Goal: Task Accomplishment & Management: Use online tool/utility

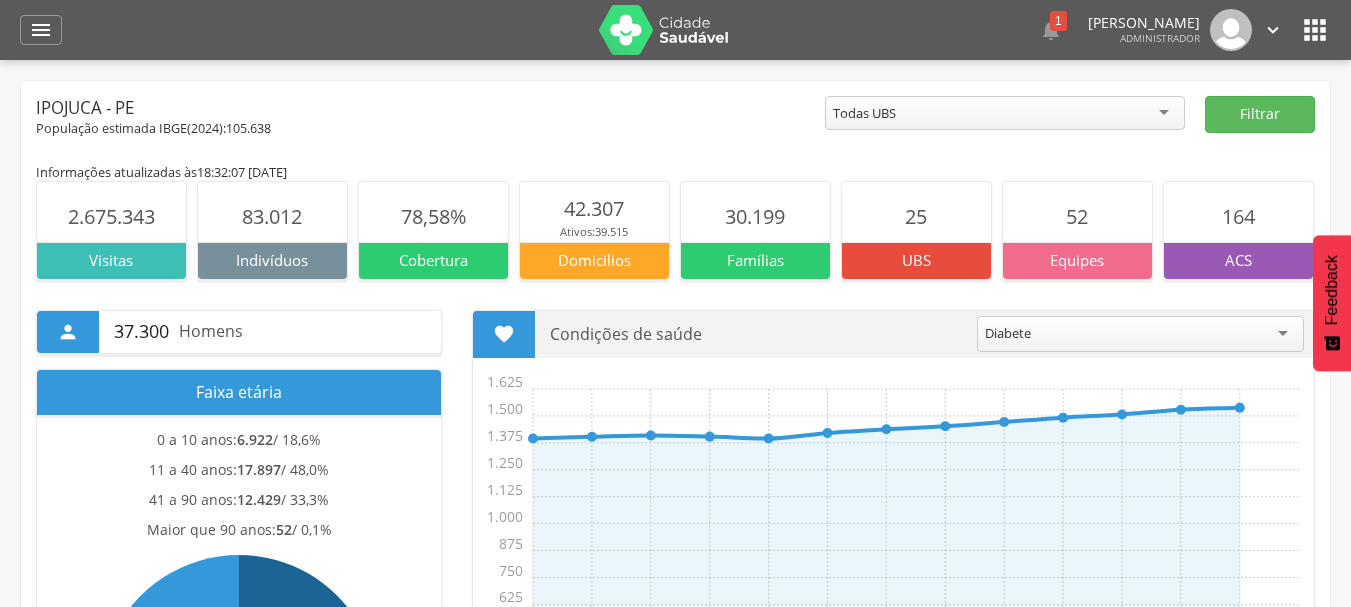
click at [39, 37] on icon "" at bounding box center [41, 30] width 24 height 24
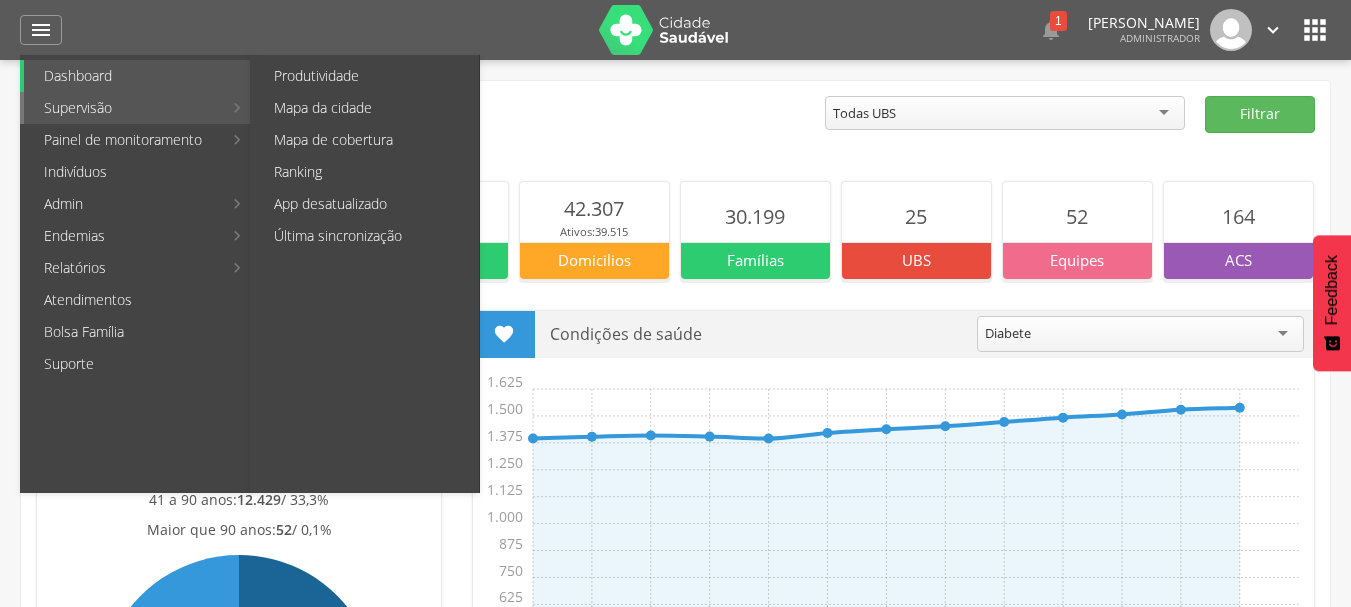
click at [124, 104] on link "Supervisão" at bounding box center [123, 108] width 198 height 32
click at [368, 72] on link "Produtividade" at bounding box center [366, 76] width 225 height 32
type input "**********"
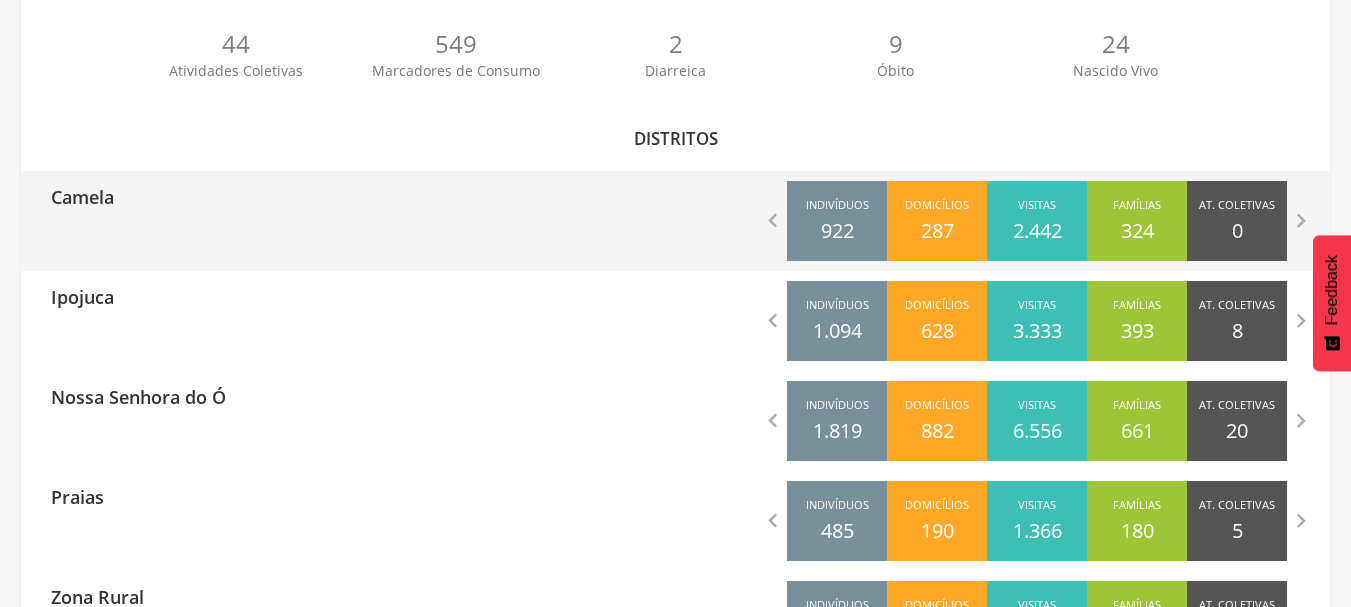
scroll to position [620, 0]
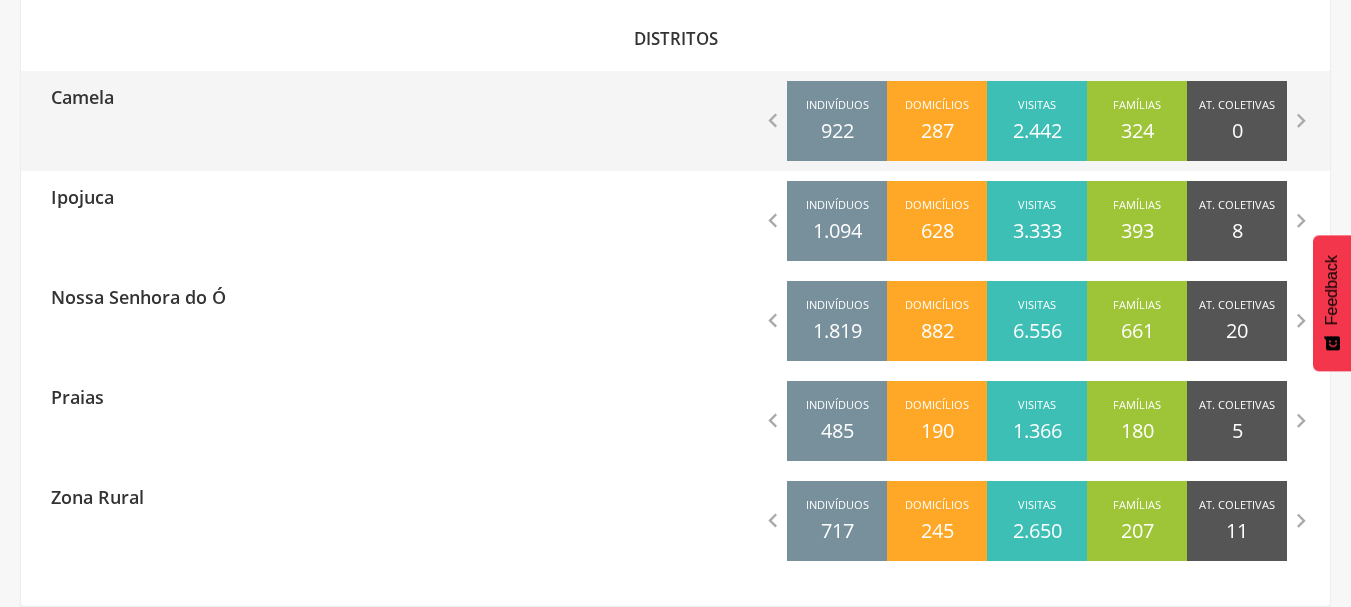
click at [365, 136] on div "Camela  Indivíduos 922 Domicílios 287 Visitas 2.442 Famílias 324 At. Coletivas…" at bounding box center [675, 121] width 1309 height 100
click at [83, 110] on p "Camela" at bounding box center [82, 91] width 63 height 40
type input "**********"
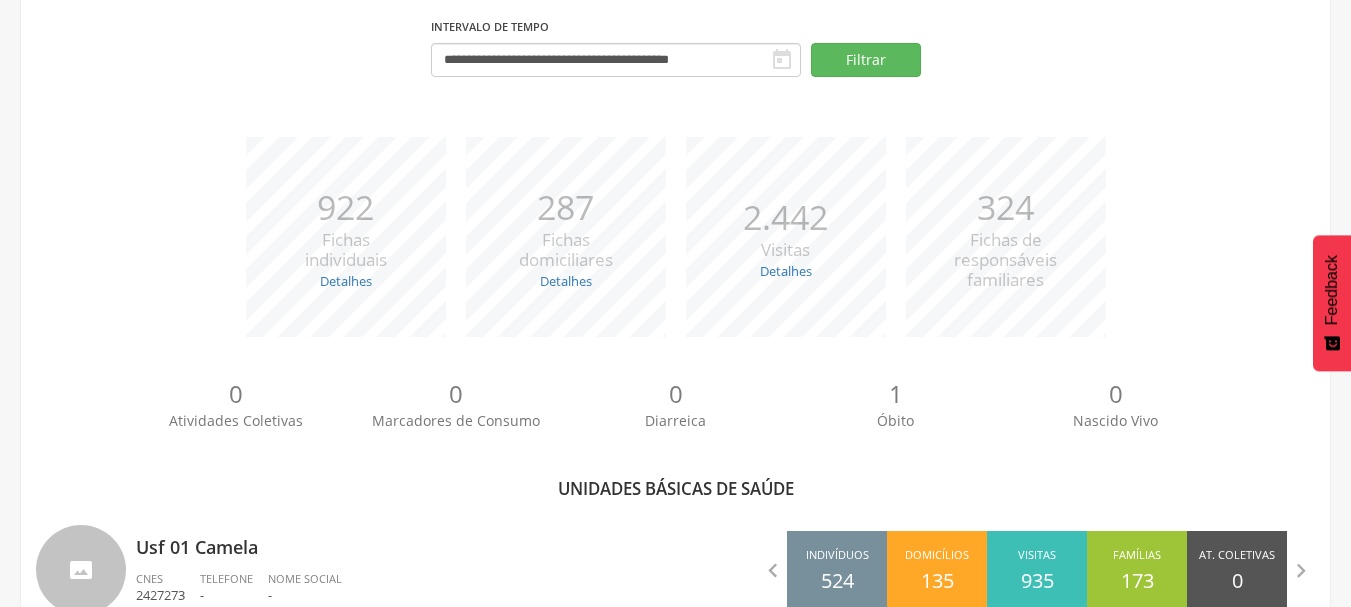
scroll to position [544, 0]
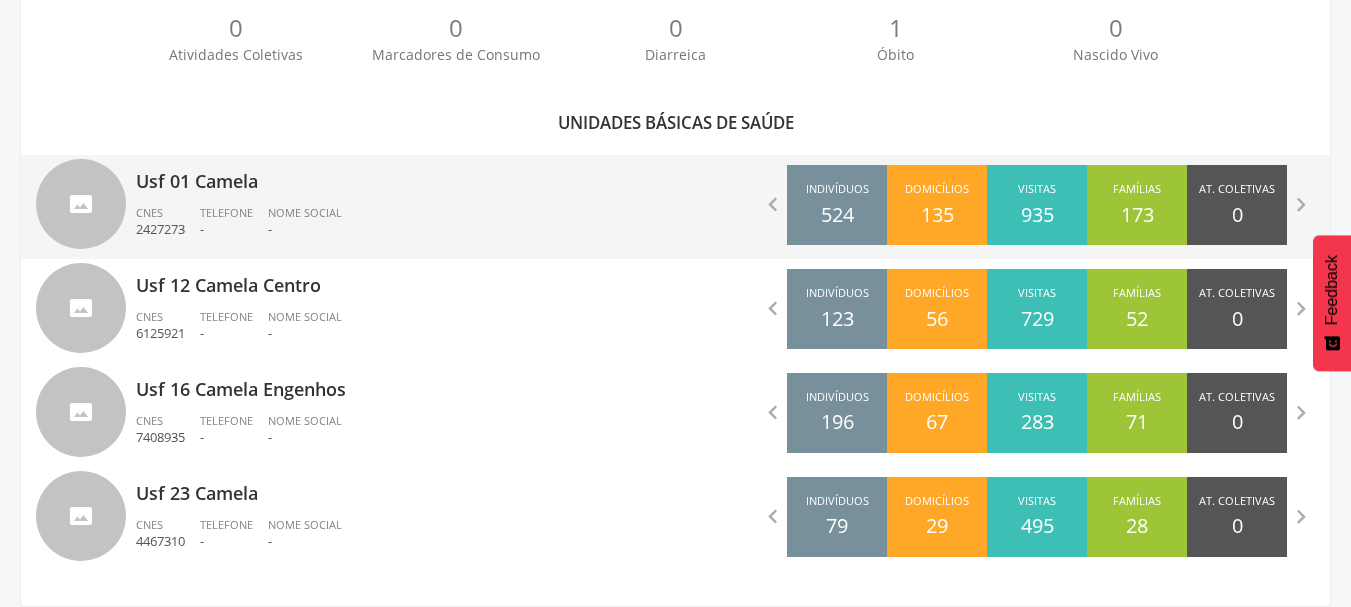
click at [206, 177] on p "Usf 01 Camela" at bounding box center [398, 175] width 525 height 40
type input "**********"
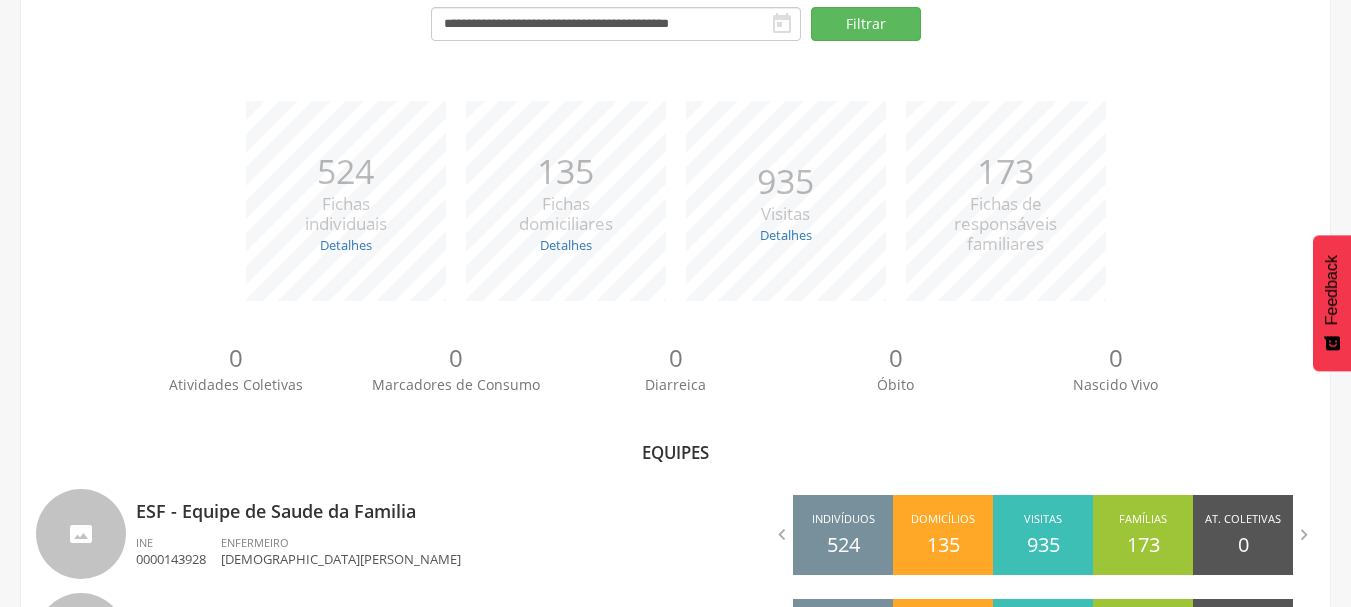
scroll to position [336, 0]
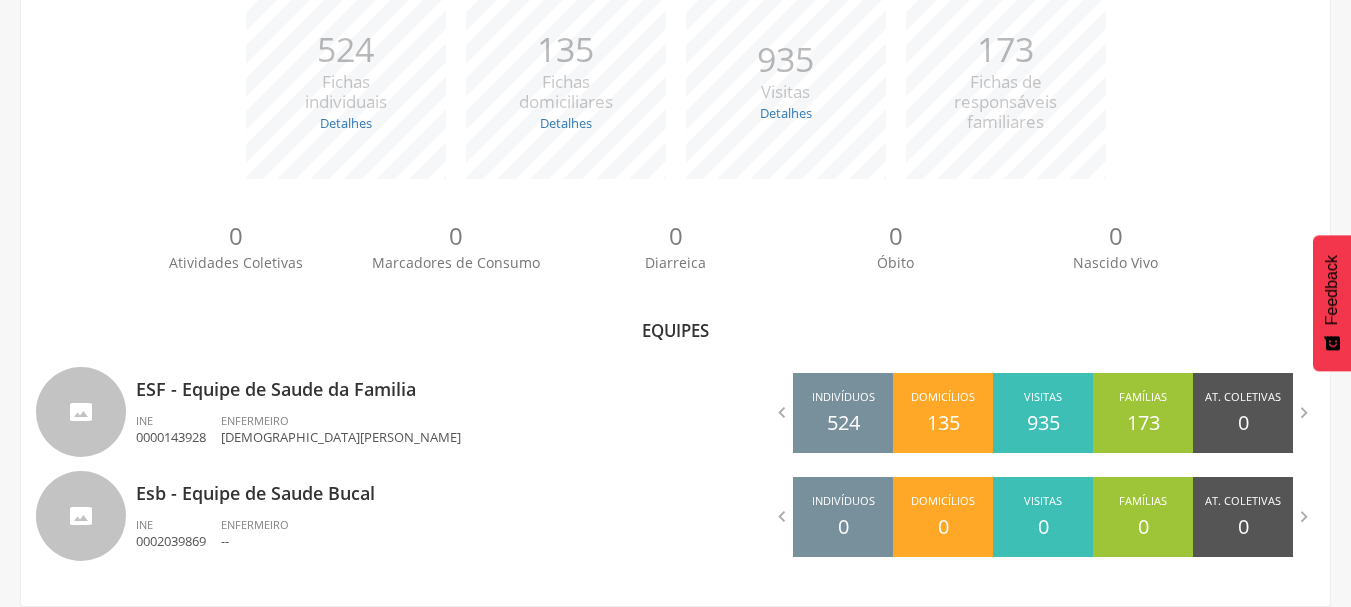
click at [77, 255] on div "0 Atividades Coletivas 0 Marcadores de Consumo 0 Diarreica 0 Óbito 0 Nascido Vi…" at bounding box center [675, 254] width 1279 height 110
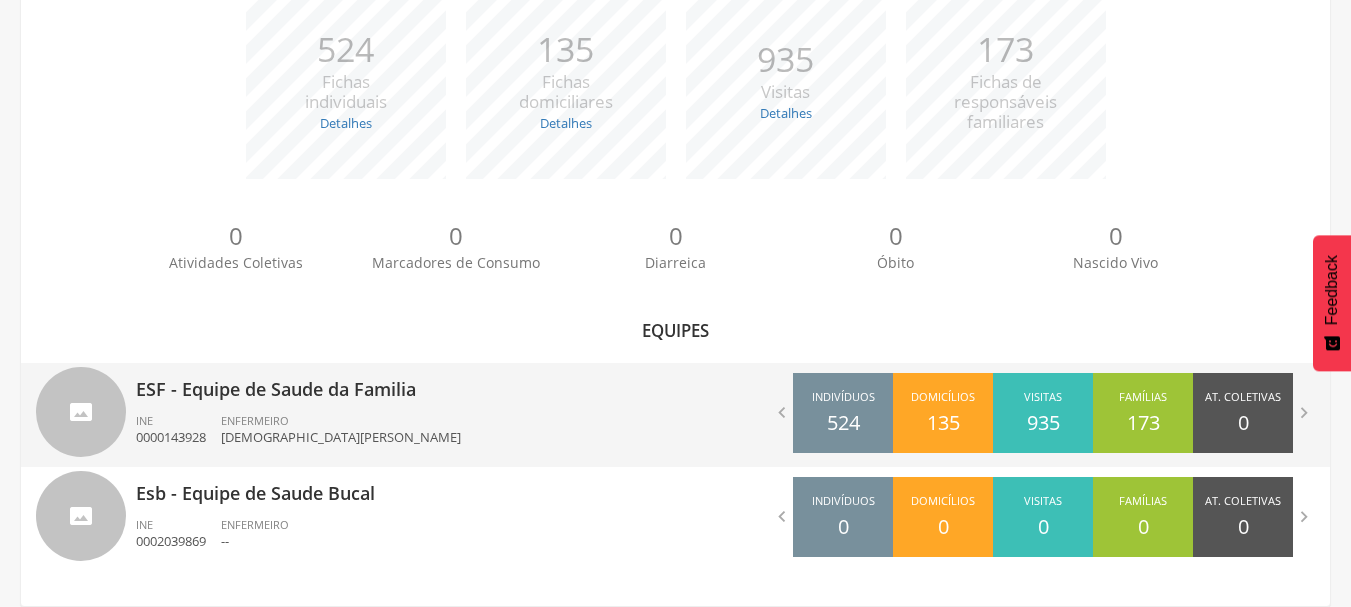
click at [503, 401] on p "ESF - Equipe de Saude da Familia" at bounding box center [398, 383] width 525 height 40
type input "**********"
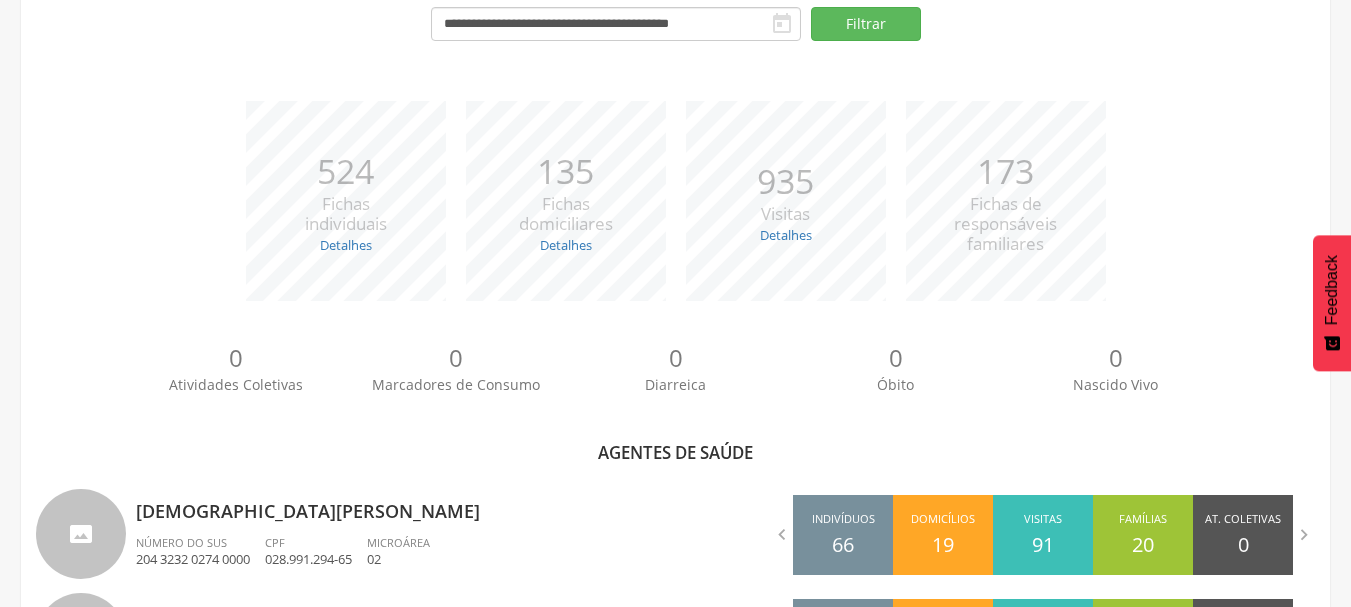
scroll to position [620, 0]
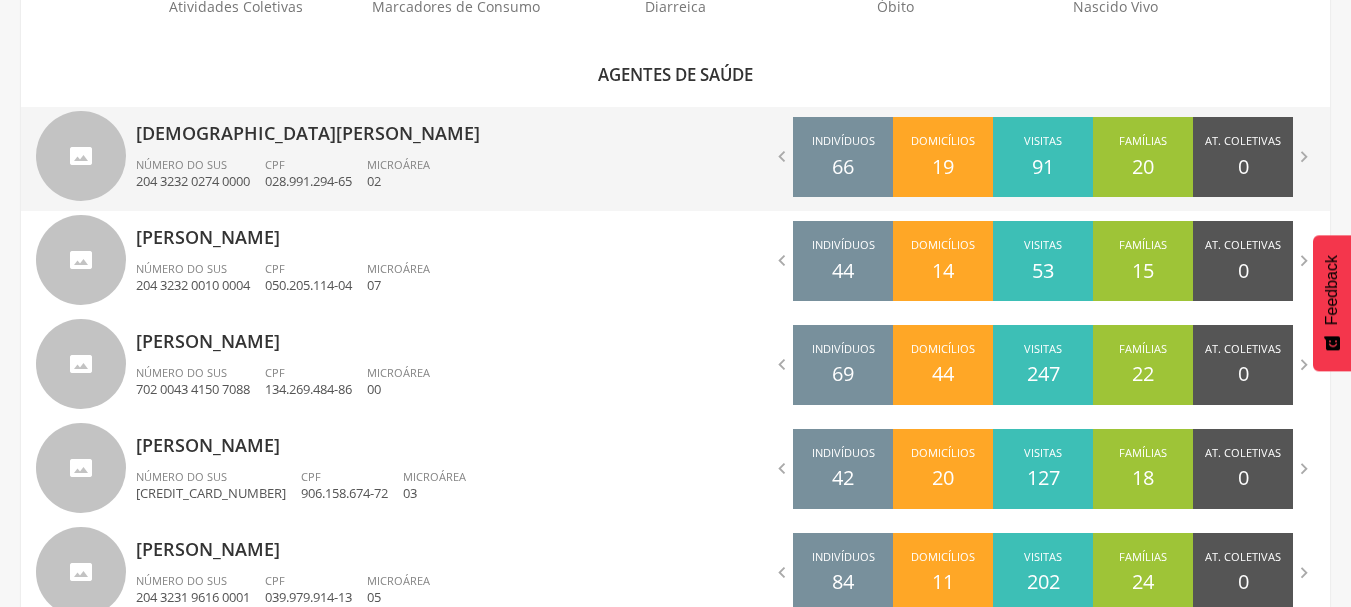
click at [236, 138] on p "[DEMOGRAPHIC_DATA][PERSON_NAME]" at bounding box center [398, 127] width 525 height 40
type input "**********"
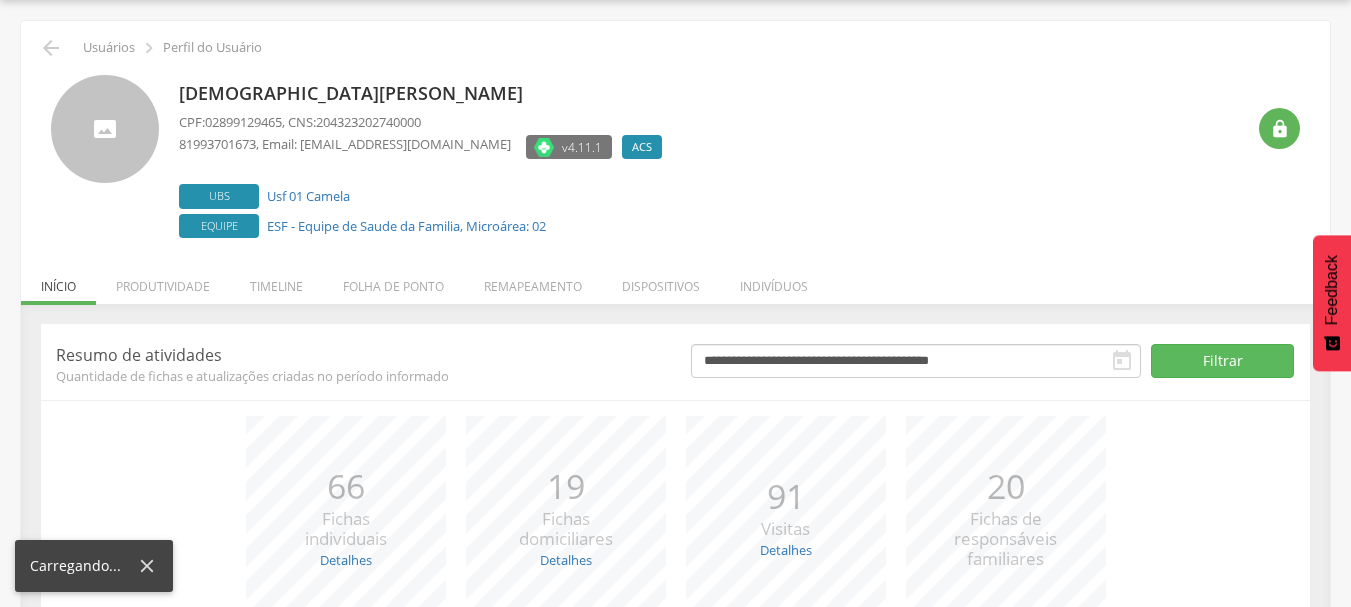
scroll to position [245, 0]
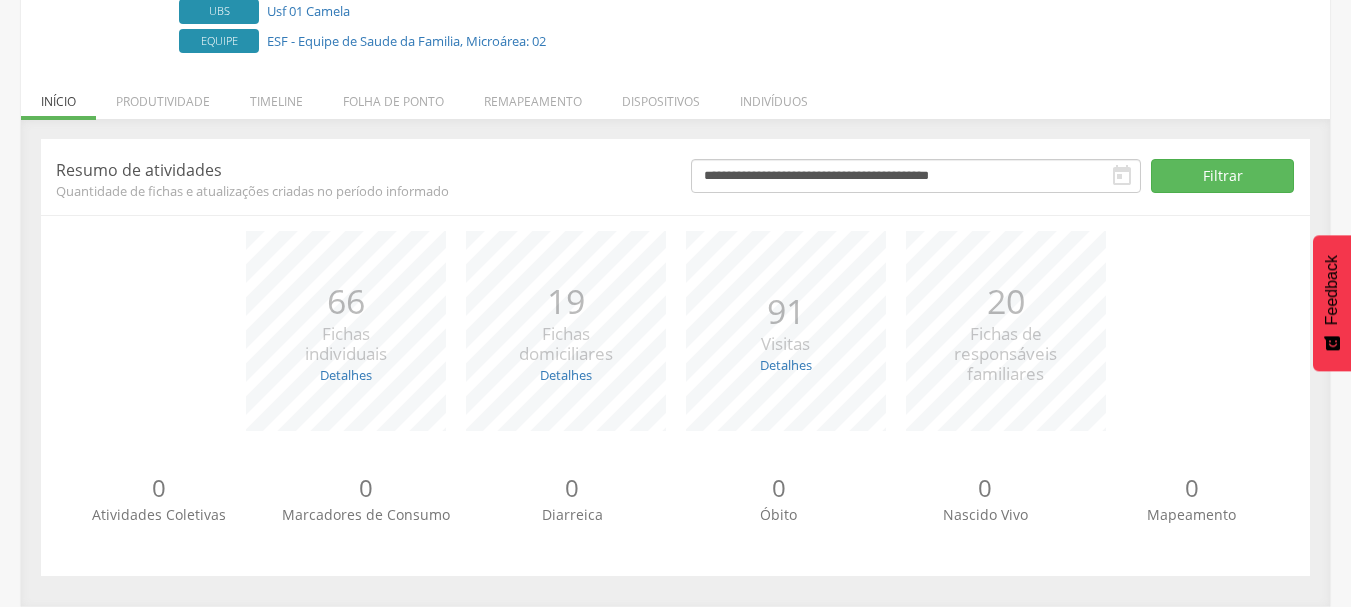
click at [118, 302] on div "*** 66 Fichas individuais Detalhes Novas: 0 Atualizadas: 66 *** 19 Fichas domic…" at bounding box center [675, 341] width 1239 height 220
click at [519, 100] on li "Remapeamento" at bounding box center [533, 96] width 138 height 47
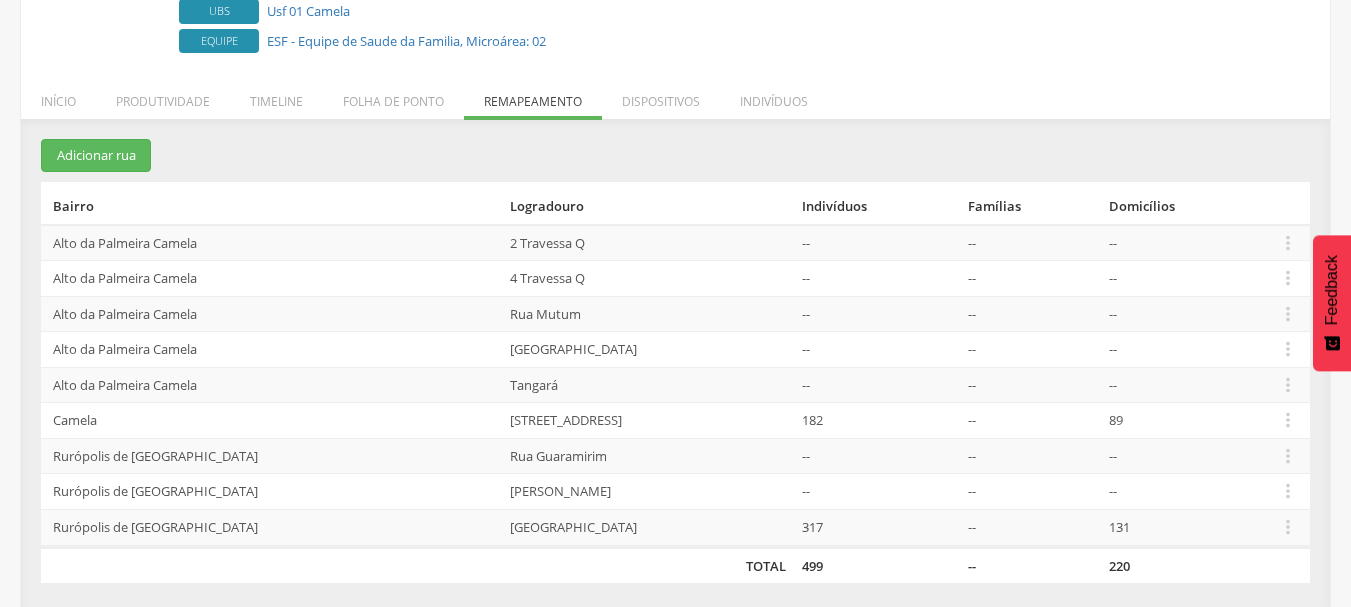
scroll to position [252, 0]
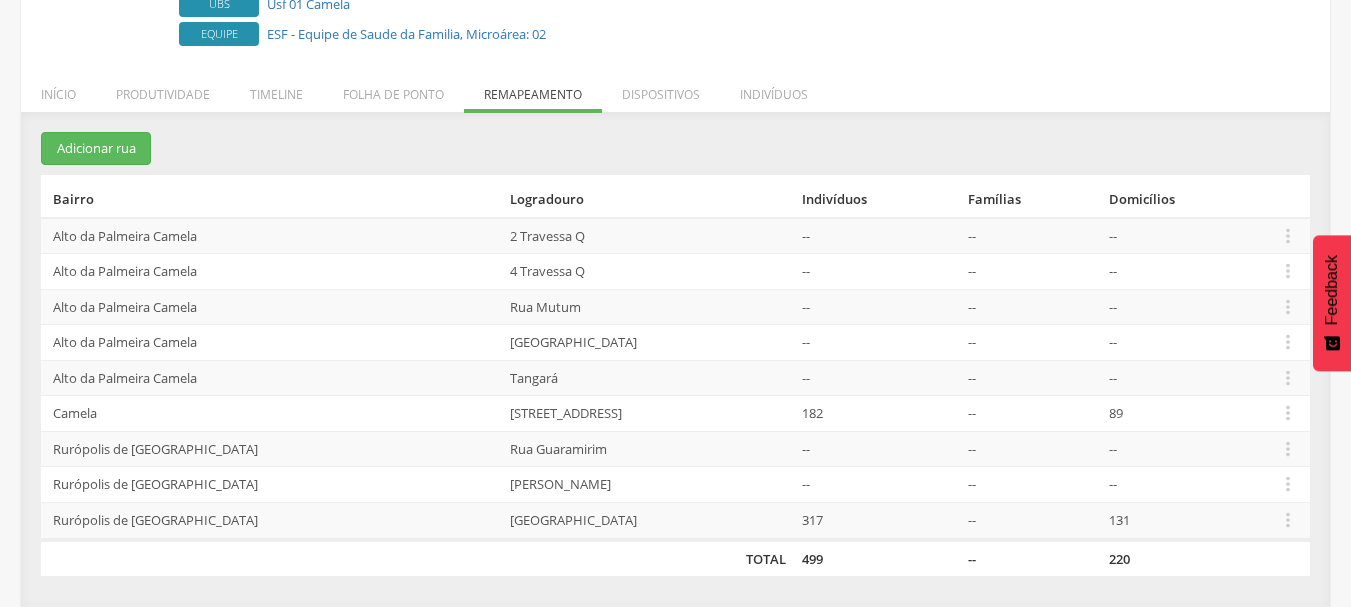
click at [415, 141] on section "Adicionar rua Bairro Logradouro Indivíduos Famílias Domicílios [GEOGRAPHIC_DATA…" at bounding box center [675, 354] width 1269 height 444
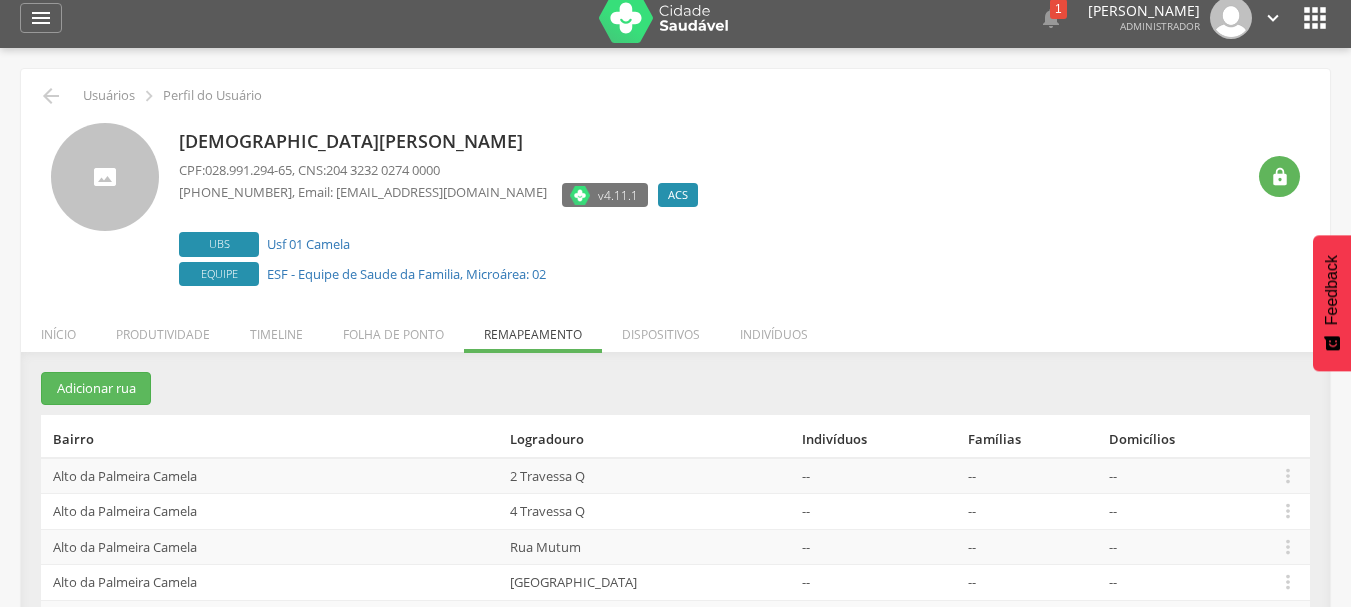
scroll to position [0, 0]
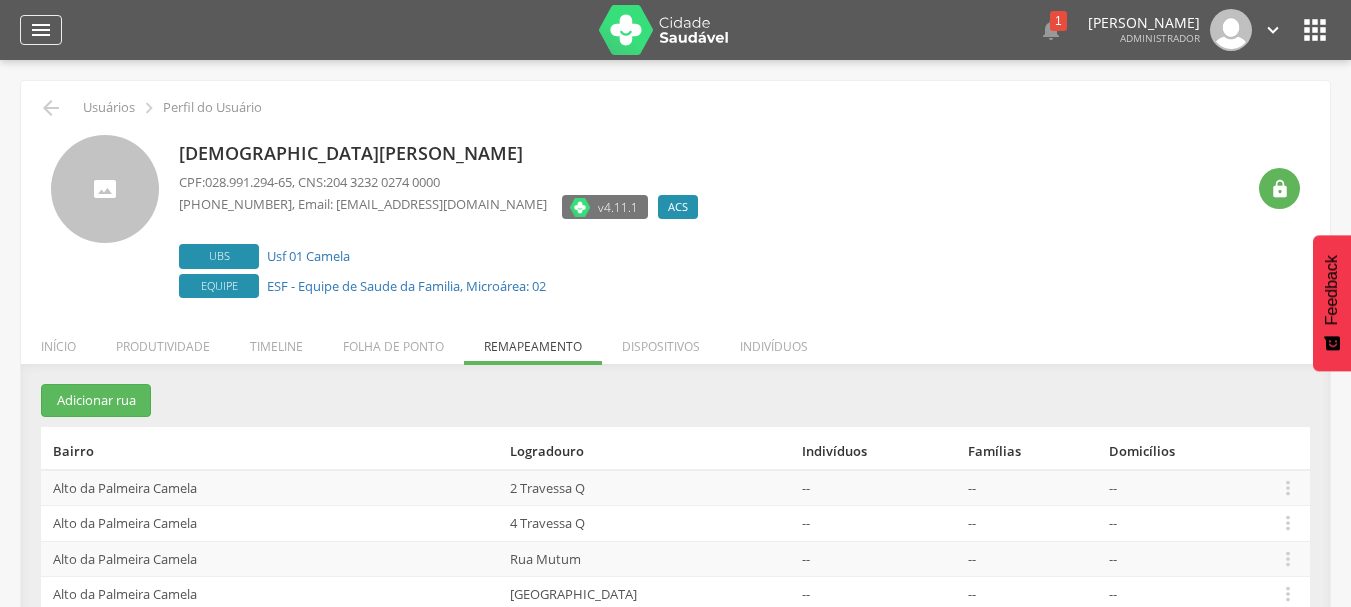
click at [24, 33] on div "" at bounding box center [41, 30] width 42 height 30
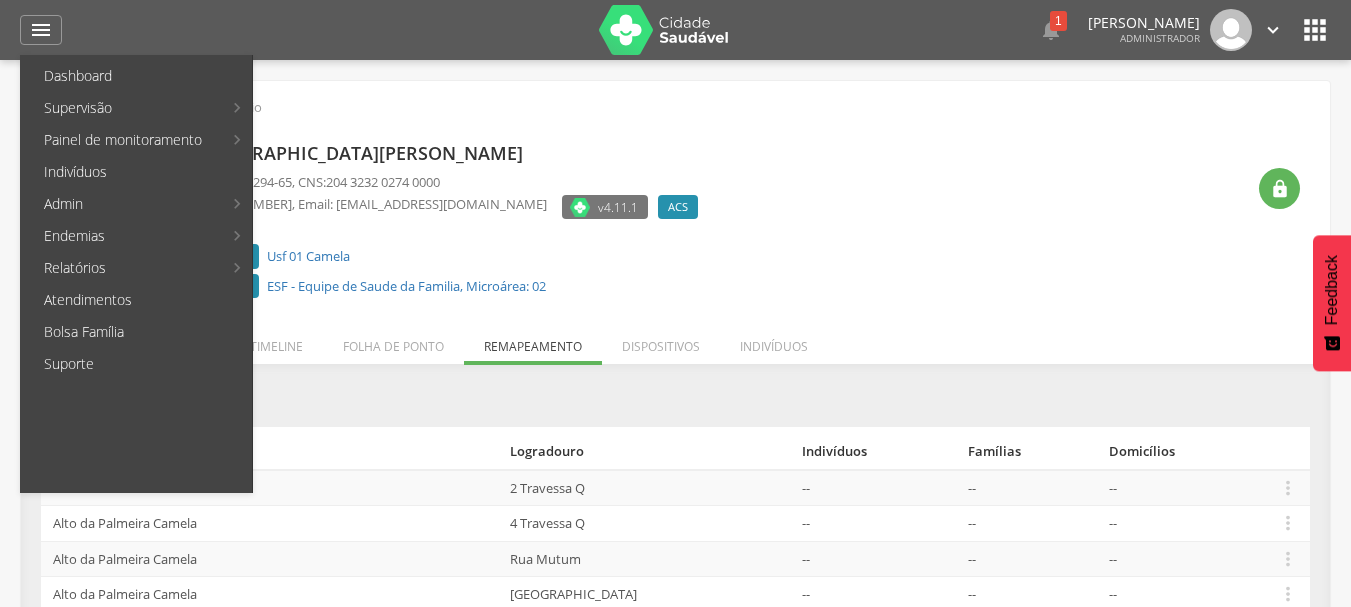
click at [362, 77] on div "**********" at bounding box center [675, 363] width 1351 height 607
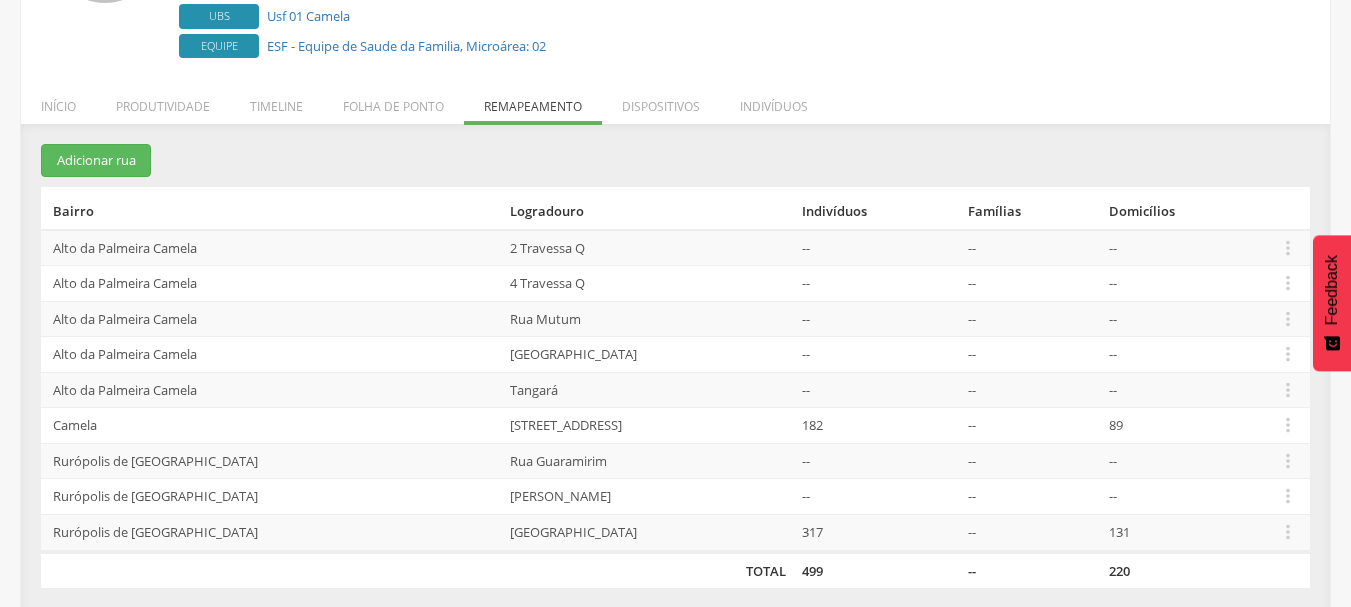
scroll to position [252, 0]
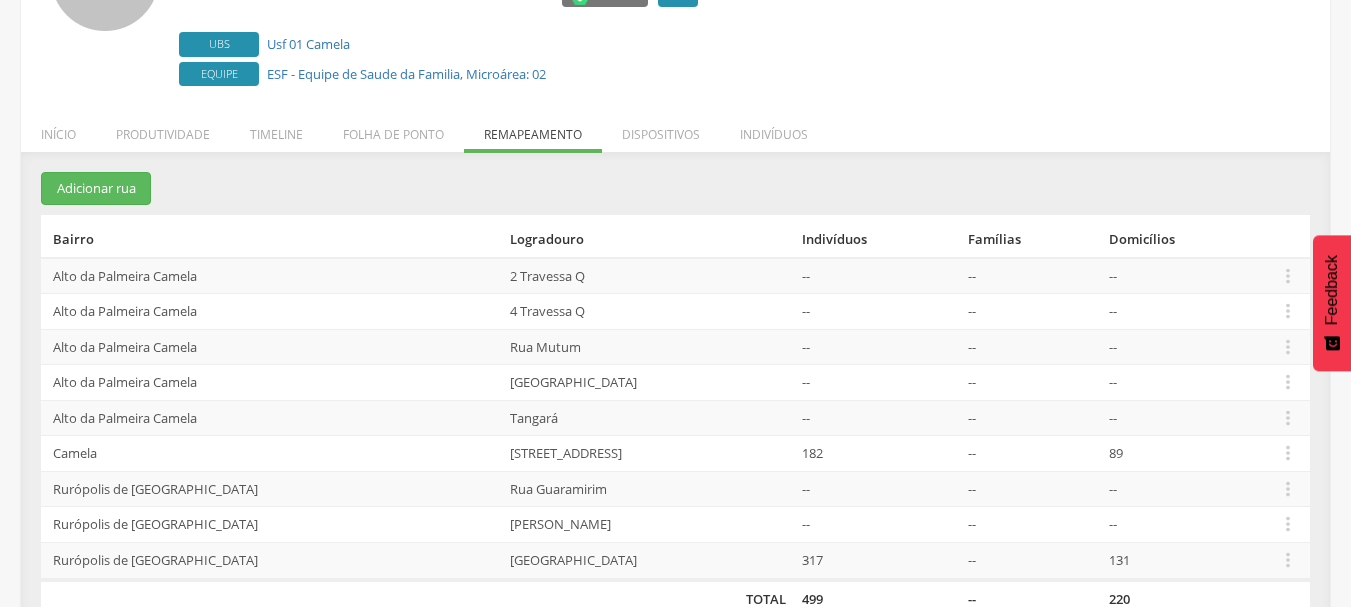
click at [9, 68] on div "**********" at bounding box center [675, 151] width 1351 height 607
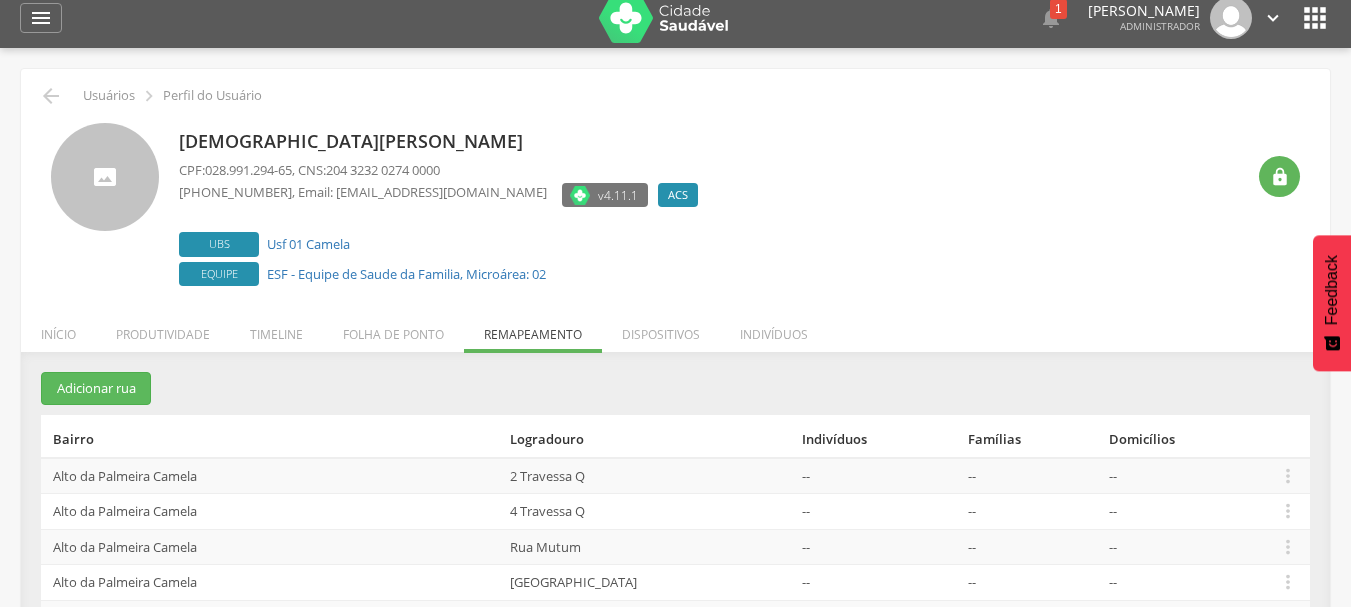
scroll to position [0, 0]
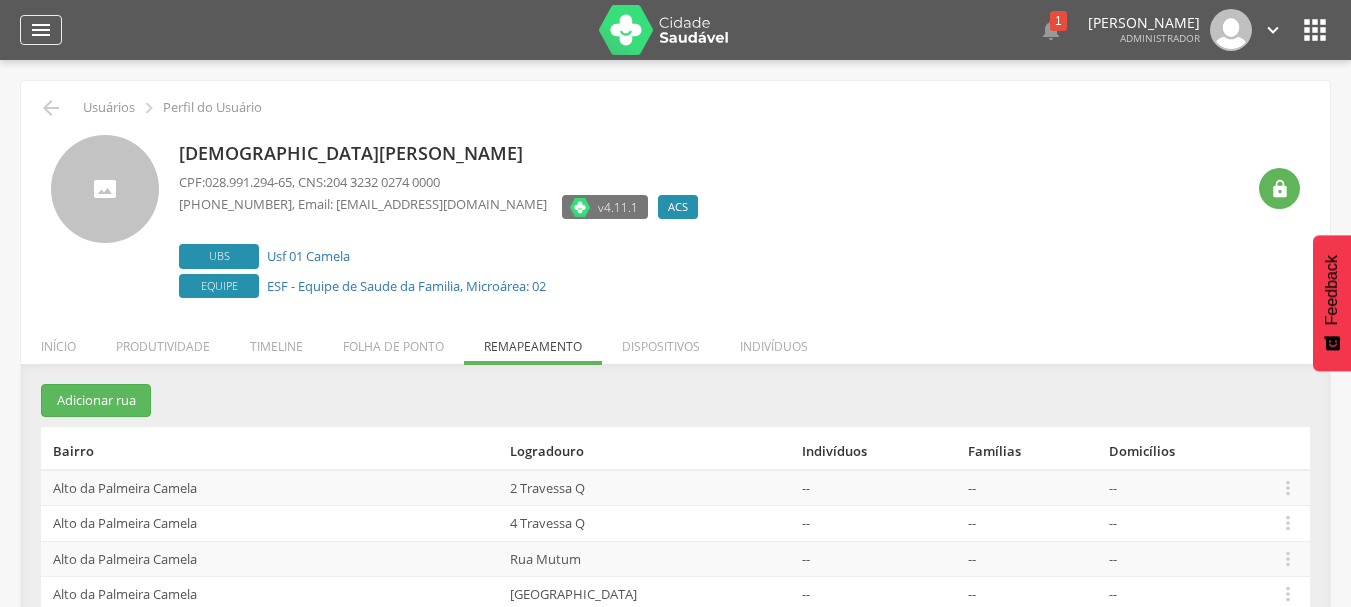
click at [48, 24] on icon "" at bounding box center [41, 30] width 24 height 24
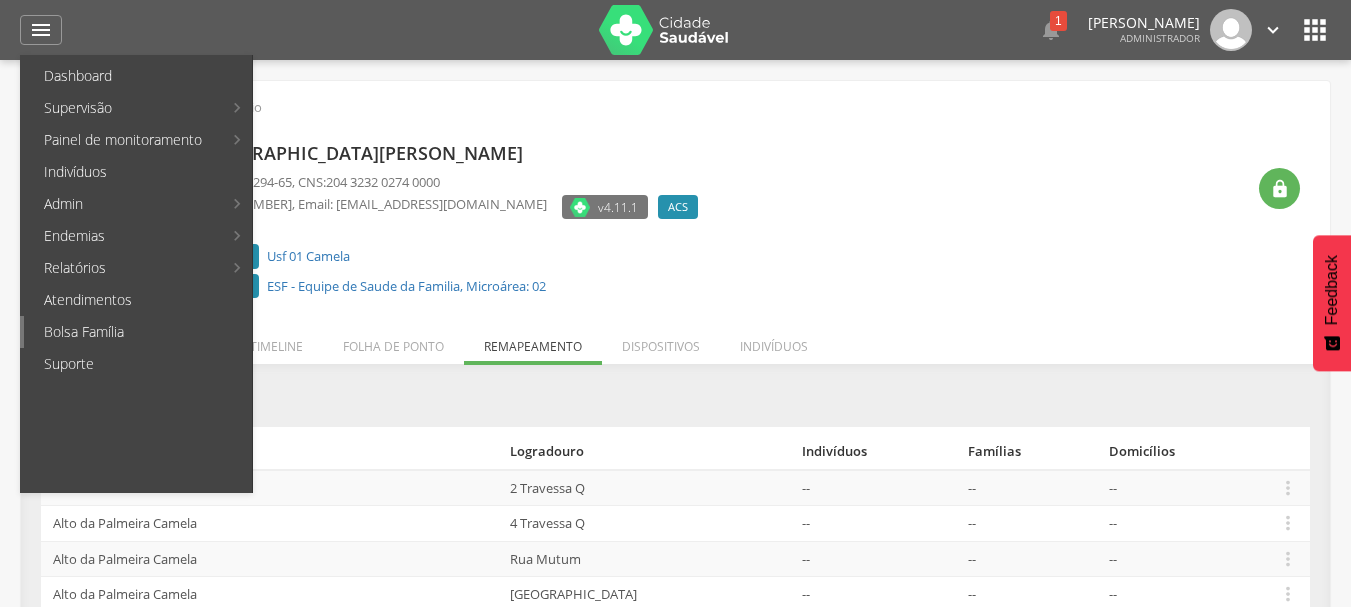
click at [131, 327] on link "Bolsa Família" at bounding box center [138, 332] width 228 height 32
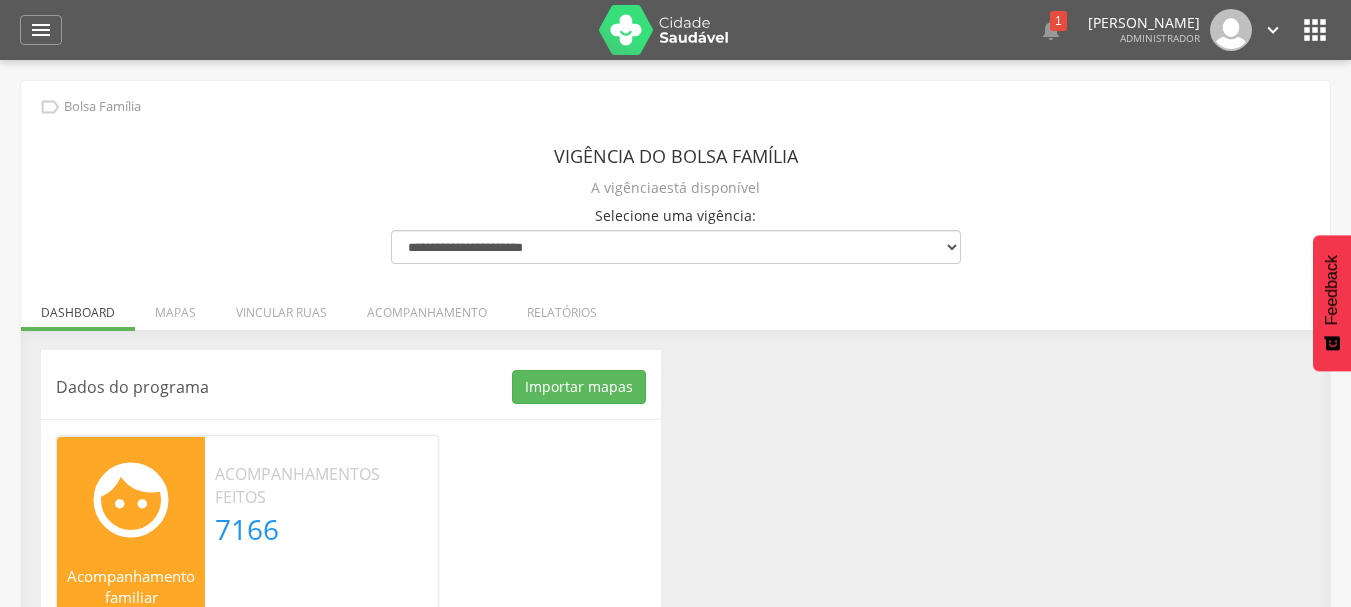
click at [842, 399] on div "Dados do programa Importar mapas As ruas do(s) mapa(s) estão sendo processadas.…" at bounding box center [675, 525] width 1299 height 350
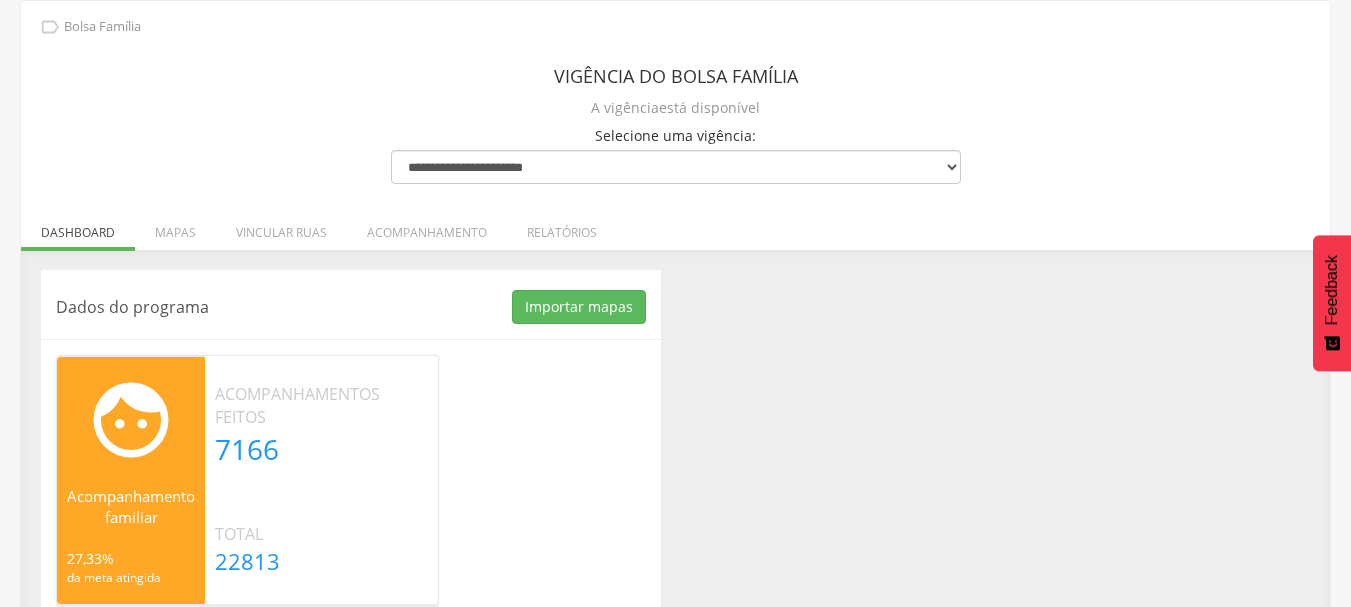
scroll to position [114, 0]
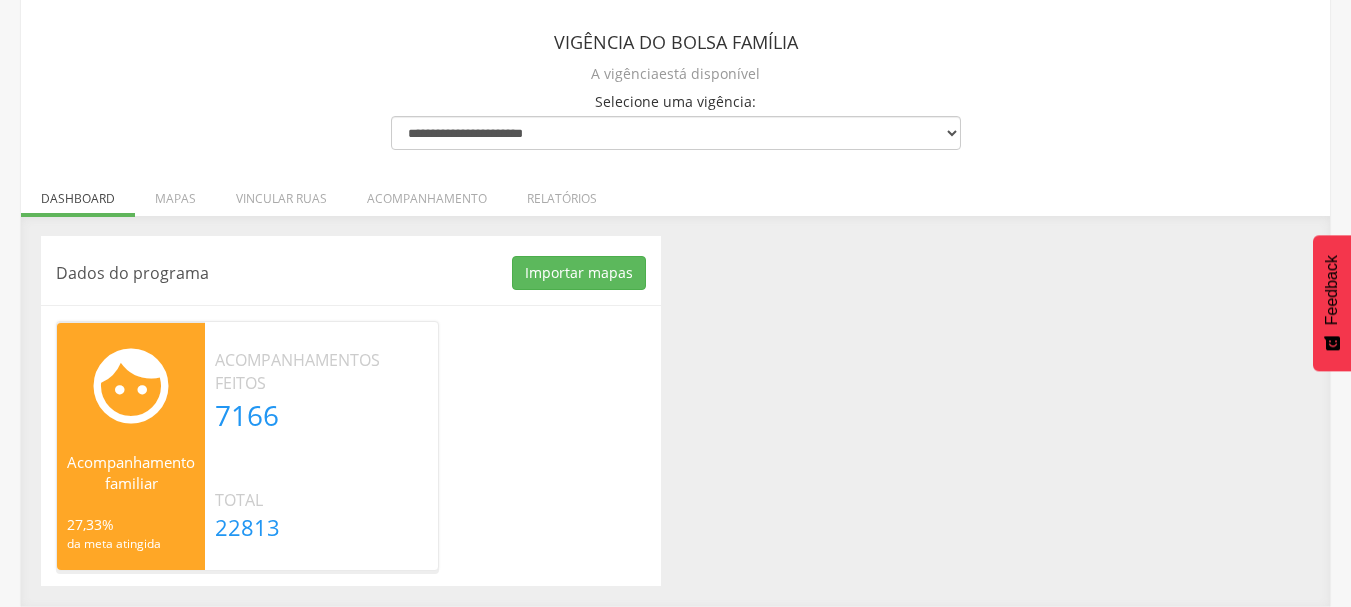
click at [858, 327] on div "Dados do programa Importar mapas As ruas do(s) mapa(s) estão sendo processadas.…" at bounding box center [675, 411] width 1299 height 350
click at [565, 273] on button "Importar mapas" at bounding box center [579, 273] width 134 height 34
click at [177, 194] on li "Mapas" at bounding box center [175, 193] width 81 height 47
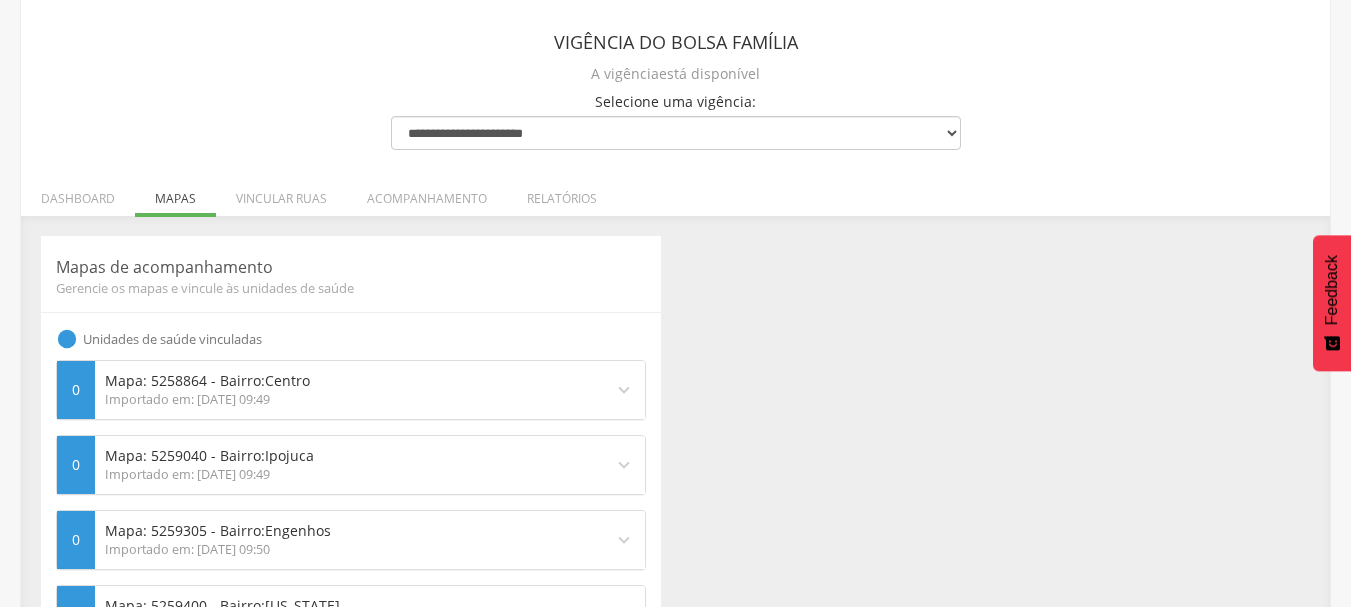
click at [470, 408] on div "Importado em: 17/03/2025 09:49" at bounding box center [349, 400] width 488 height 18
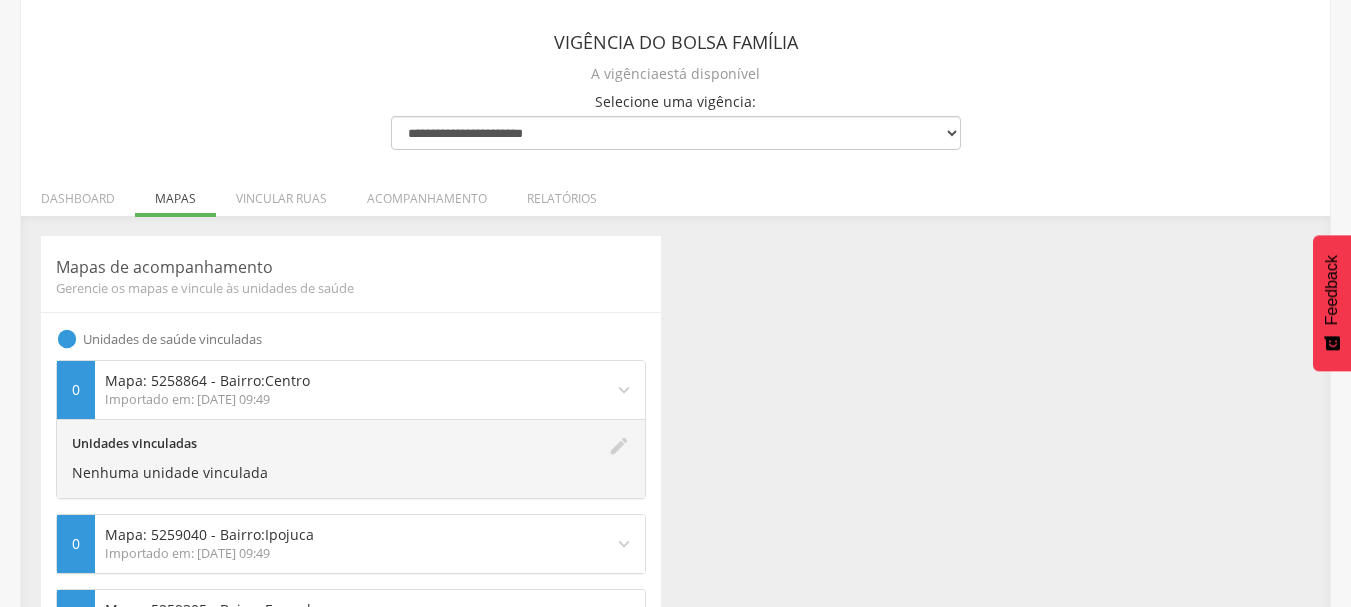
click at [124, 393] on div "Importado em: 17/03/2025 09:49" at bounding box center [349, 400] width 488 height 18
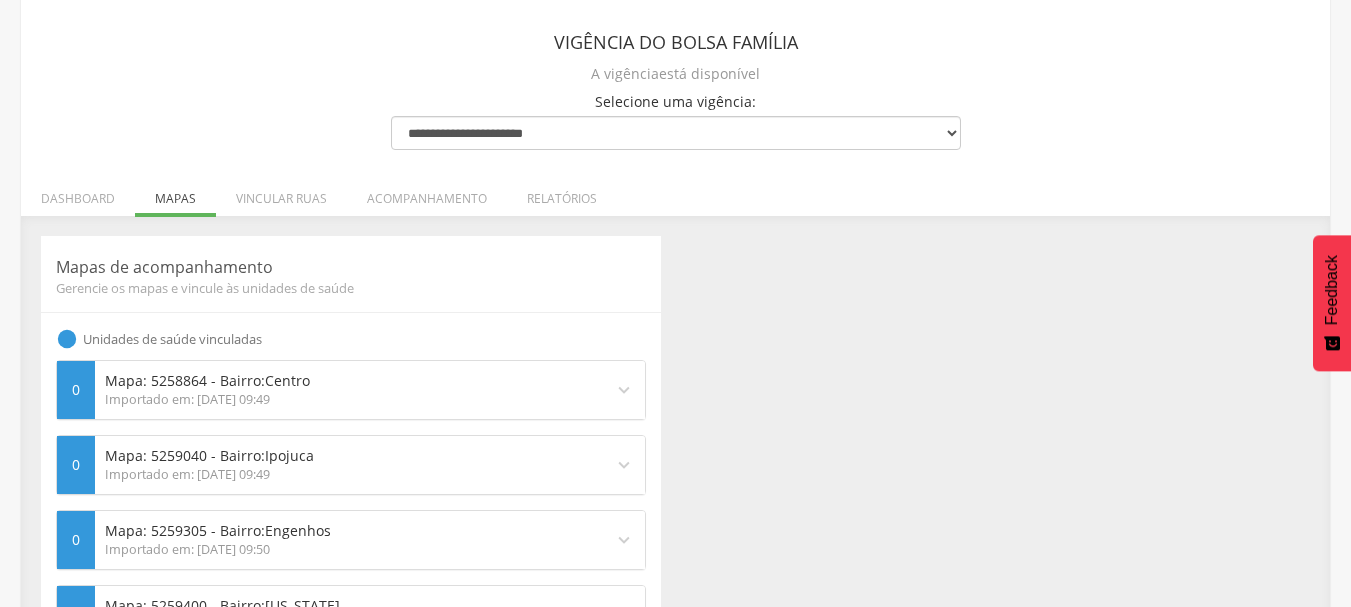
click at [103, 388] on div "Mapa: 5258864 - Bairro: Centro Importado em: 17/03/2025 09:49" at bounding box center [349, 390] width 508 height 58
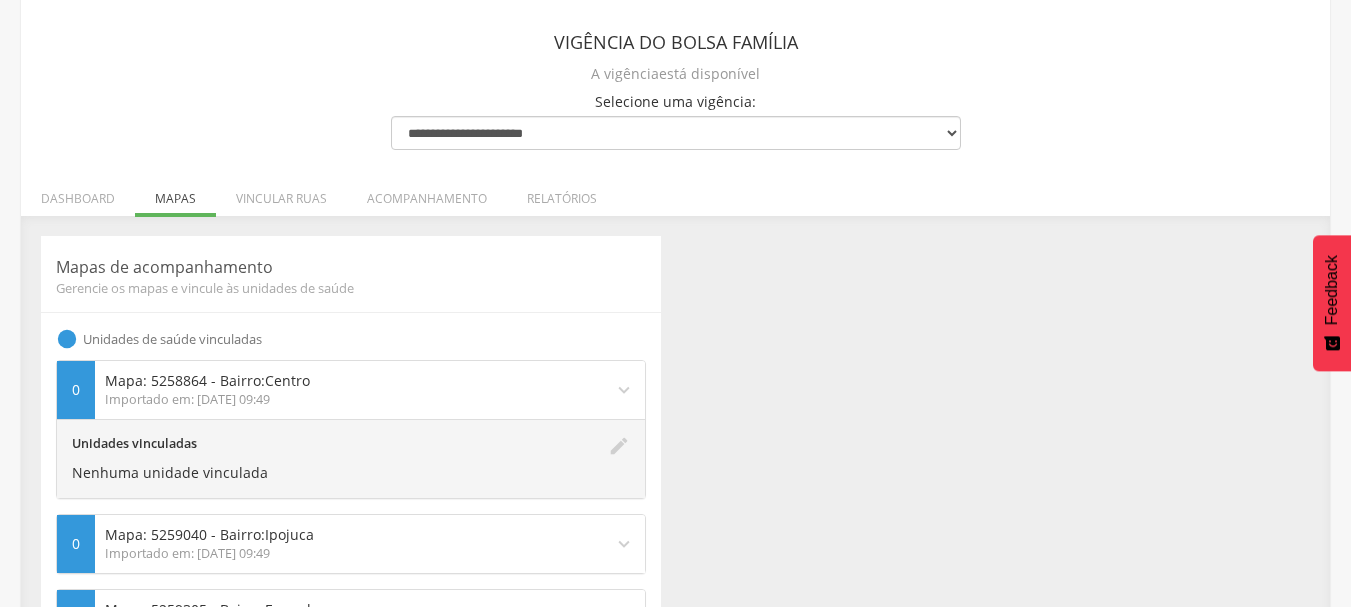
click at [103, 388] on div "Mapa: 5258864 - Bairro: Centro Importado em: 17/03/2025 09:49" at bounding box center [349, 390] width 508 height 58
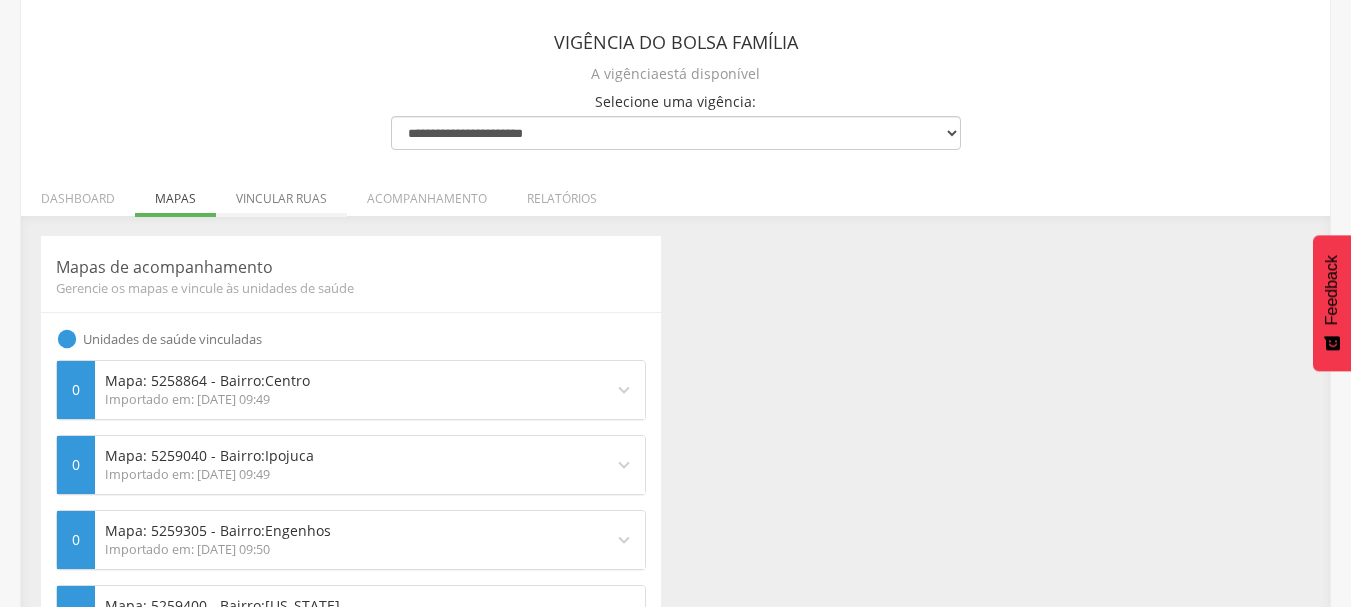
click at [269, 204] on li "Vincular ruas" at bounding box center [281, 193] width 131 height 47
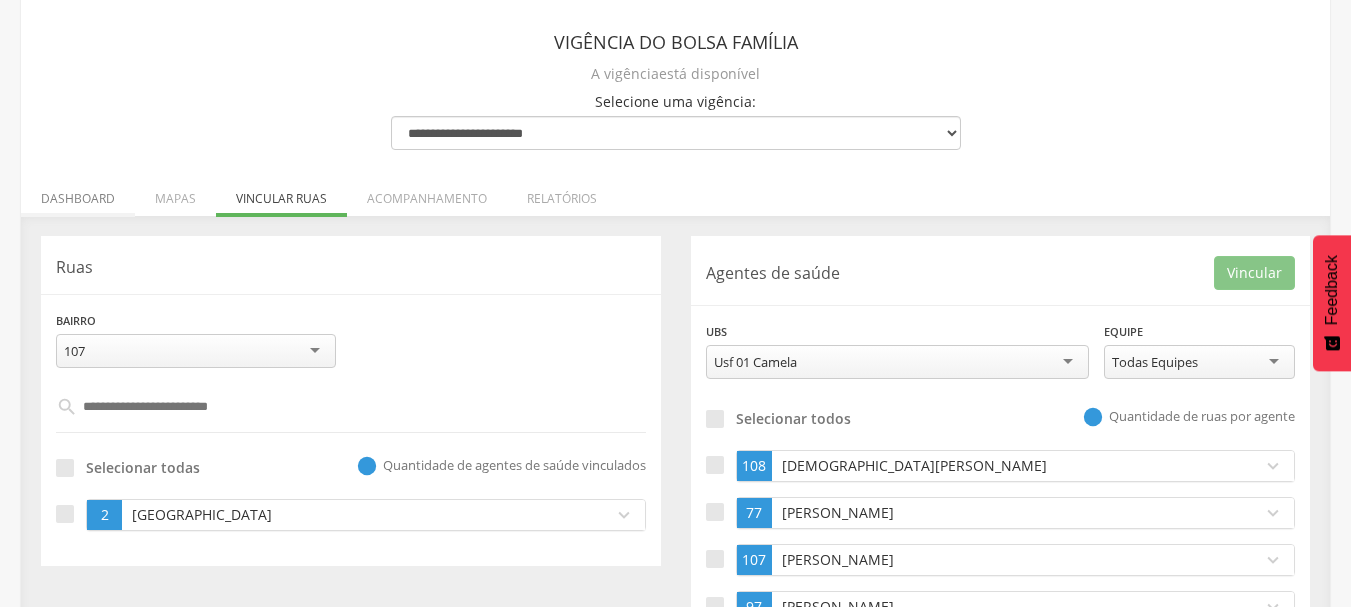
click at [75, 196] on li "Dashboard" at bounding box center [78, 193] width 114 height 47
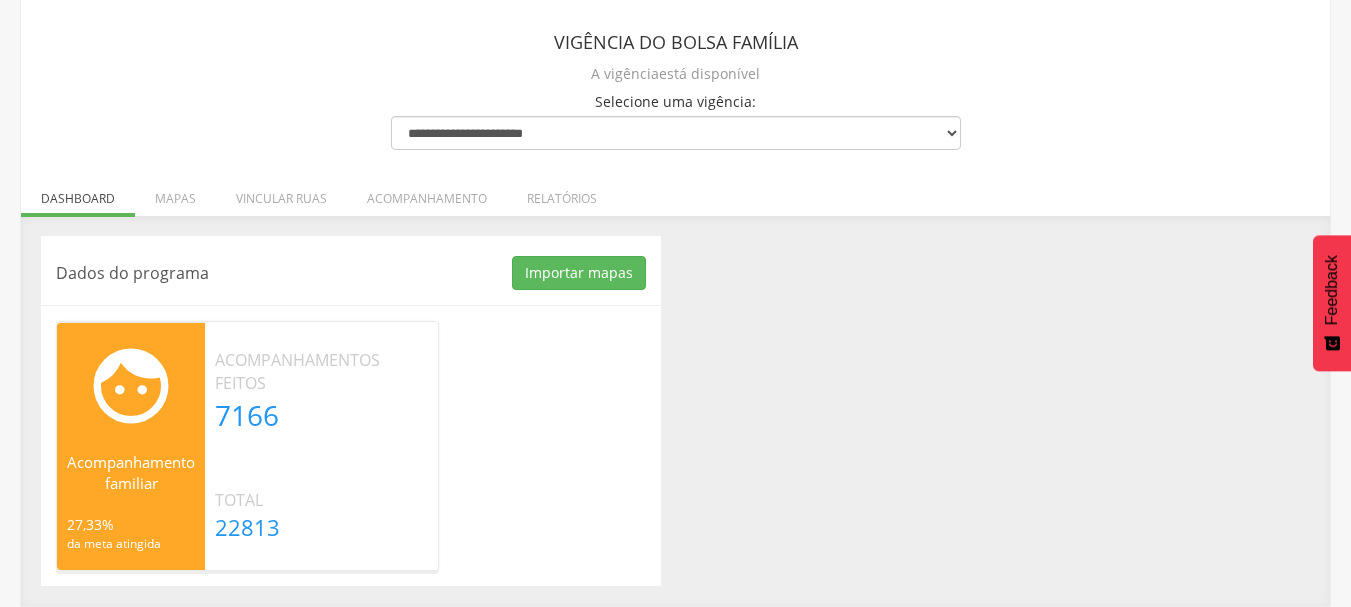
click at [363, 235] on div "Dados do programa Importar mapas As ruas do(s) mapa(s) estão sendo processadas.…" at bounding box center [675, 411] width 1309 height 390
click at [372, 268] on p "Dados do programa" at bounding box center [284, 273] width 456 height 23
click at [881, 311] on div "Dados do programa Importar mapas As ruas do(s) mapa(s) estão sendo processadas.…" at bounding box center [675, 411] width 1299 height 350
click at [840, 422] on div "Dados do programa Importar mapas As ruas do(s) mapa(s) estão sendo processadas.…" at bounding box center [675, 411] width 1299 height 350
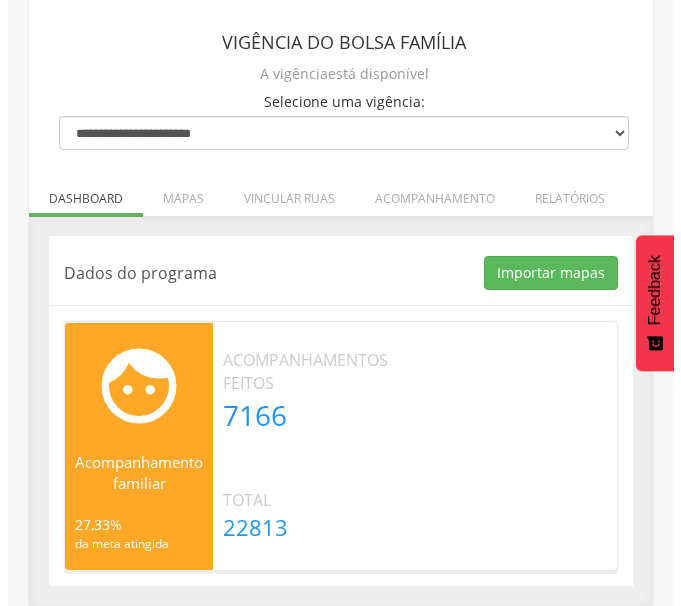
scroll to position [115, 0]
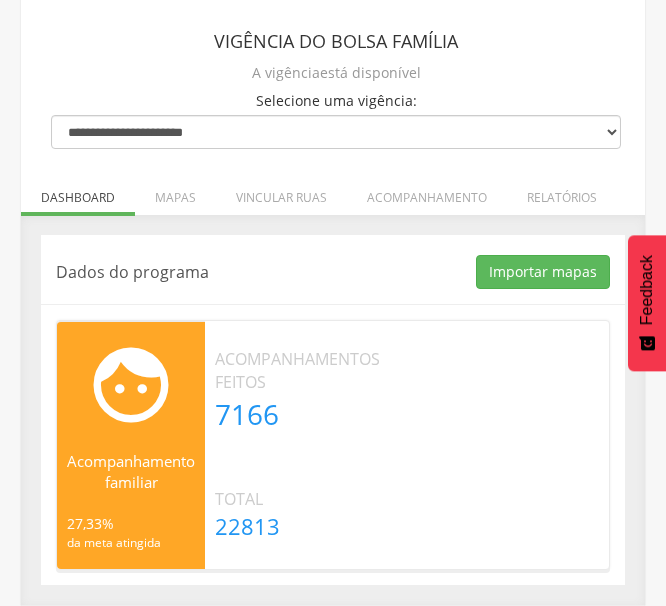
click at [327, 244] on div "Dados do programa Importar mapas As ruas do(s) mapa(s) estão sendo processadas.…" at bounding box center [333, 410] width 584 height 350
click at [553, 269] on button "Importar mapas" at bounding box center [543, 272] width 134 height 34
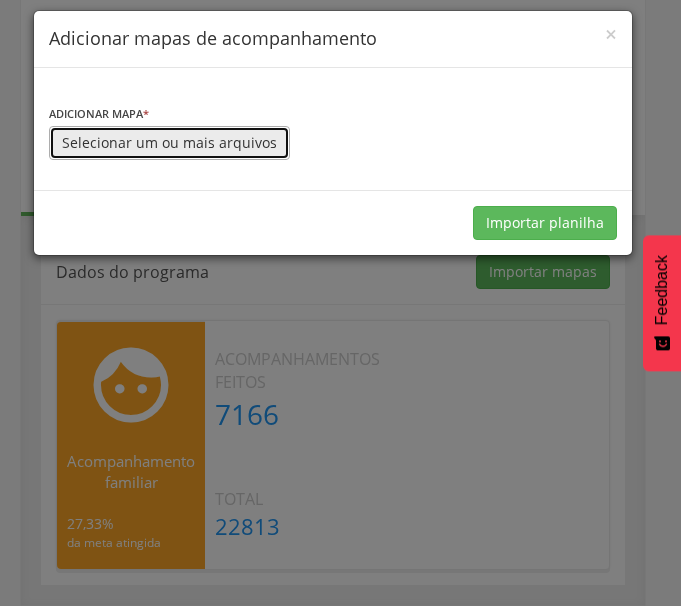
click at [135, 148] on button "Selecionar um ou mais arquivos" at bounding box center [169, 143] width 241 height 34
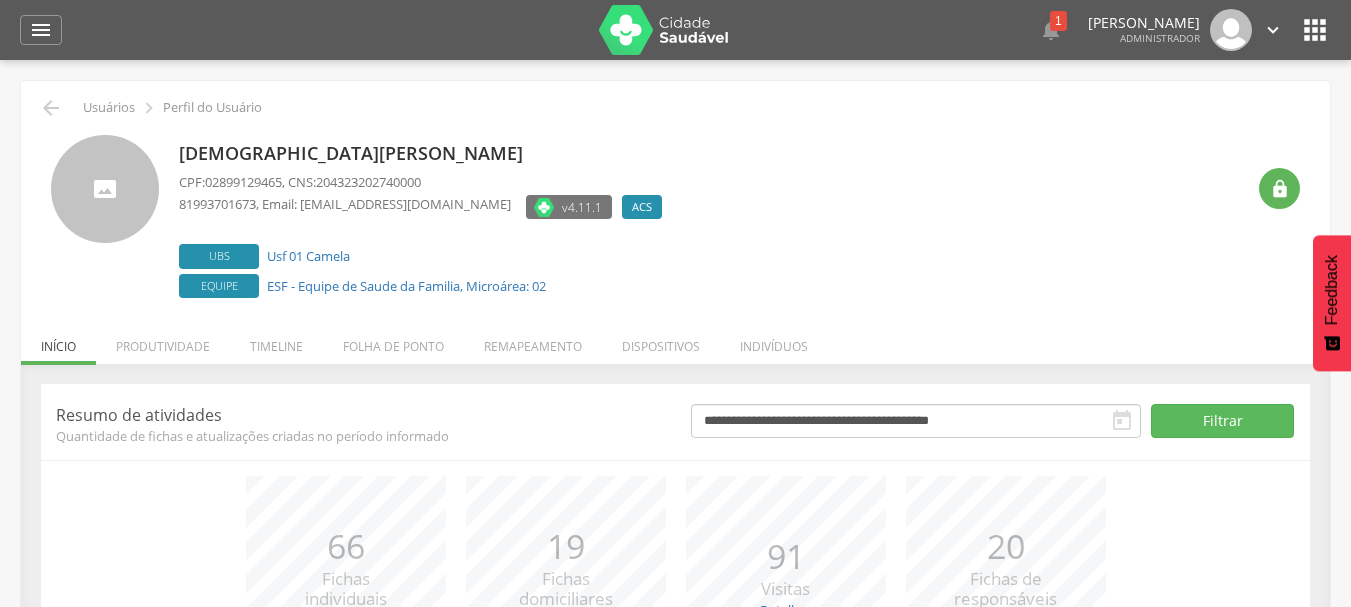
click at [821, 252] on div "[DEMOGRAPHIC_DATA][PERSON_NAME] CPF: 02899129465 , CNS: 204323202740000 8199370…" at bounding box center [711, 219] width 1065 height 168
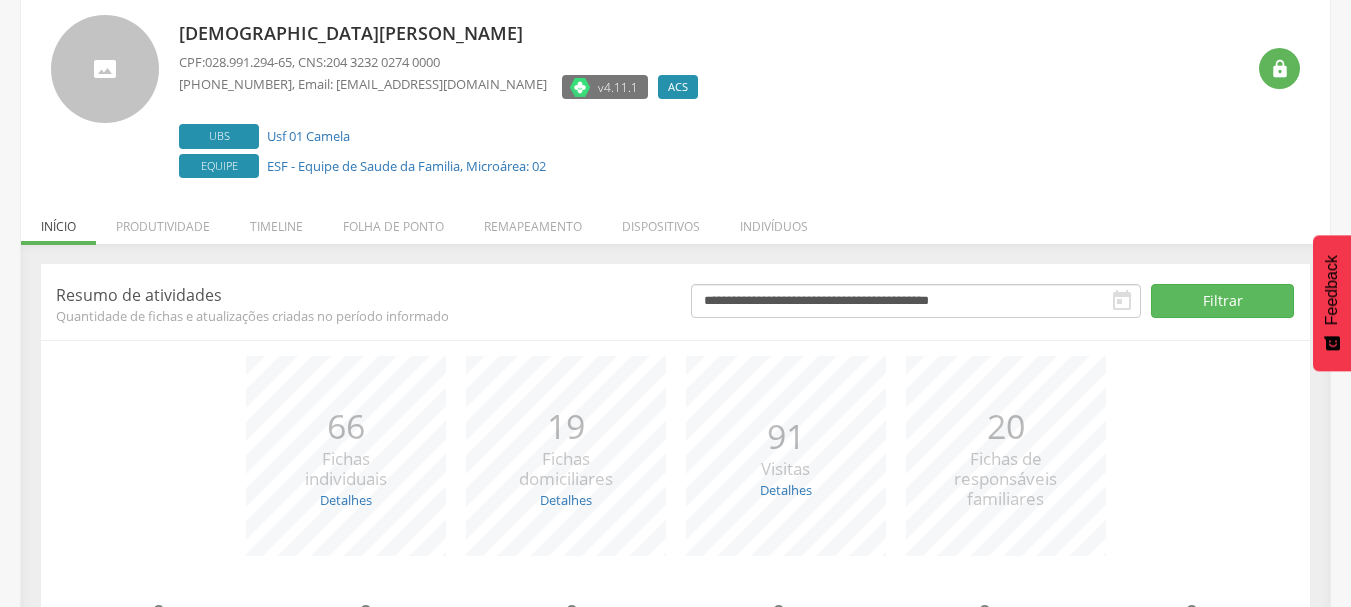
scroll to position [160, 0]
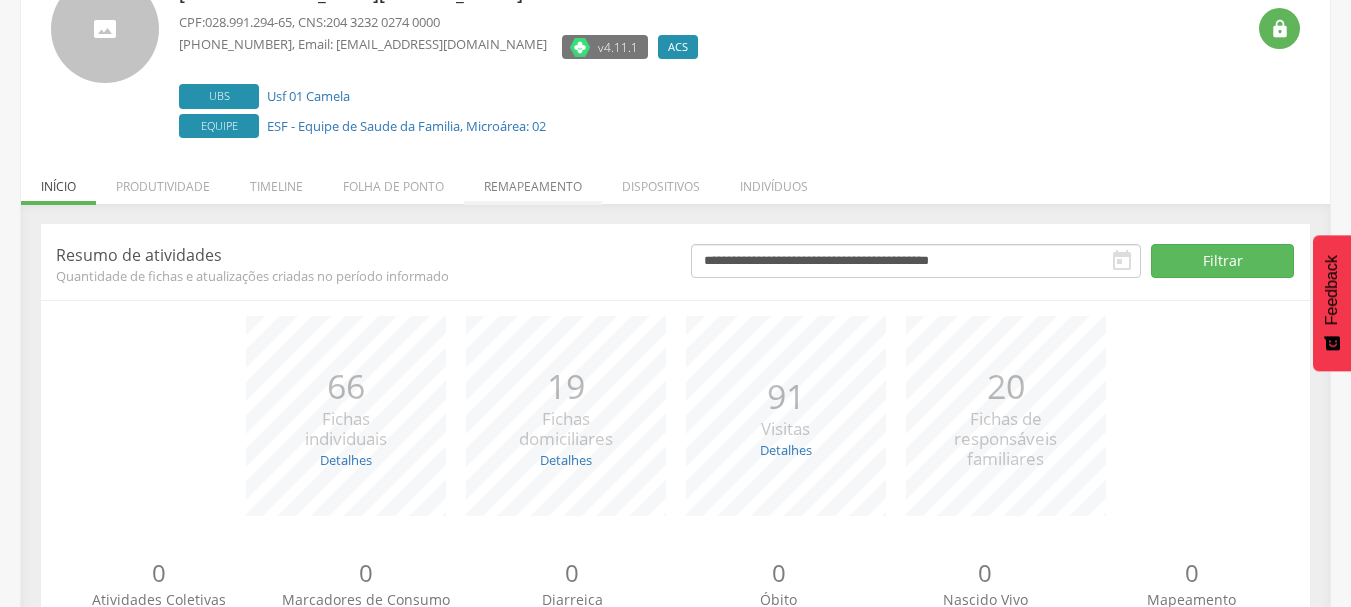
click at [501, 183] on li "Remapeamento" at bounding box center [533, 181] width 138 height 47
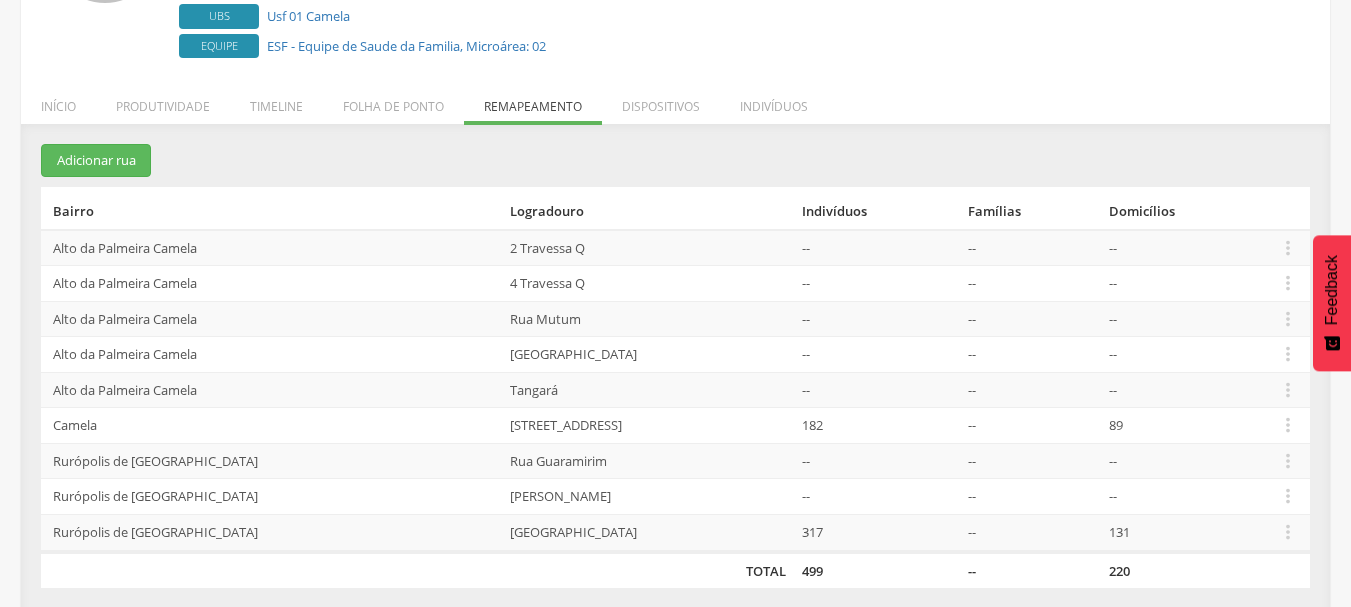
scroll to position [252, 0]
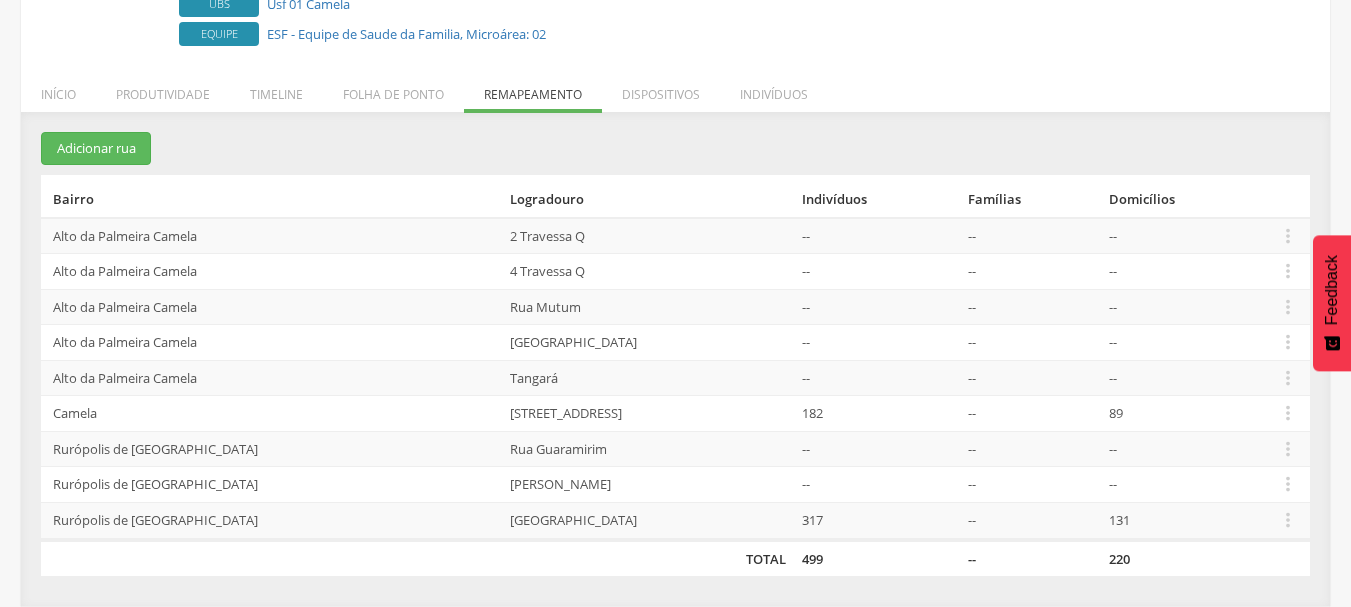
click at [405, 139] on section "Adicionar rua Bairro Logradouro Indivíduos Famílias Domicílios [GEOGRAPHIC_DATA…" at bounding box center [675, 354] width 1269 height 444
click at [1188, 142] on section "Adicionar rua Bairro Logradouro Indivíduos Famílias Domicílios [GEOGRAPHIC_DATA…" at bounding box center [675, 354] width 1269 height 444
click at [988, 133] on section "Adicionar rua Bairro Logradouro Indivíduos Famílias Domicílios [GEOGRAPHIC_DATA…" at bounding box center [675, 354] width 1269 height 444
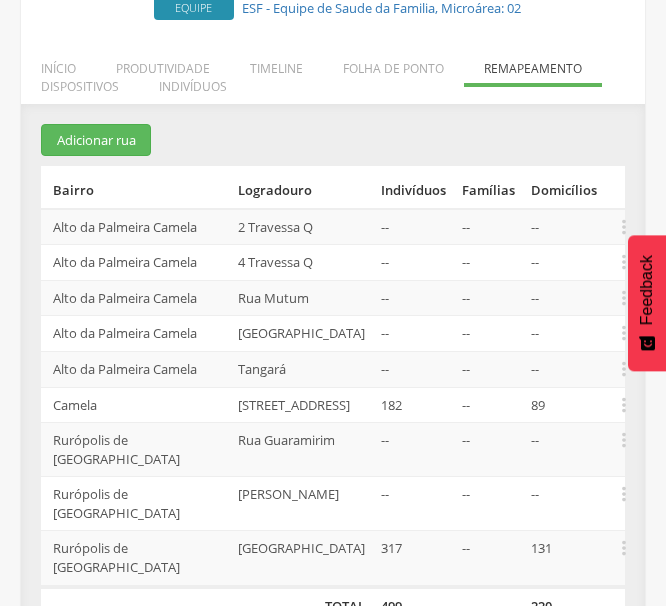
scroll to position [314, 0]
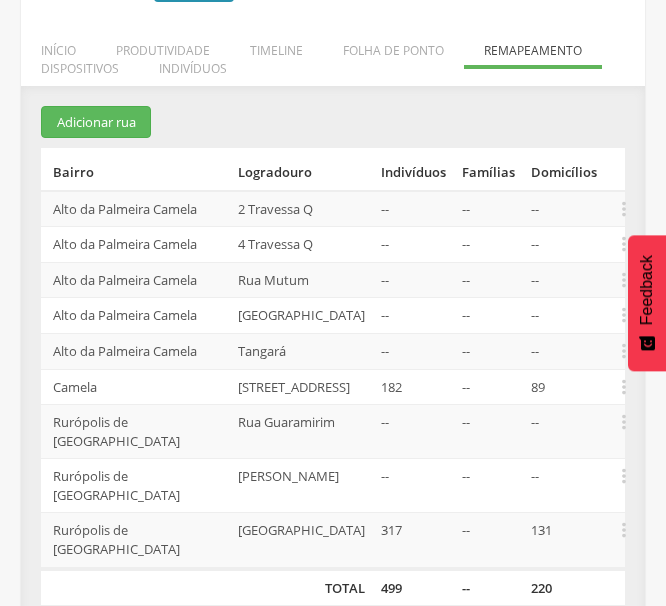
click at [607, 164] on section "Adicionar rua Bairro Logradouro Indivíduos Famílias Domicílios [GEOGRAPHIC_DATA…" at bounding box center [333, 355] width 584 height 499
click at [404, 149] on section "Adicionar rua Bairro Logradouro Indivíduos Famílias Domicílios [GEOGRAPHIC_DATA…" at bounding box center [333, 355] width 584 height 499
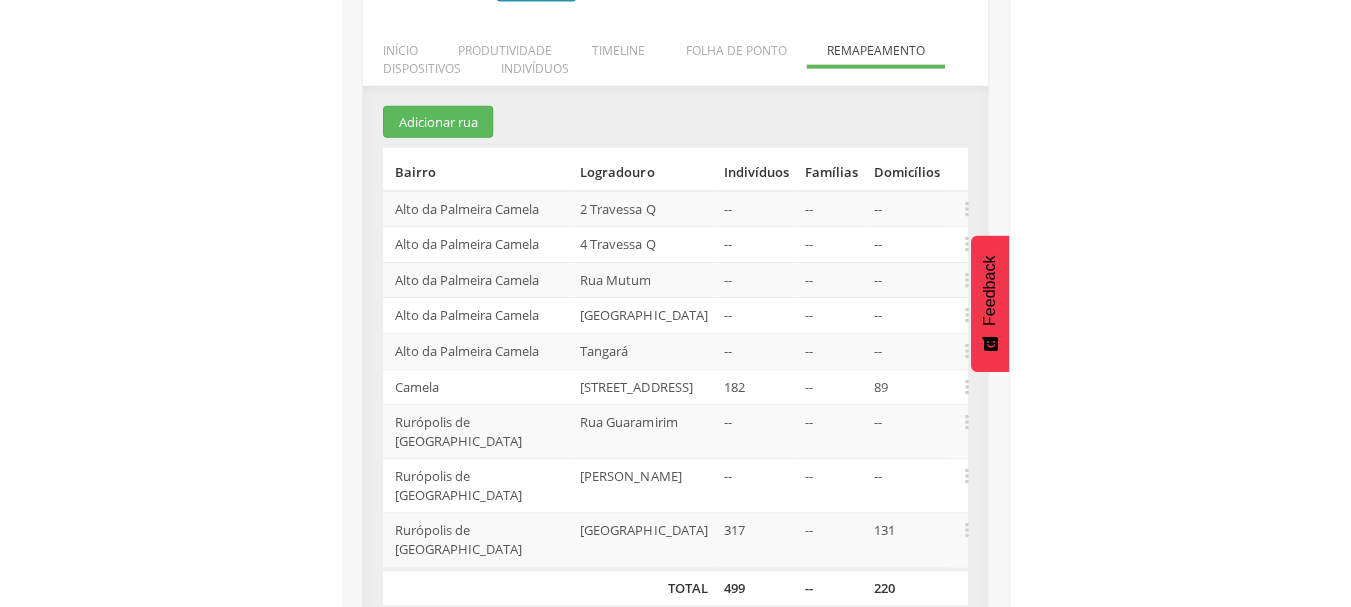
scroll to position [252, 0]
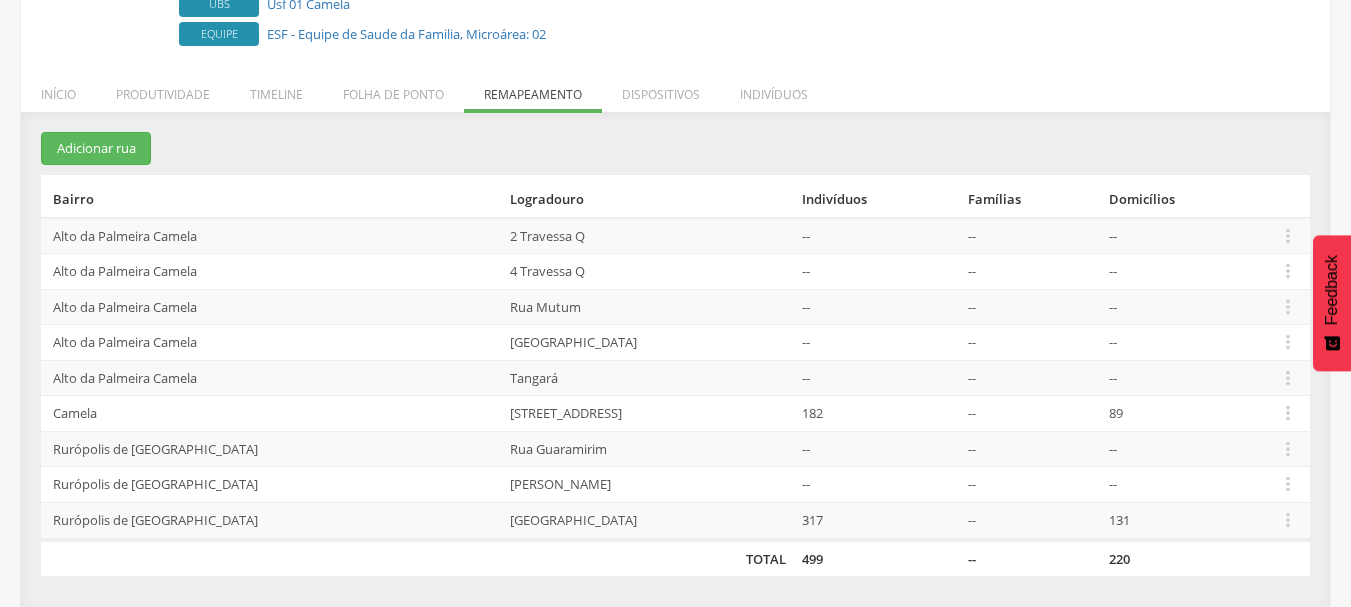
click at [267, 156] on section "Adicionar rua Bairro Logradouro Indivíduos Famílias Domicílios [GEOGRAPHIC_DATA…" at bounding box center [675, 354] width 1269 height 444
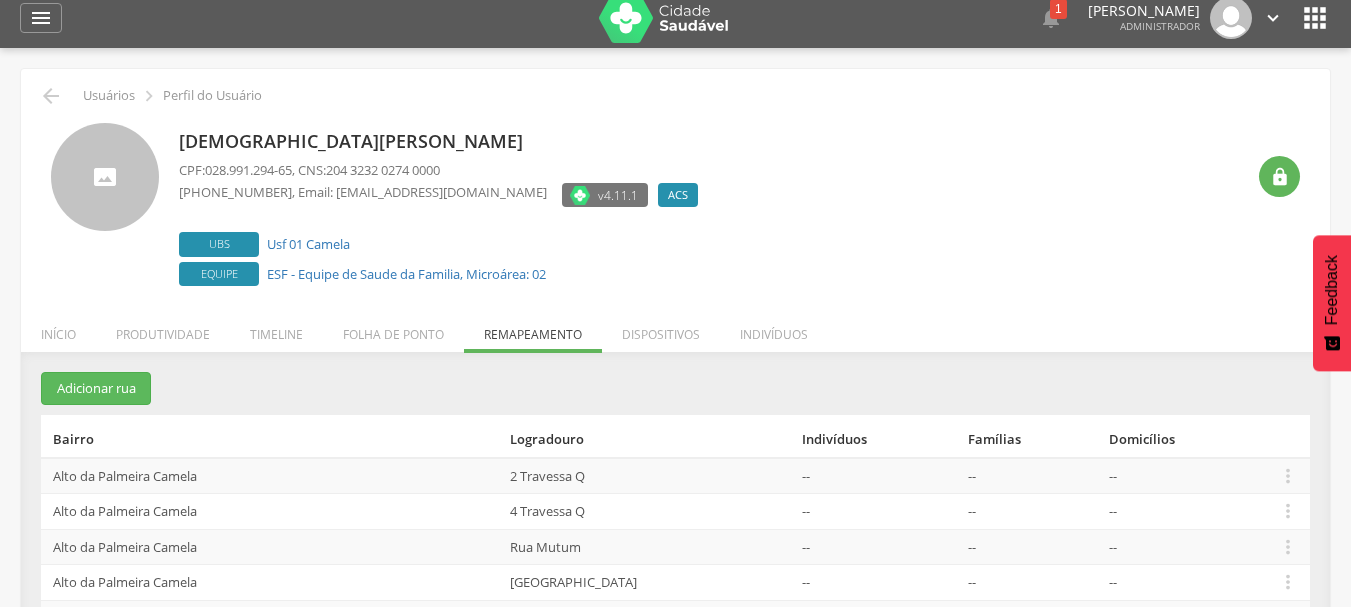
scroll to position [0, 0]
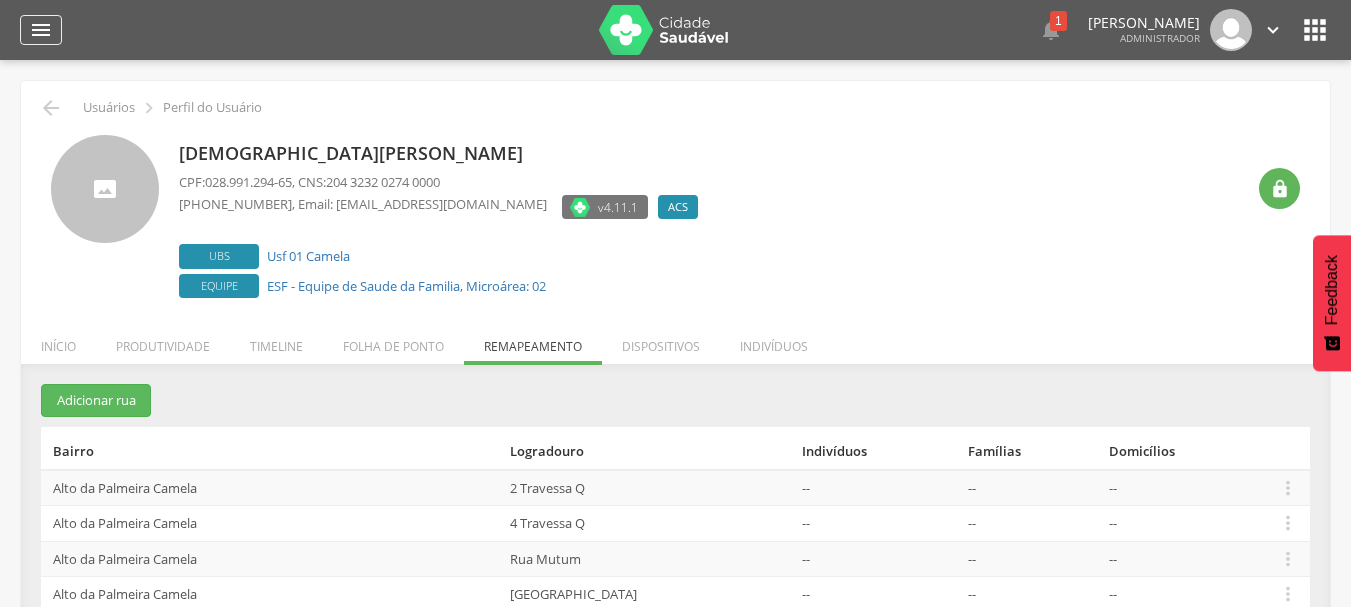
click at [50, 34] on icon "" at bounding box center [41, 30] width 24 height 24
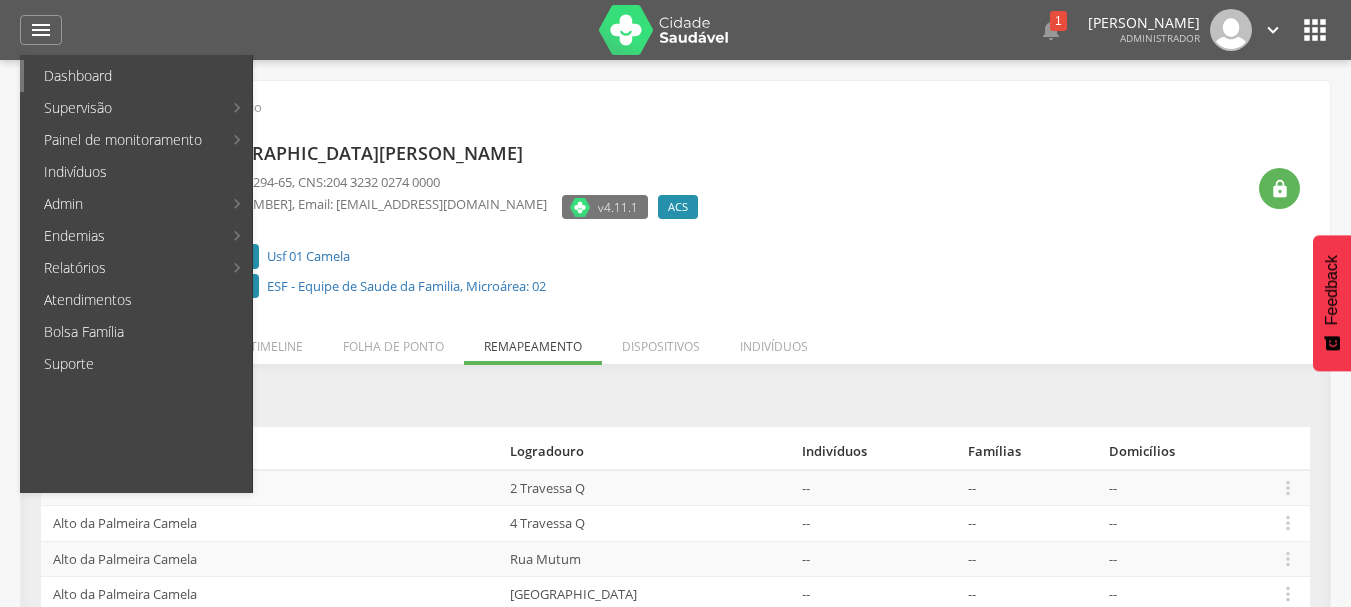
click at [105, 77] on link "Dashboard" at bounding box center [138, 76] width 228 height 32
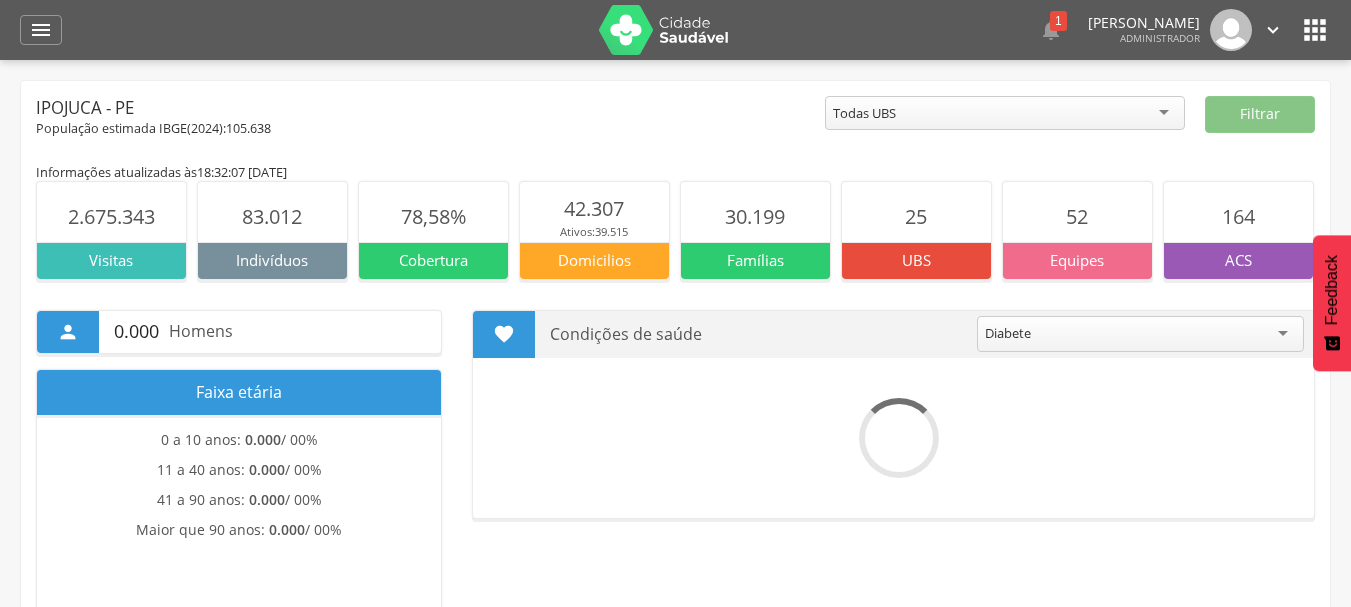
click at [527, 105] on div "Ipojuca - PE" at bounding box center [430, 108] width 789 height 24
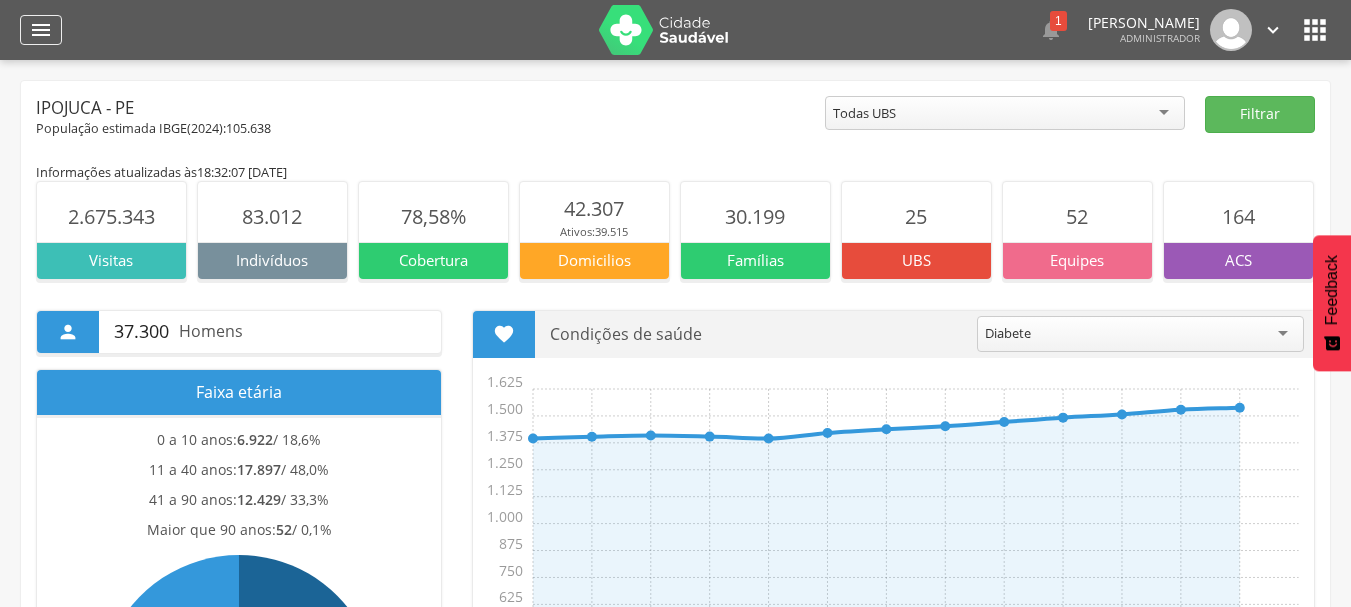
click at [43, 34] on icon "" at bounding box center [41, 30] width 24 height 24
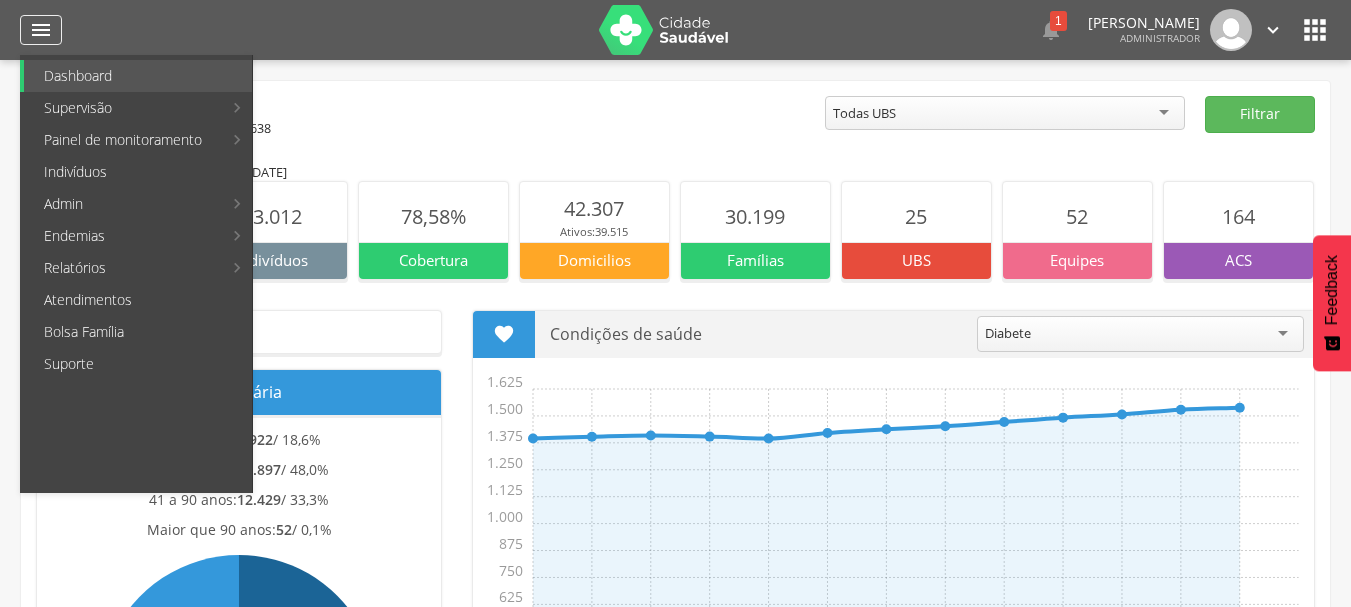
click at [43, 34] on icon "" at bounding box center [41, 30] width 24 height 24
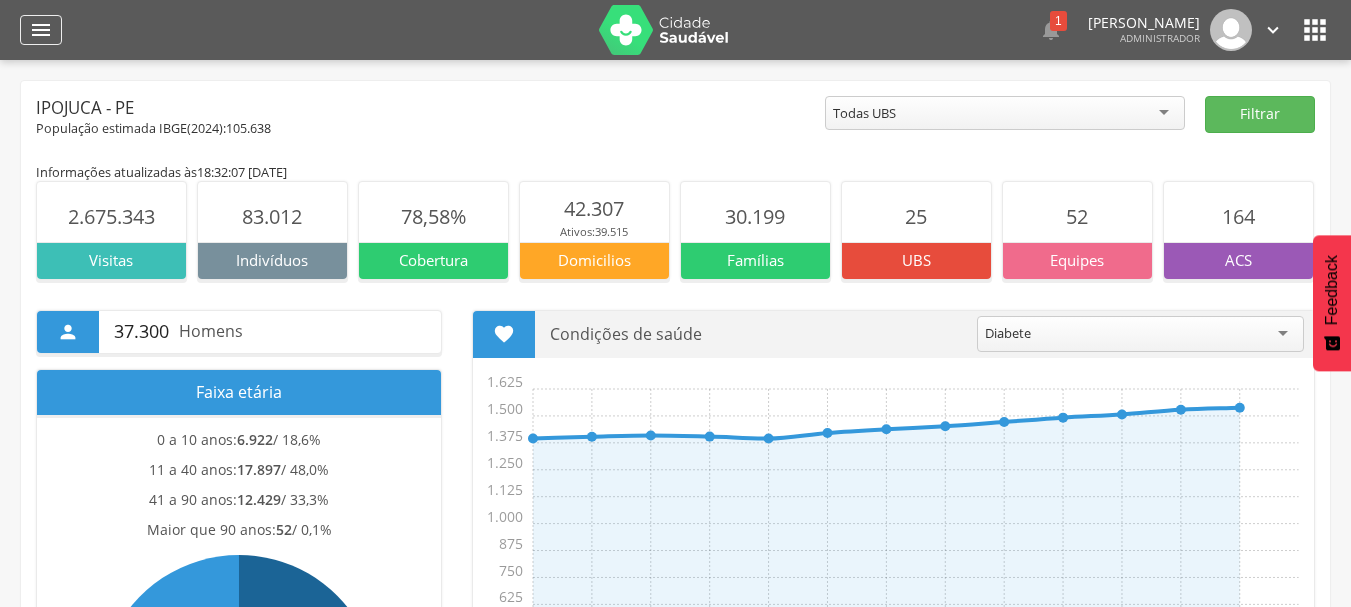
click at [44, 34] on icon "" at bounding box center [41, 30] width 24 height 24
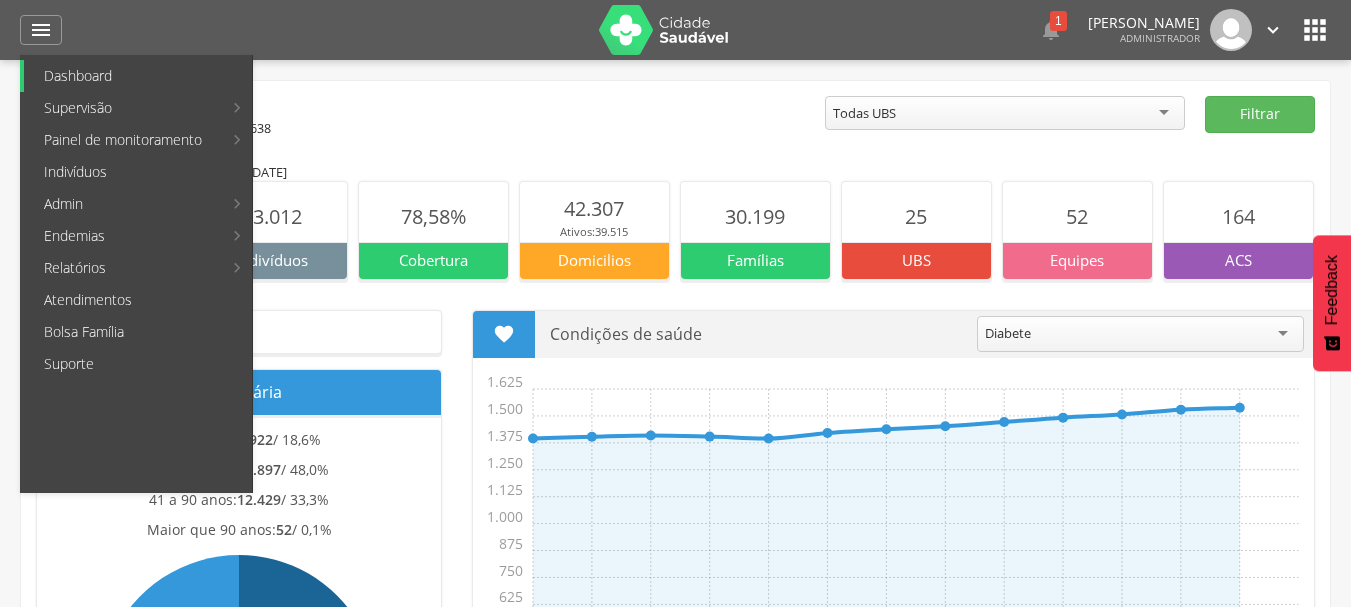
click at [94, 75] on link "Dashboard" at bounding box center [138, 76] width 228 height 32
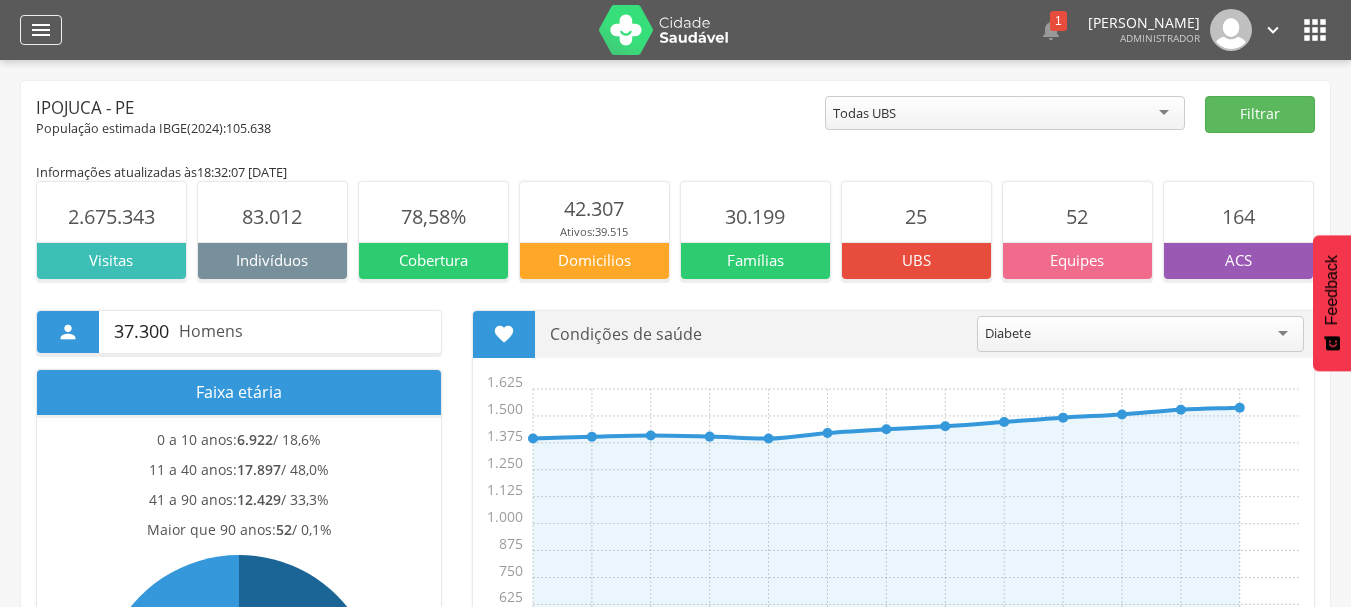
click at [51, 26] on icon "" at bounding box center [41, 30] width 24 height 24
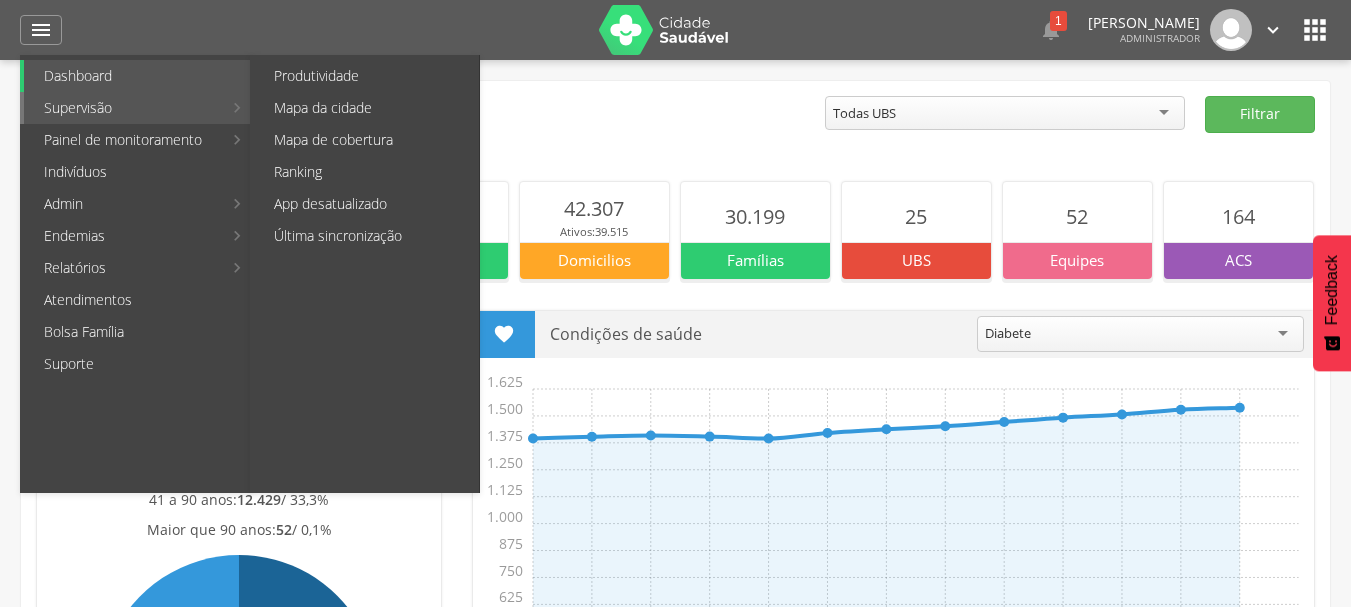
click at [109, 107] on link "Supervisão" at bounding box center [123, 108] width 198 height 32
click at [315, 70] on link "Produtividade" at bounding box center [366, 76] width 225 height 32
type input "**********"
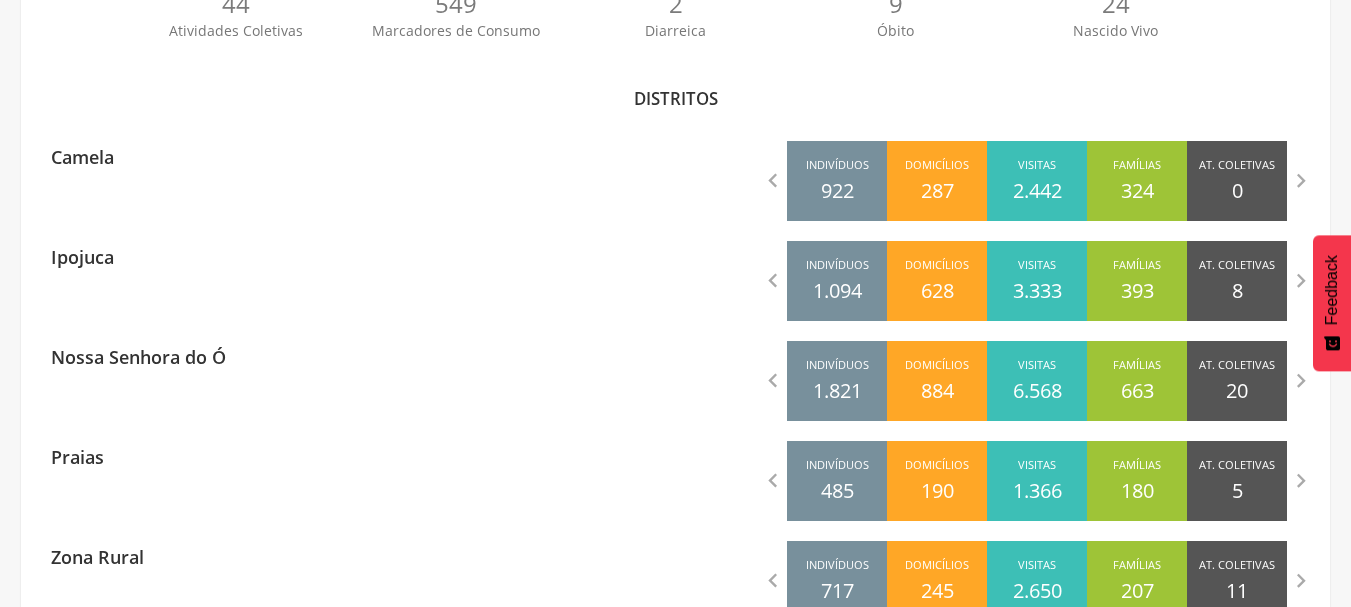
scroll to position [600, 0]
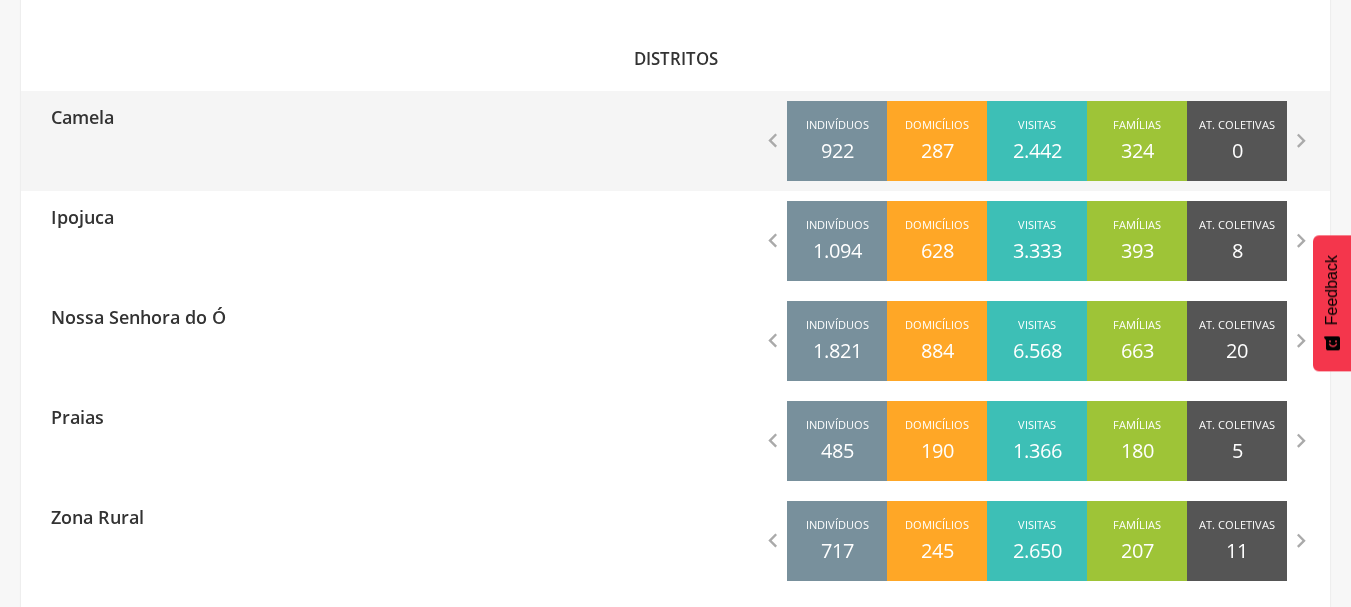
click at [297, 140] on div "Camela" at bounding box center [348, 116] width 655 height 50
type input "**********"
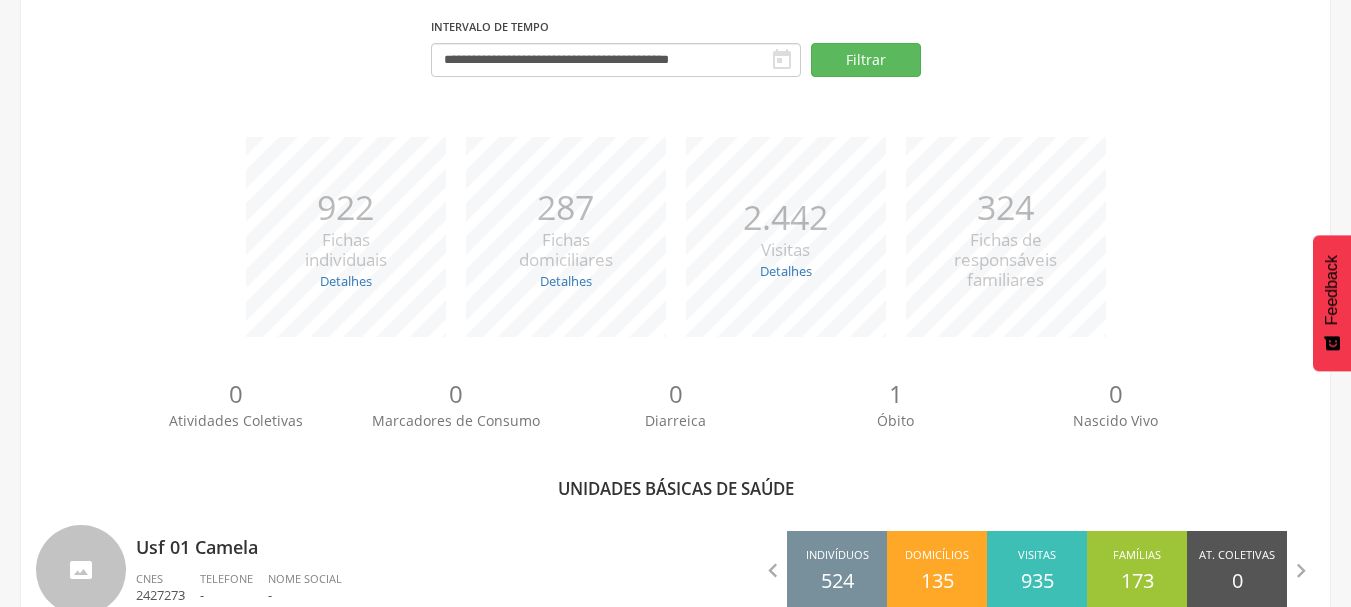
scroll to position [544, 0]
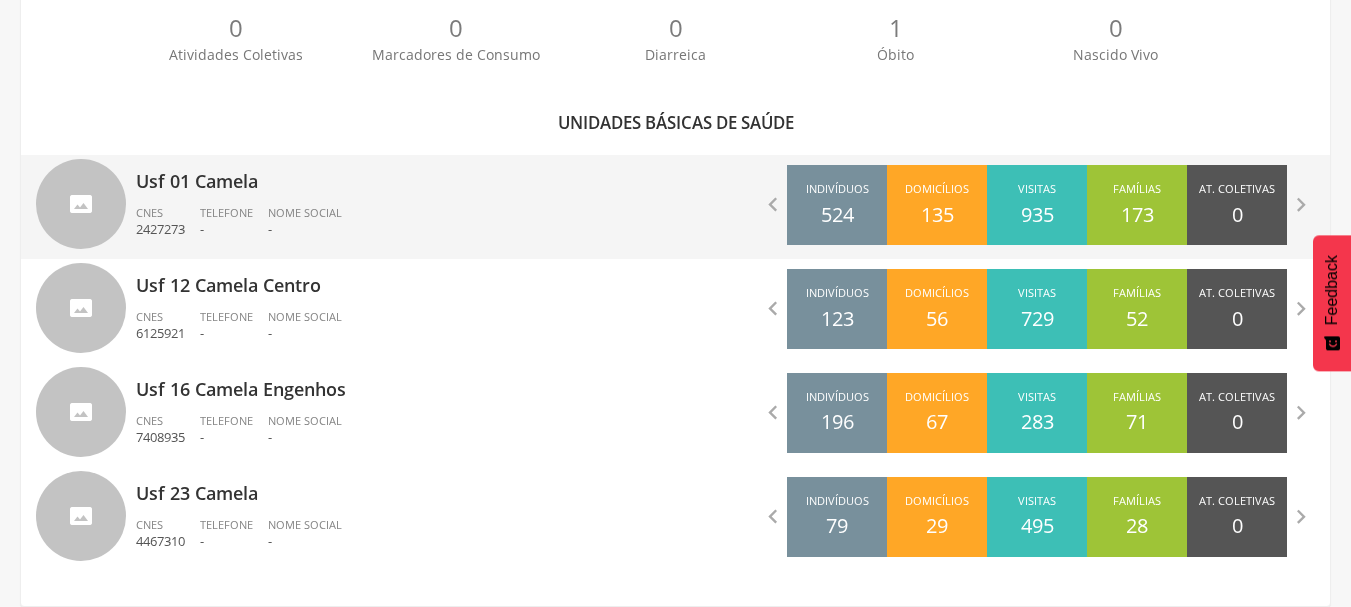
click at [276, 206] on span "Nome Social" at bounding box center [305, 212] width 74 height 15
type input "**********"
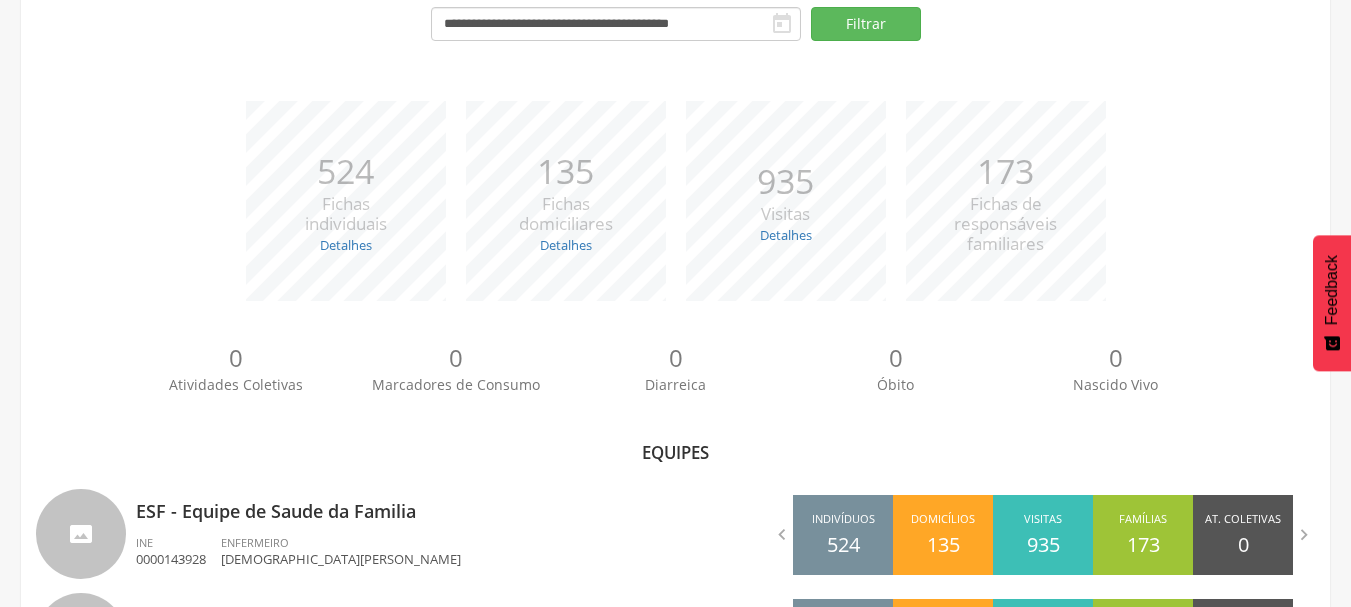
scroll to position [336, 0]
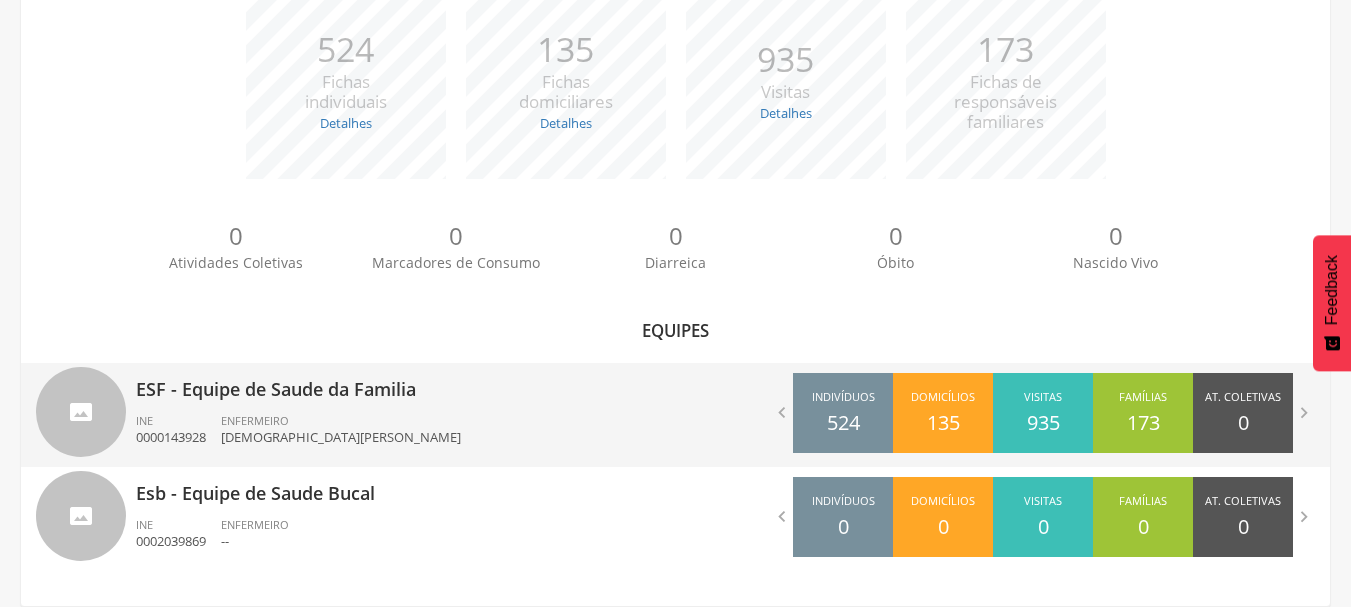
click at [381, 396] on p "ESF - Equipe de Saude da Familia" at bounding box center [398, 383] width 525 height 40
type input "**********"
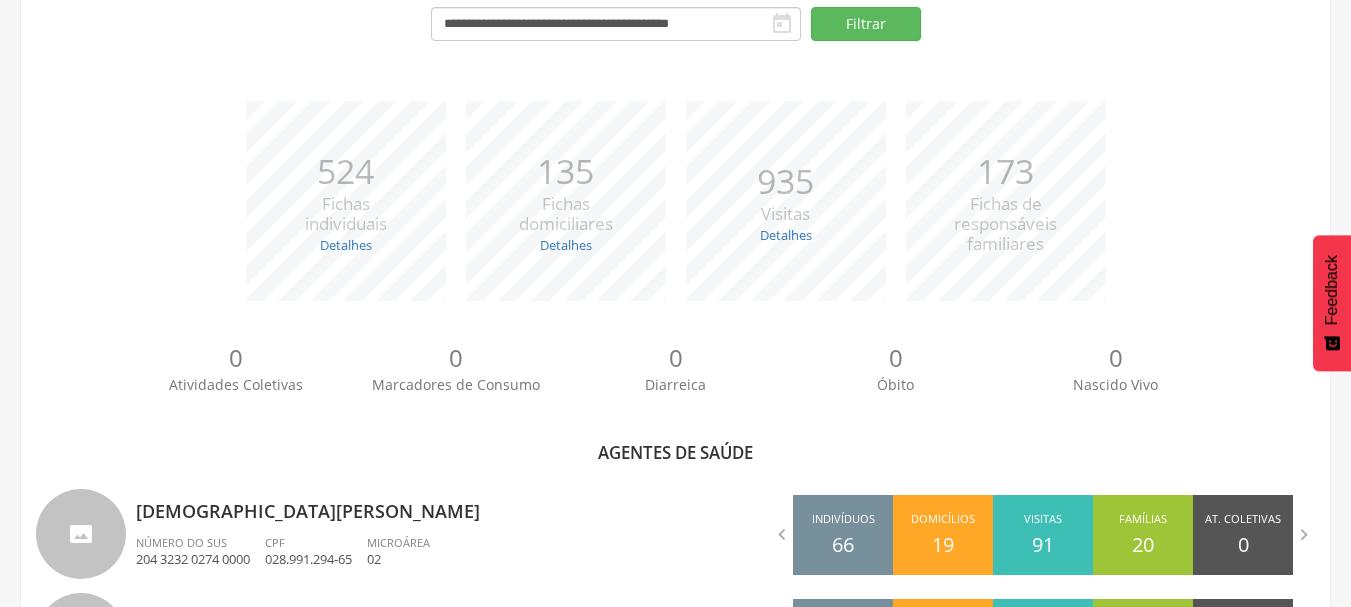
scroll to position [600, 0]
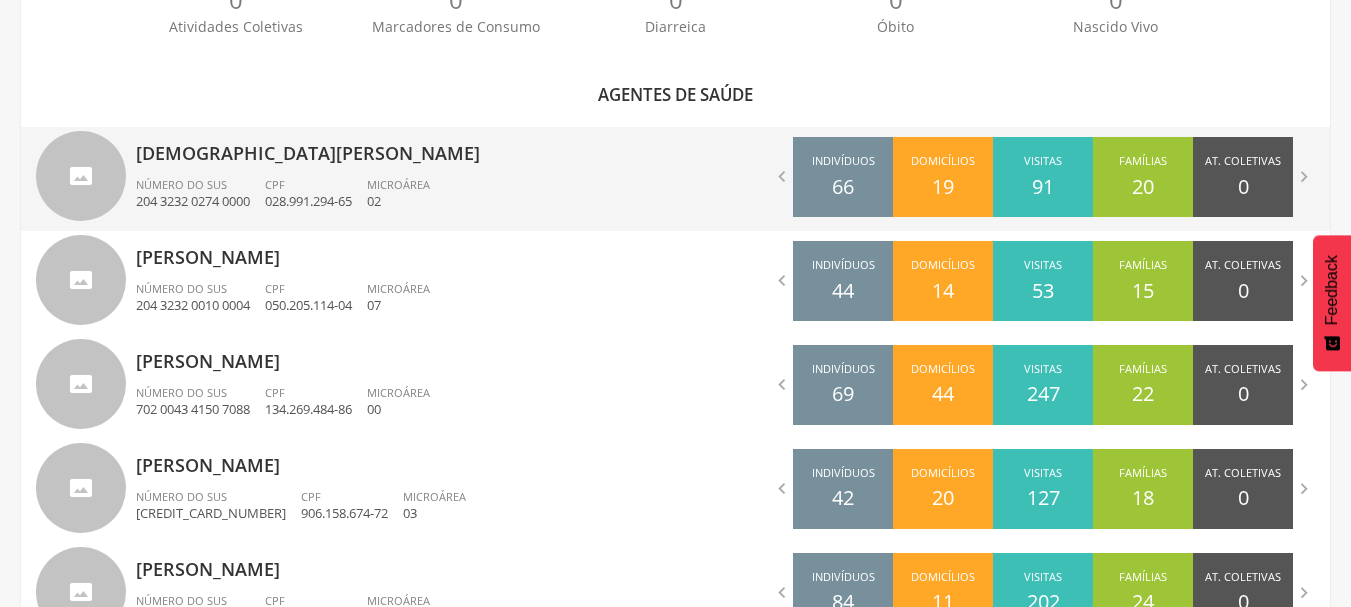
click at [423, 147] on p "[DEMOGRAPHIC_DATA][PERSON_NAME]" at bounding box center [398, 147] width 525 height 40
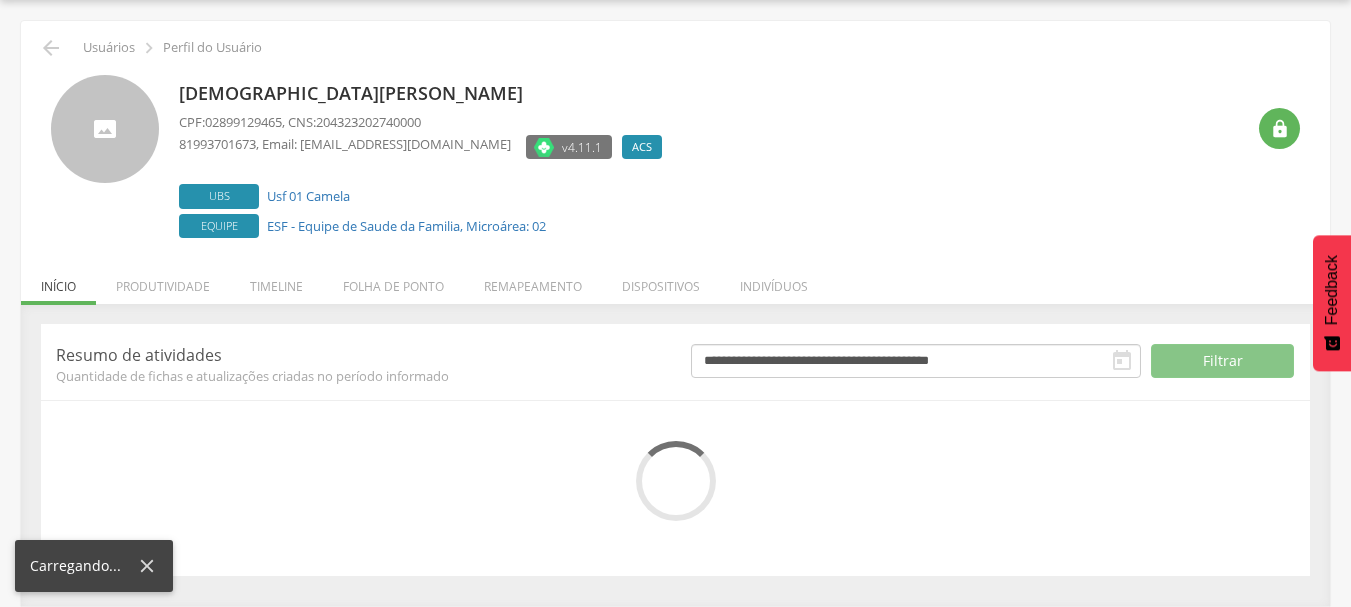
scroll to position [245, 0]
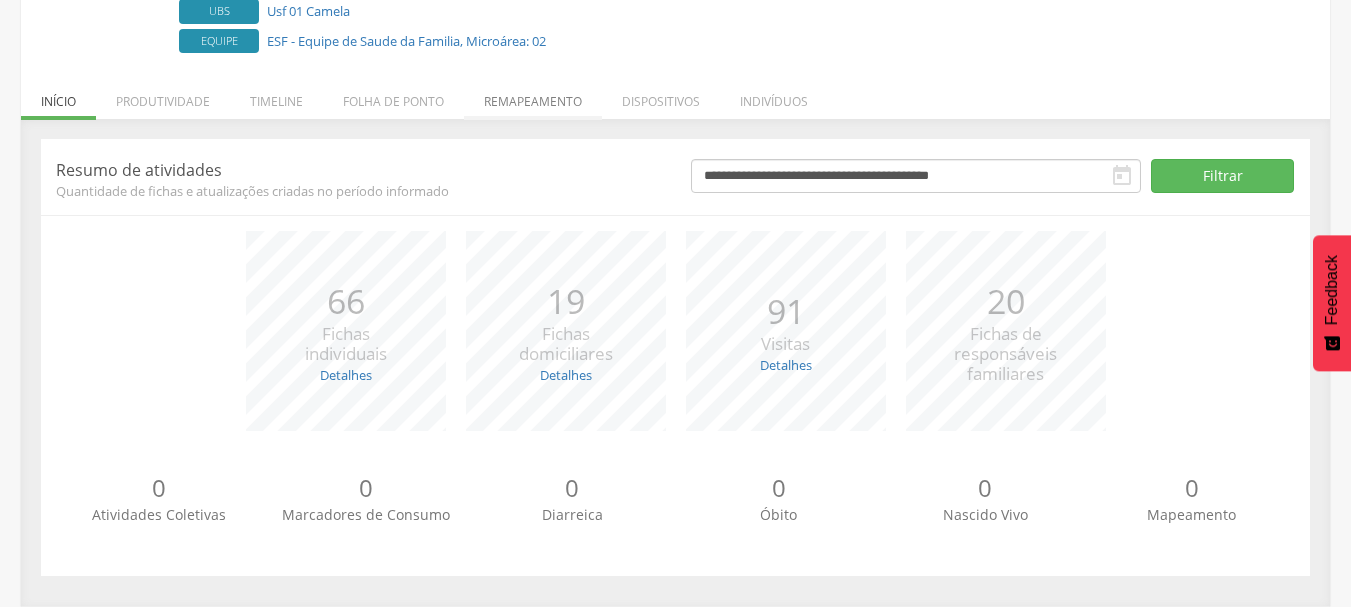
click at [519, 110] on li "Remapeamento" at bounding box center [533, 96] width 138 height 47
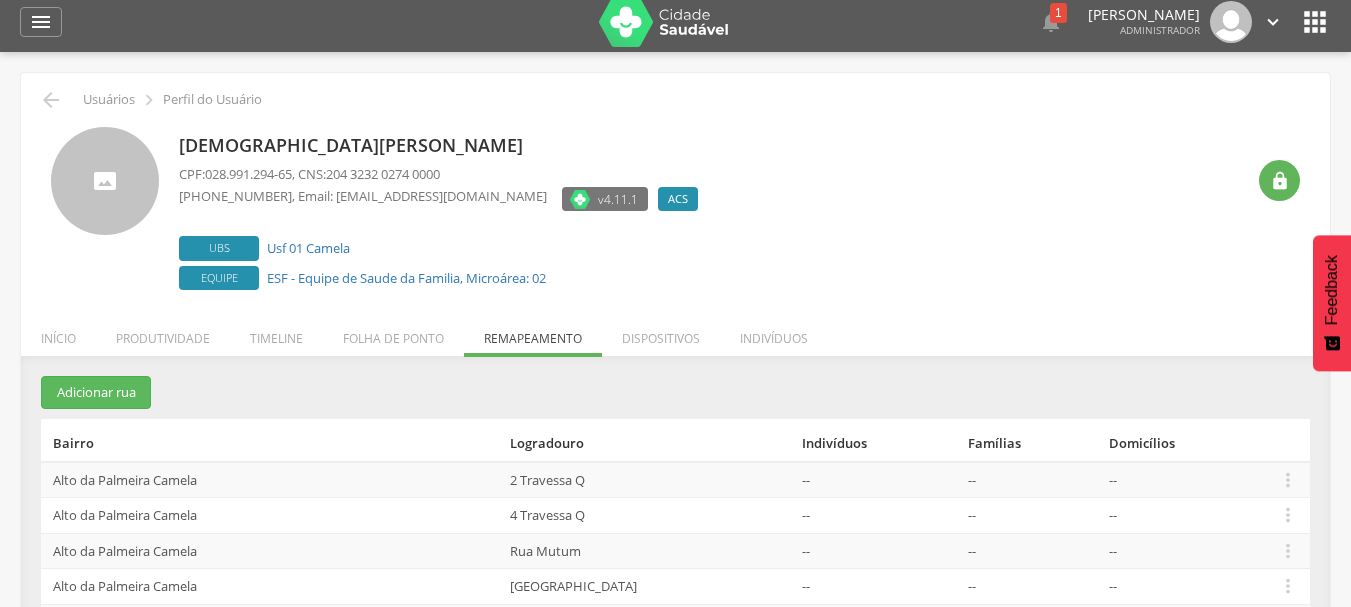
scroll to position [0, 0]
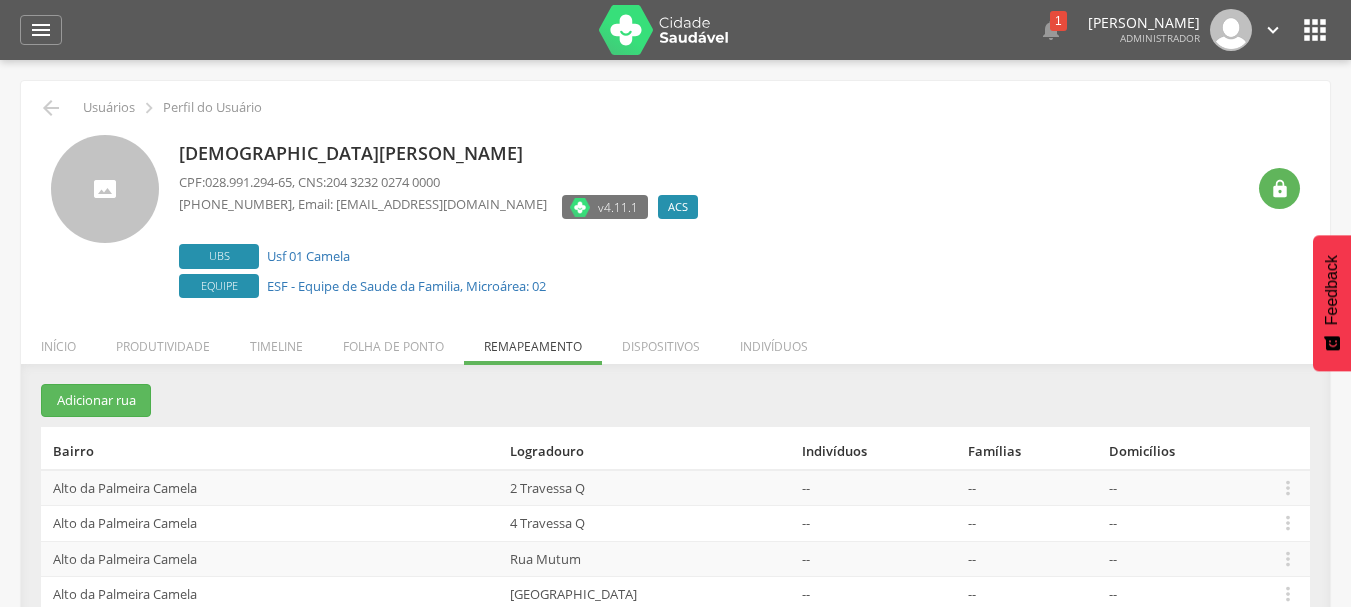
click at [320, 418] on section "Adicionar rua Bairro Logradouro Indivíduos Famílias Domicílios [GEOGRAPHIC_DATA…" at bounding box center [675, 606] width 1269 height 444
click at [42, 29] on icon "" at bounding box center [41, 30] width 24 height 24
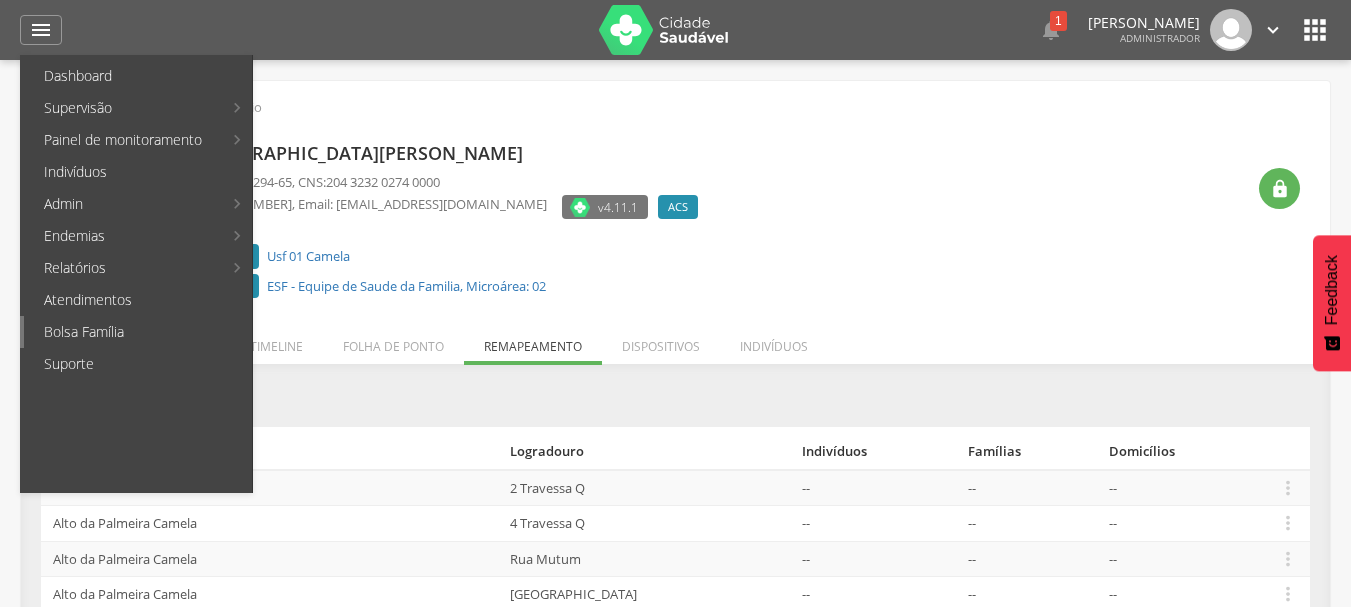
click at [133, 333] on link "Bolsa Família" at bounding box center [138, 332] width 228 height 32
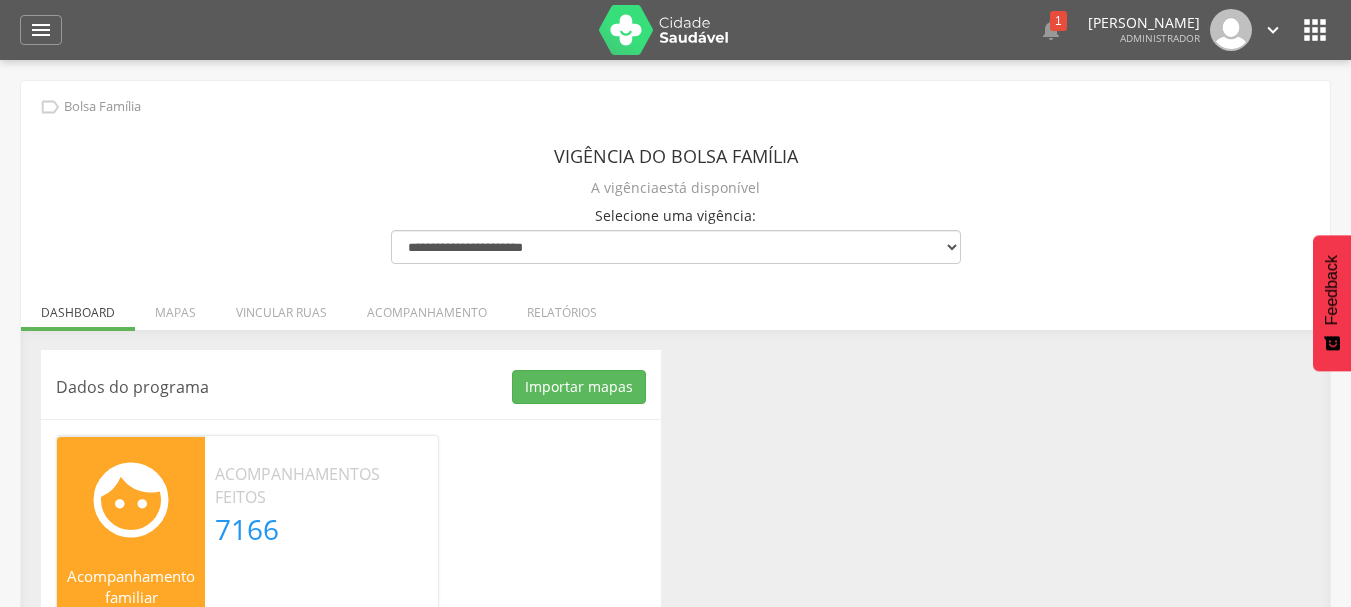
click at [777, 403] on div "Dados do programa Importar mapas As ruas do(s) mapa(s) estão sendo processadas.…" at bounding box center [675, 525] width 1299 height 350
click at [572, 395] on button "Importar mapas" at bounding box center [579, 387] width 134 height 34
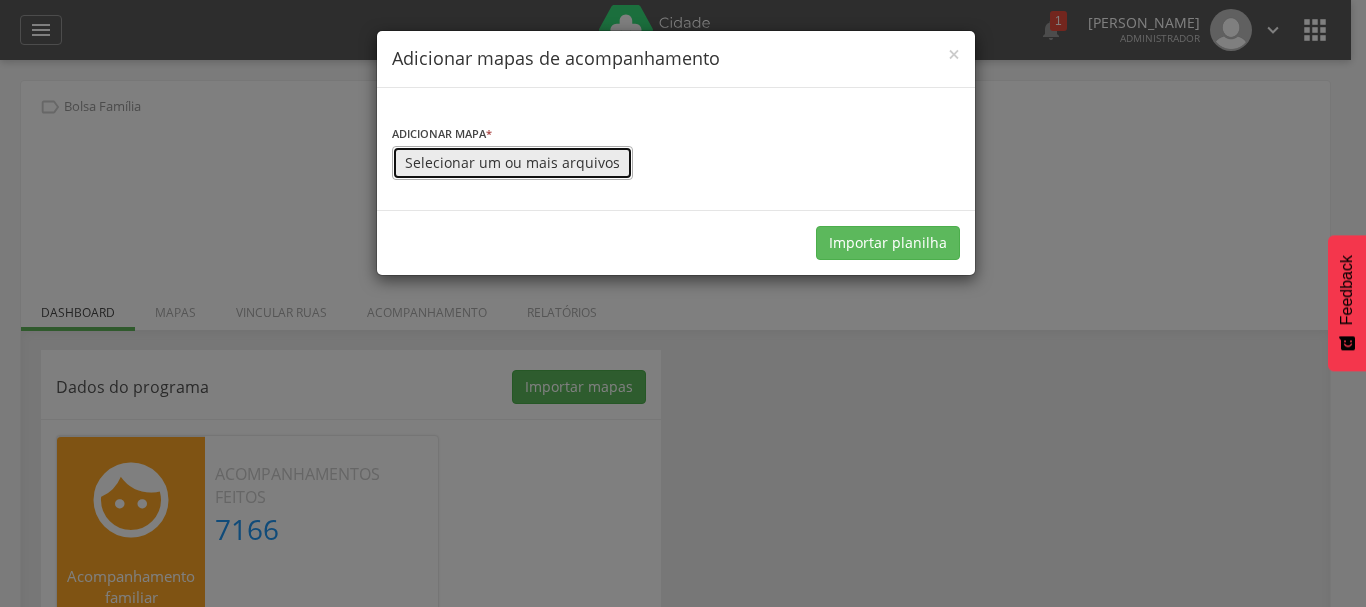
click at [518, 168] on button "Selecionar um ou mais arquivos" at bounding box center [512, 163] width 241 height 34
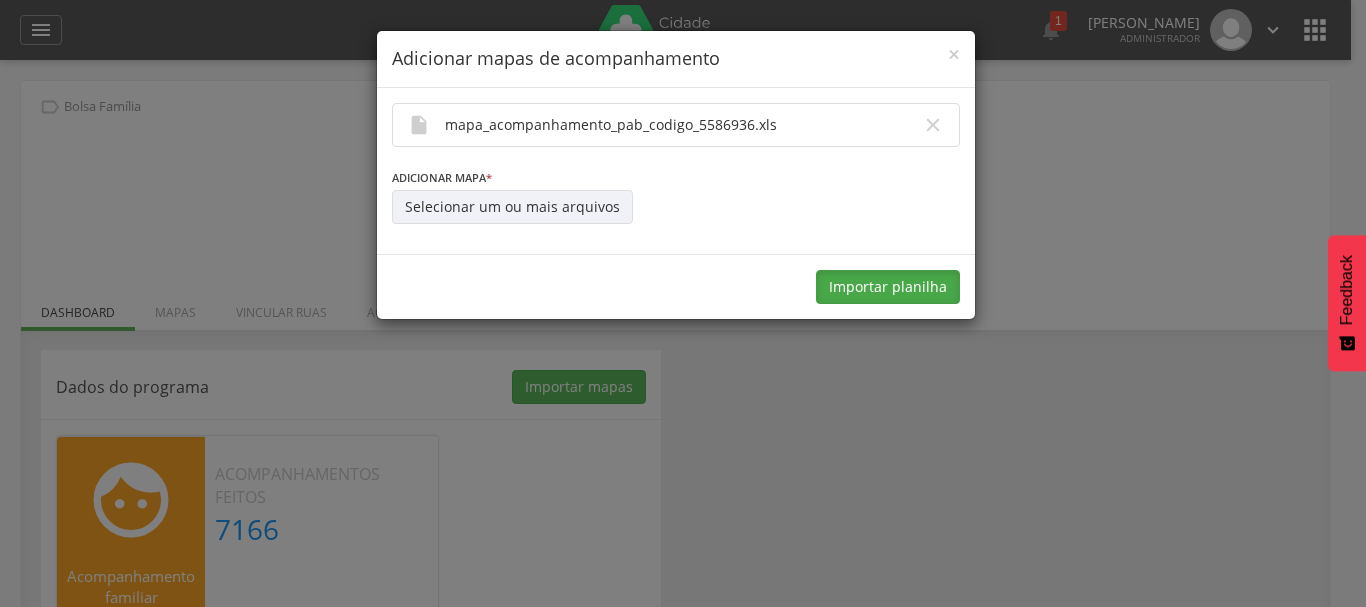
click at [872, 289] on button "Importar planilha" at bounding box center [888, 287] width 144 height 34
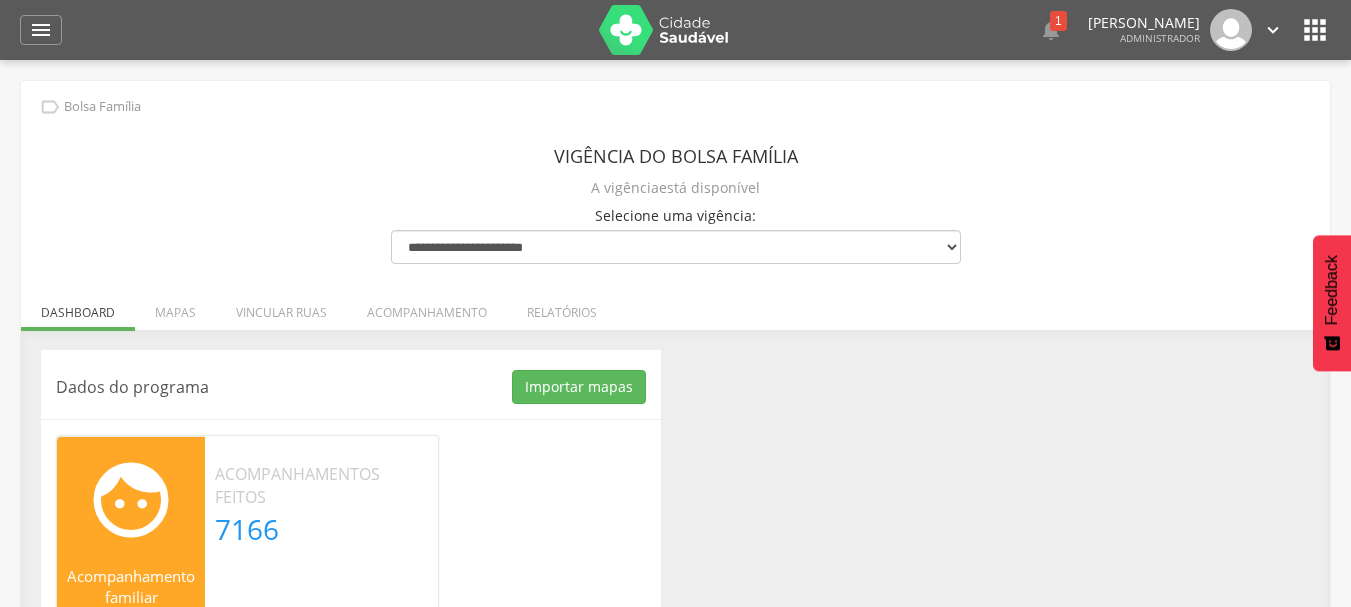
click at [839, 389] on div "Dados do programa Importar mapas As ruas do(s) mapa(s) estão sendo processadas.…" at bounding box center [675, 525] width 1299 height 350
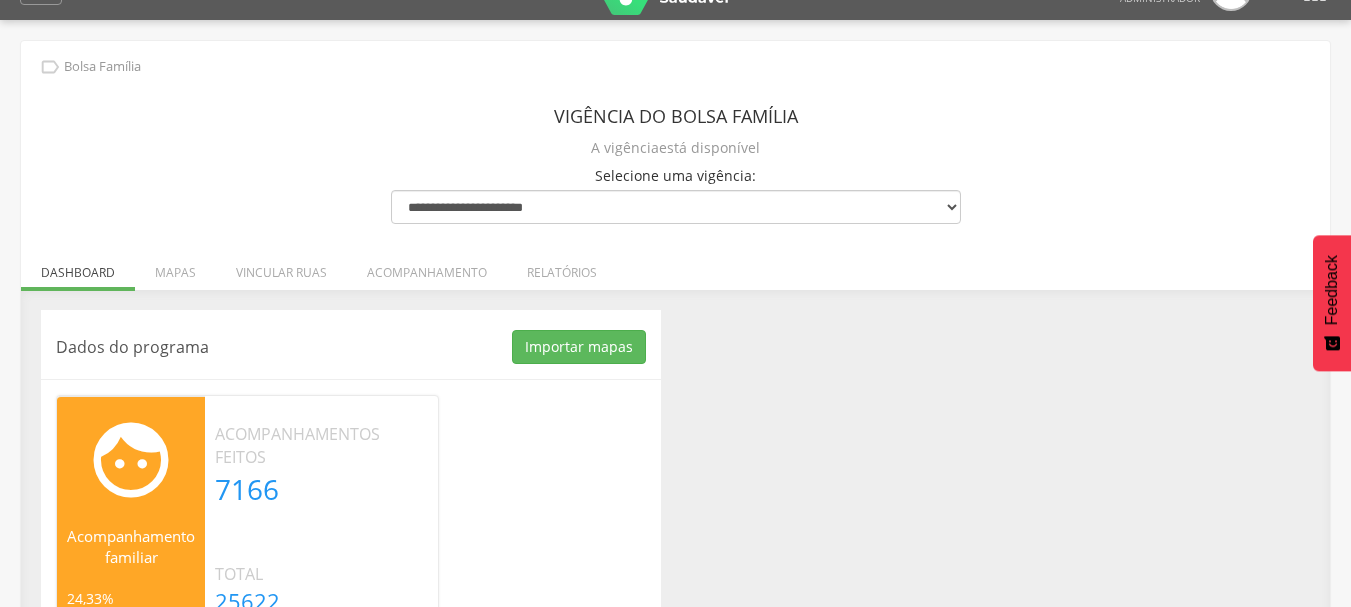
scroll to position [114, 0]
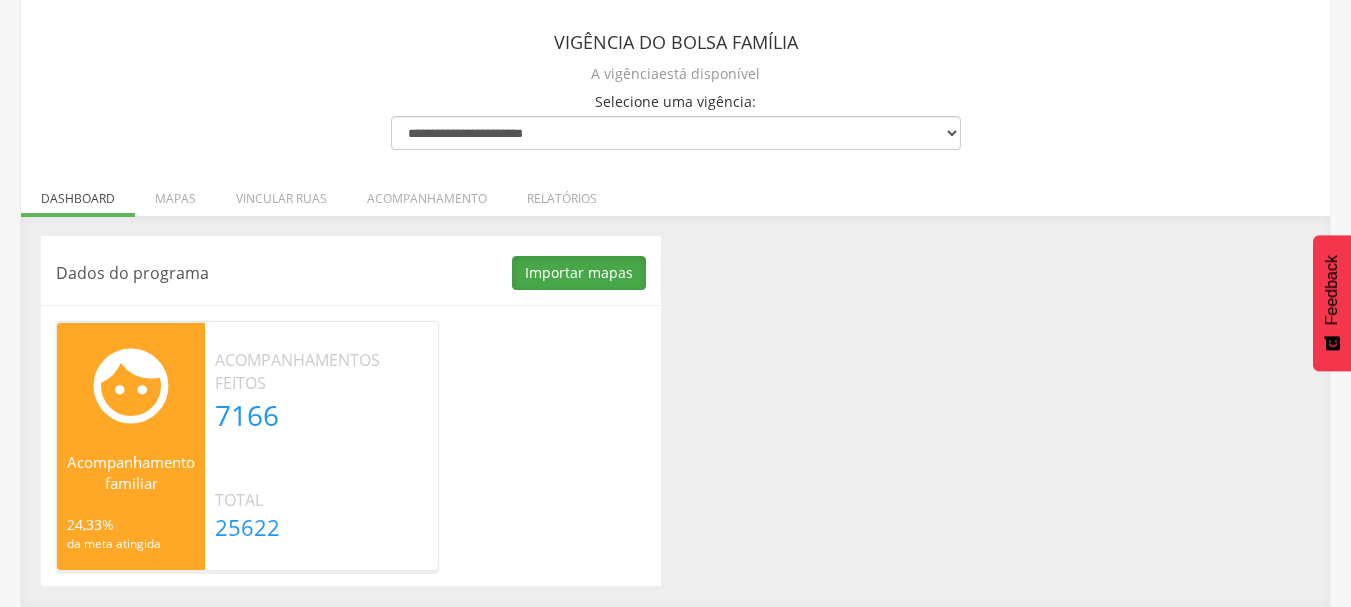
click at [581, 276] on button "Importar mapas" at bounding box center [579, 273] width 134 height 34
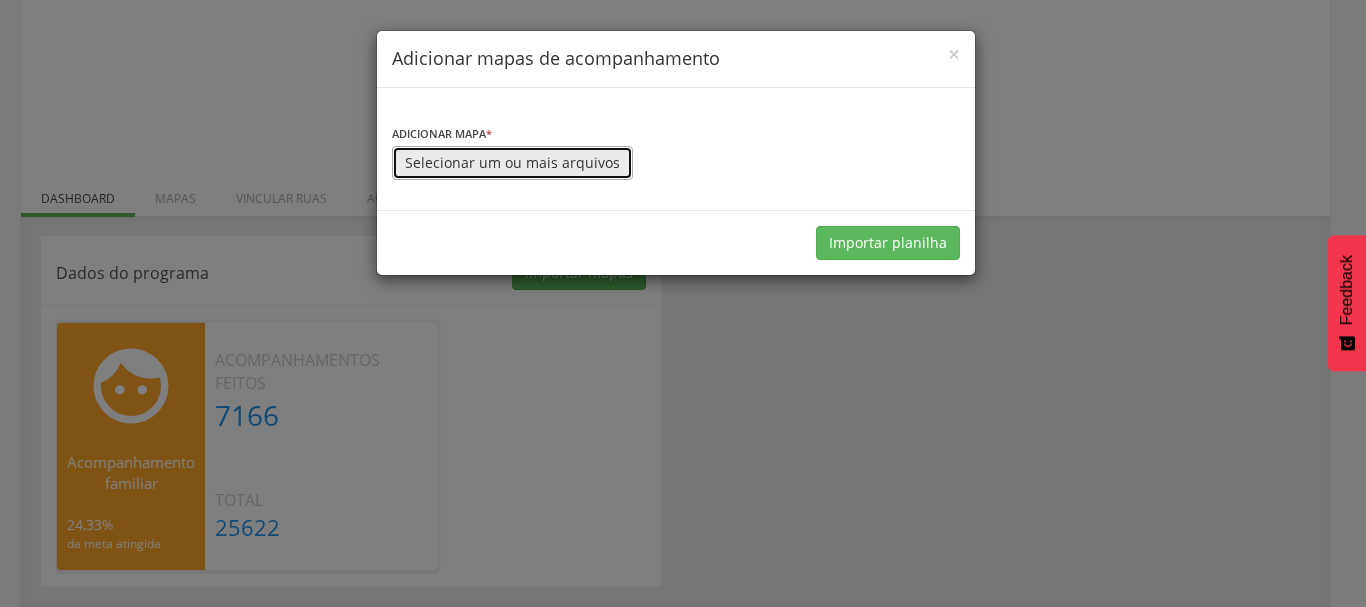
click at [493, 167] on button "Selecionar um ou mais arquivos" at bounding box center [512, 163] width 241 height 34
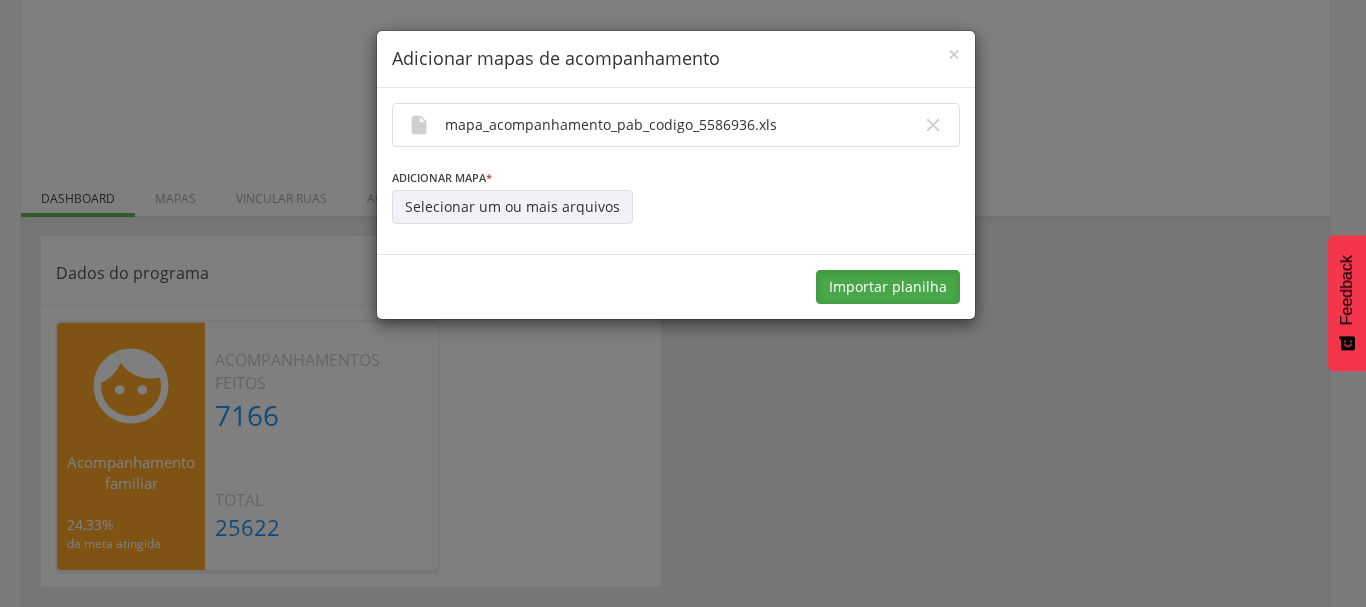
click at [884, 286] on button "Importar planilha" at bounding box center [888, 287] width 144 height 34
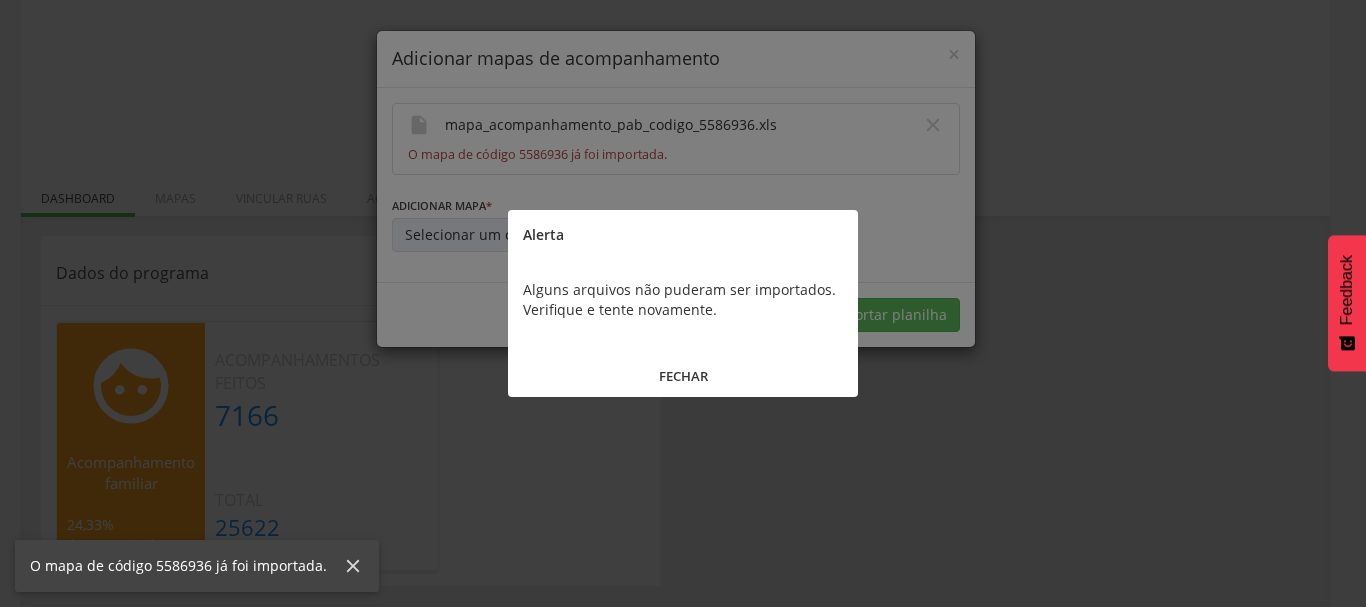
click at [930, 229] on div at bounding box center [683, 303] width 1366 height 607
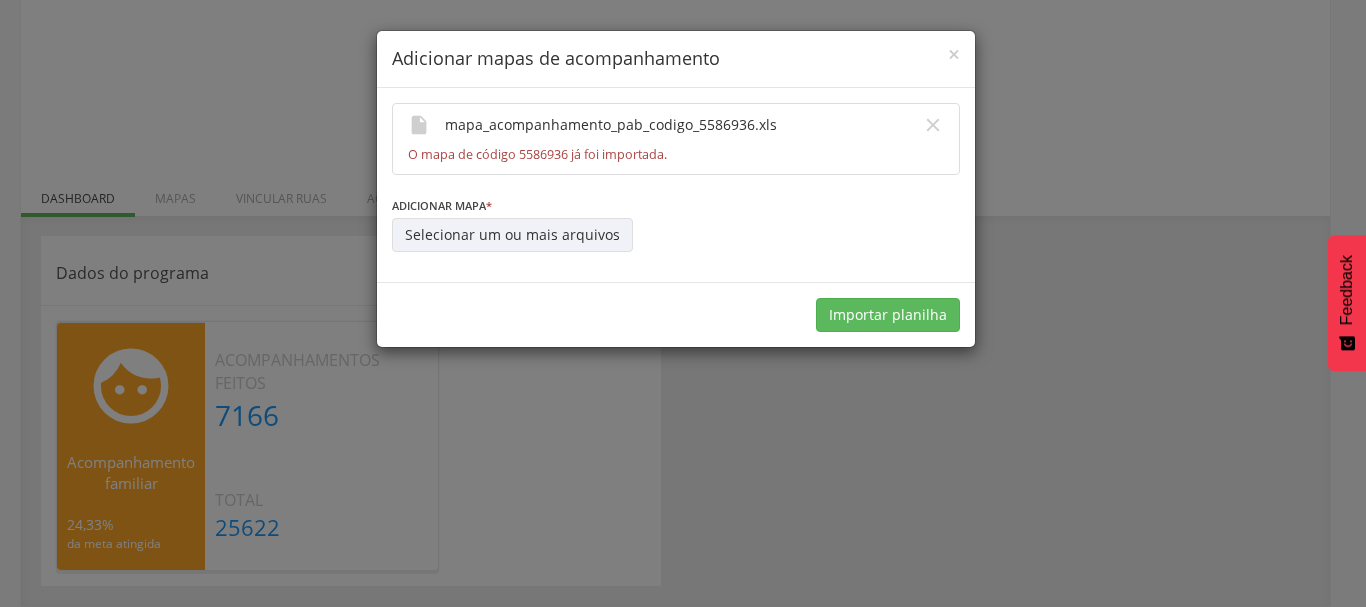
click at [812, 216] on div "Adicionar mapa * Selecionar um ou mais arquivos" at bounding box center [676, 224] width 568 height 58
click at [858, 454] on div "× Adicionar mapas de acompanhamento  mapa_acompanhamento_pab_codigo_5586936.xl…" at bounding box center [683, 303] width 1366 height 607
click at [957, 44] on span "×" at bounding box center [954, 54] width 12 height 28
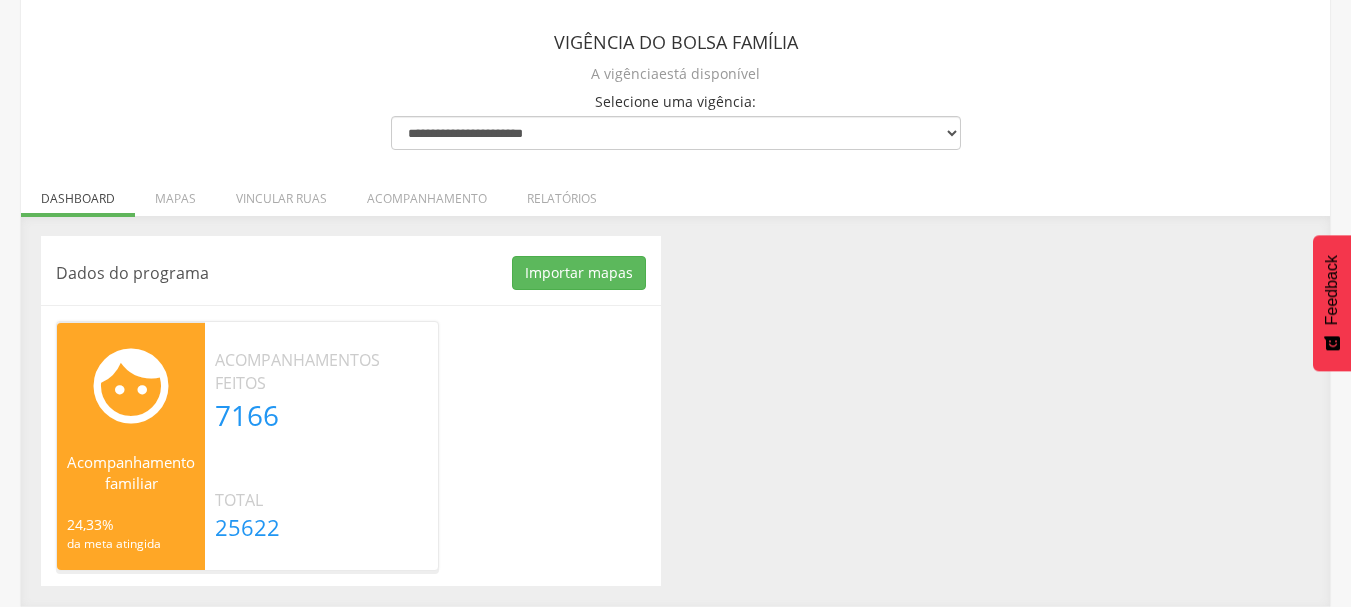
click at [938, 345] on div "Dados do programa Importar mapas As ruas do(s) mapa(s) estão sendo processadas.…" at bounding box center [675, 411] width 1299 height 350
click at [513, 239] on div "Dados do programa Importar mapas As ruas do(s) mapa(s) estão sendo processadas.…" at bounding box center [351, 411] width 620 height 350
click at [284, 204] on li "Vincular ruas" at bounding box center [281, 193] width 131 height 47
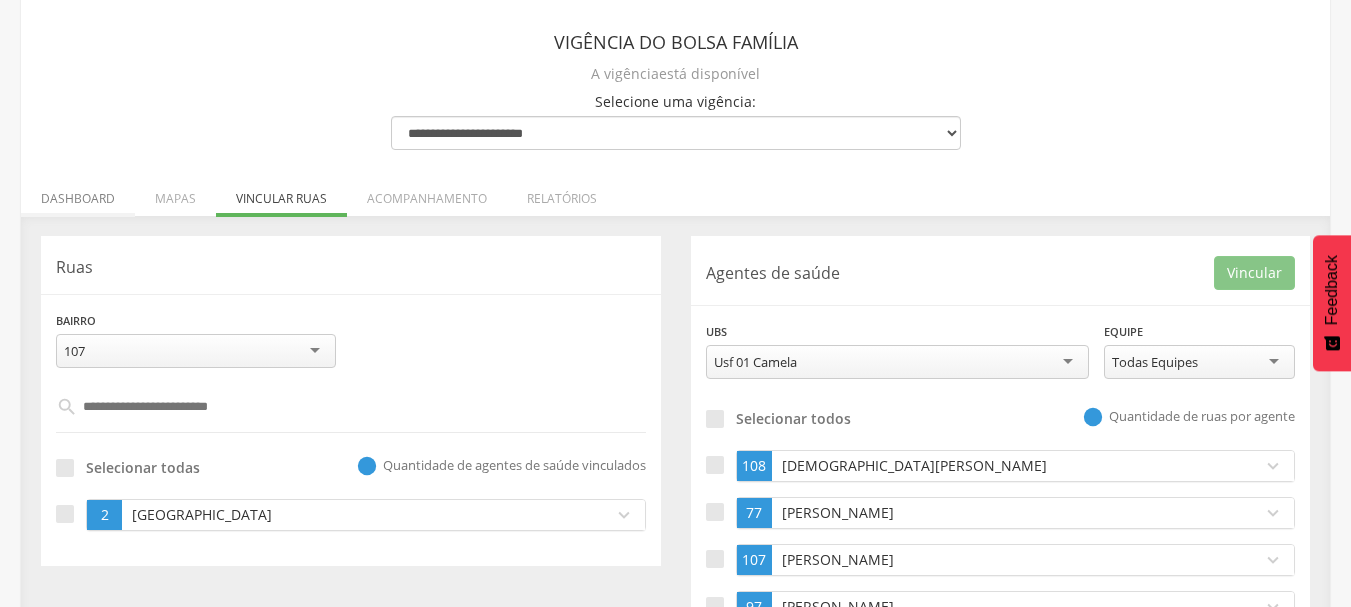
click at [59, 206] on li "Dashboard" at bounding box center [78, 193] width 114 height 47
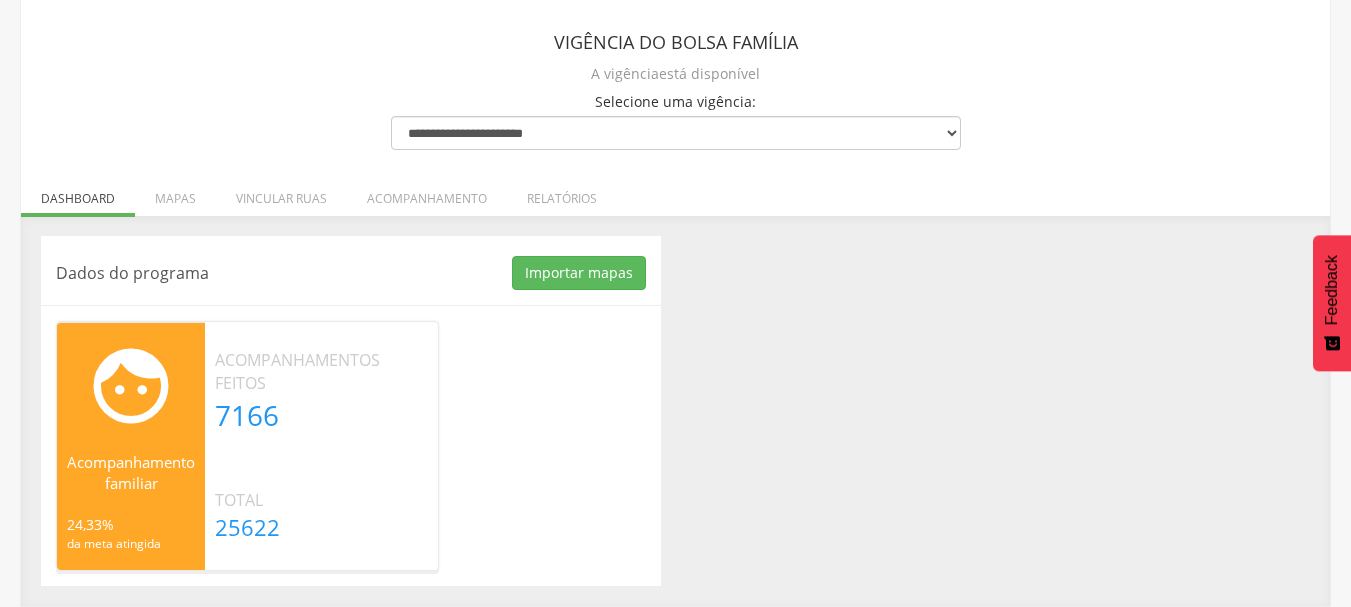
click at [801, 263] on div "Dados do programa Importar mapas As ruas do(s) mapa(s) estão sendo processadas.…" at bounding box center [675, 411] width 1299 height 350
click at [600, 229] on div "Dados do programa Importar mapas As ruas do(s) mapa(s) estão sendo processadas.…" at bounding box center [675, 411] width 1309 height 390
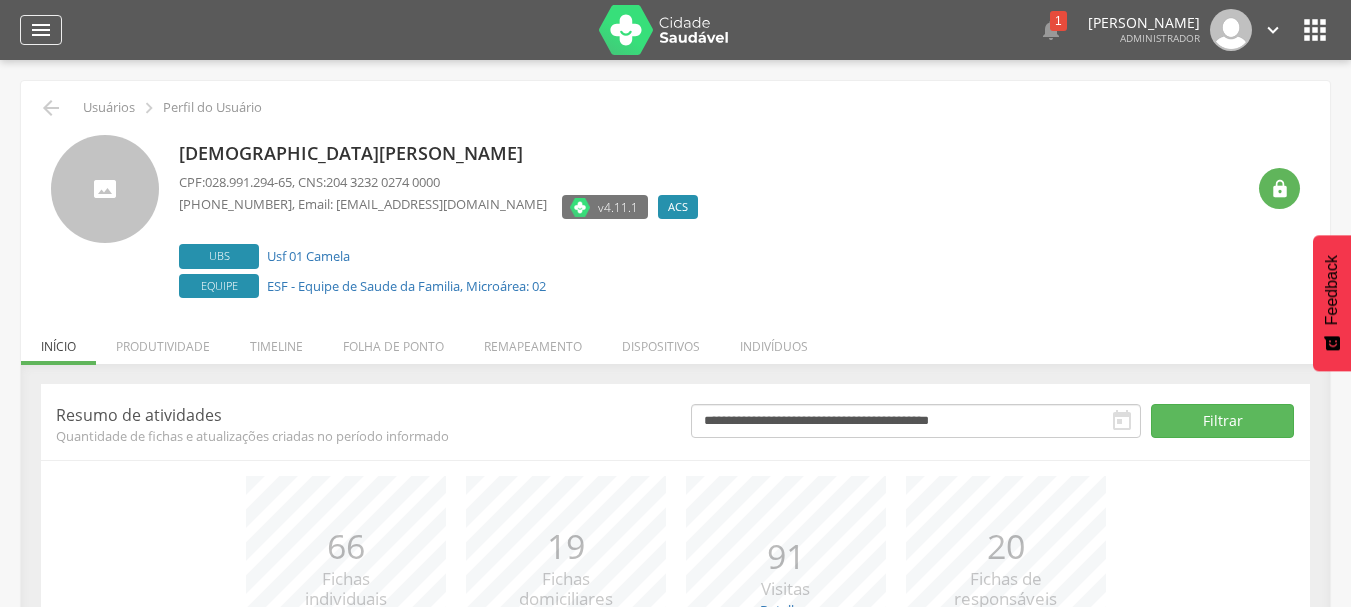
click at [35, 31] on icon "" at bounding box center [41, 30] width 24 height 24
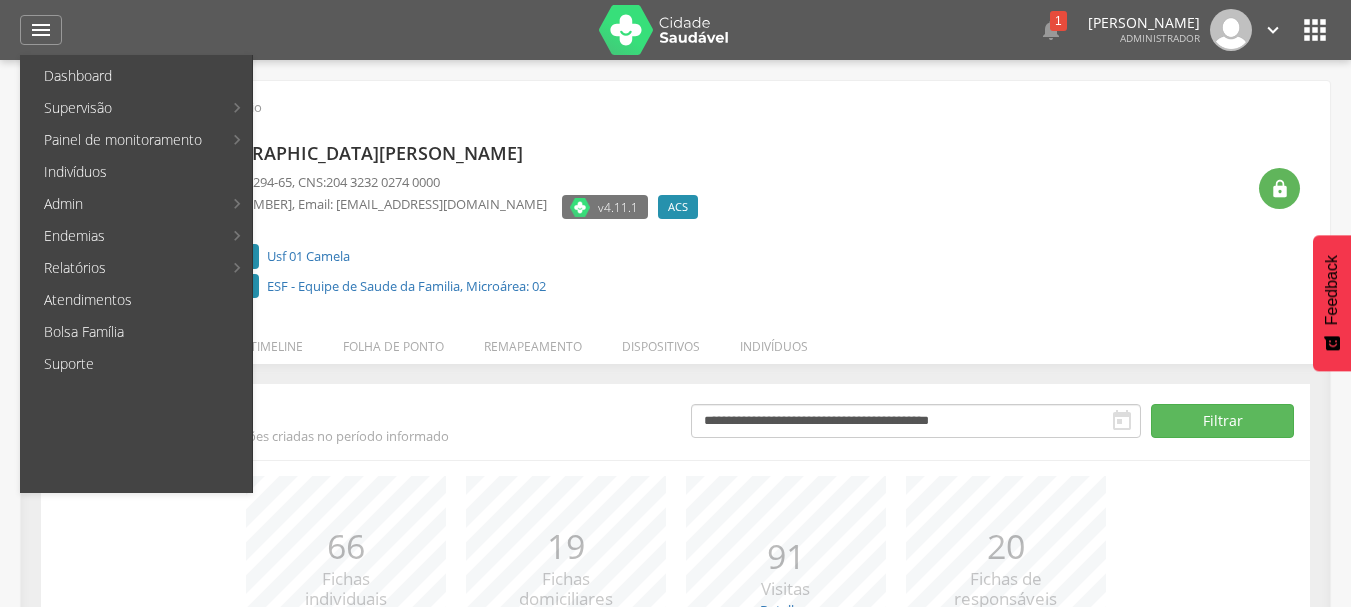
click at [0, 113] on div " Supervisão  Distritos  Ubs adicionar ubs  Coordenador: - Ipojuca / PE Inte…" at bounding box center [675, 363] width 1351 height 607
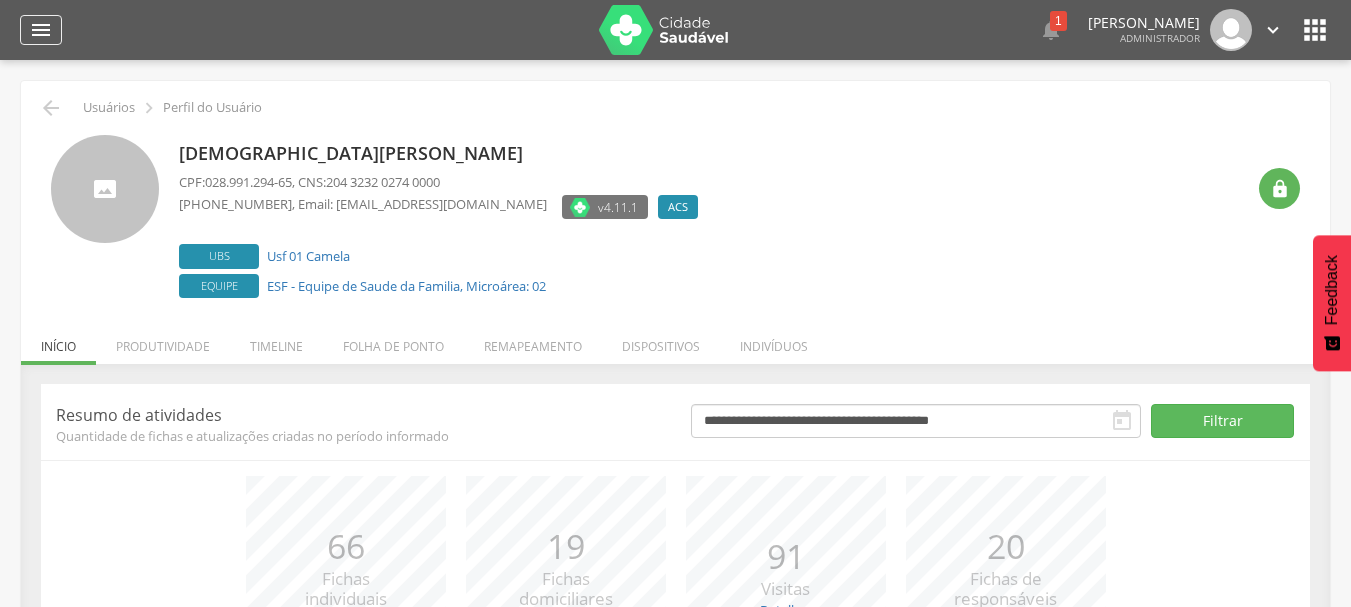
click at [40, 30] on icon "" at bounding box center [41, 30] width 24 height 24
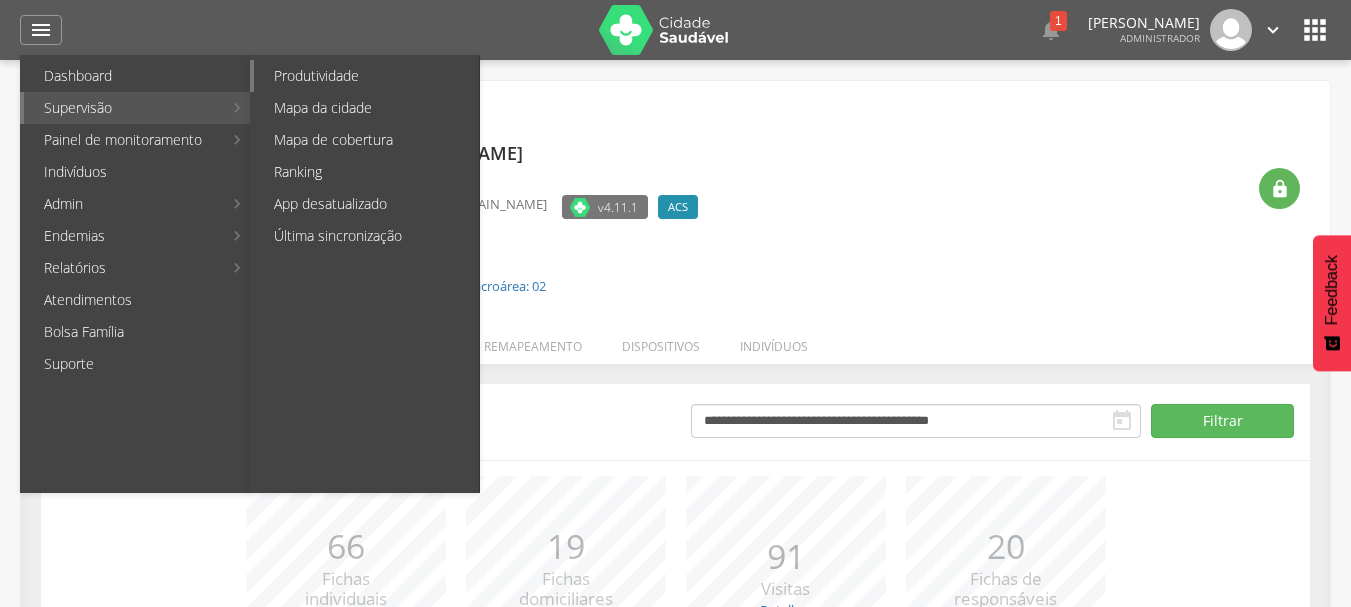
click at [320, 84] on link "Produtividade" at bounding box center [366, 76] width 225 height 32
type input "**********"
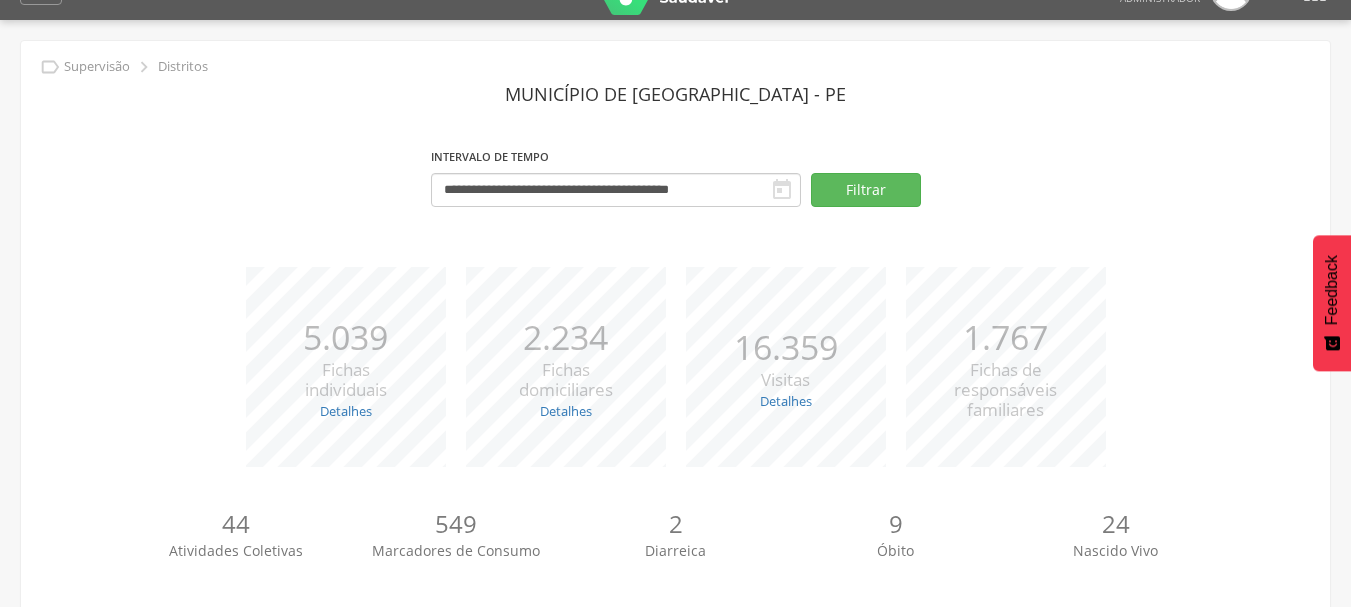
scroll to position [80, 0]
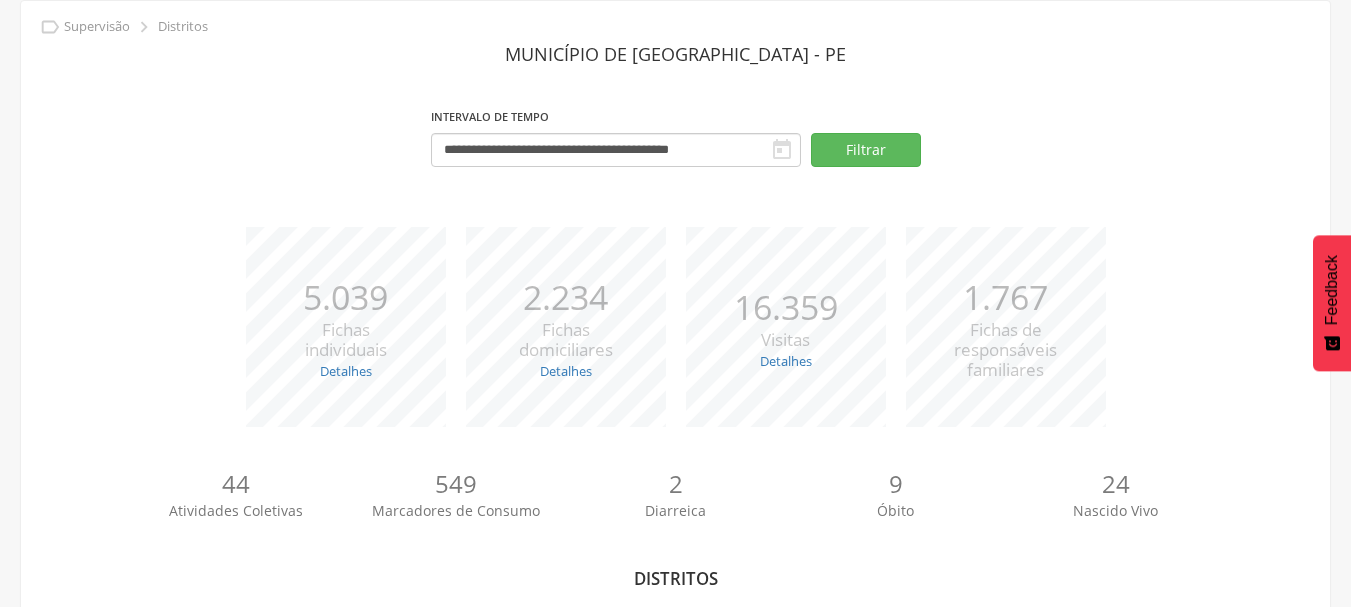
click at [320, 84] on section "**********" at bounding box center [675, 111] width 1279 height 151
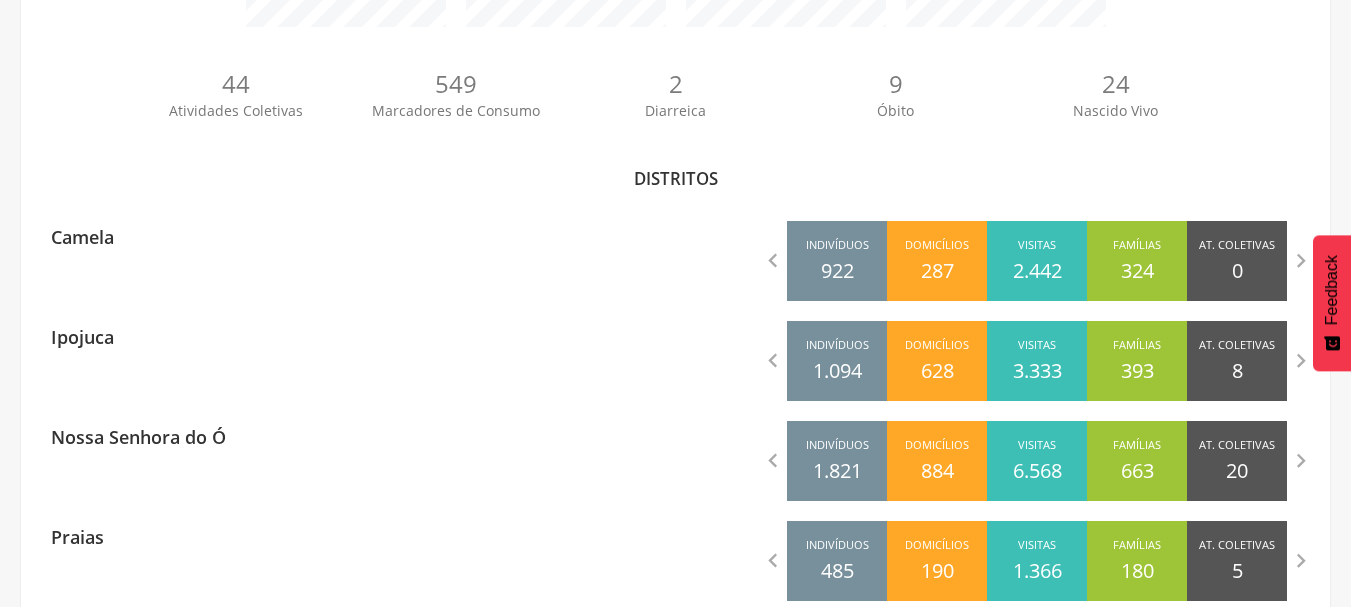
scroll to position [560, 0]
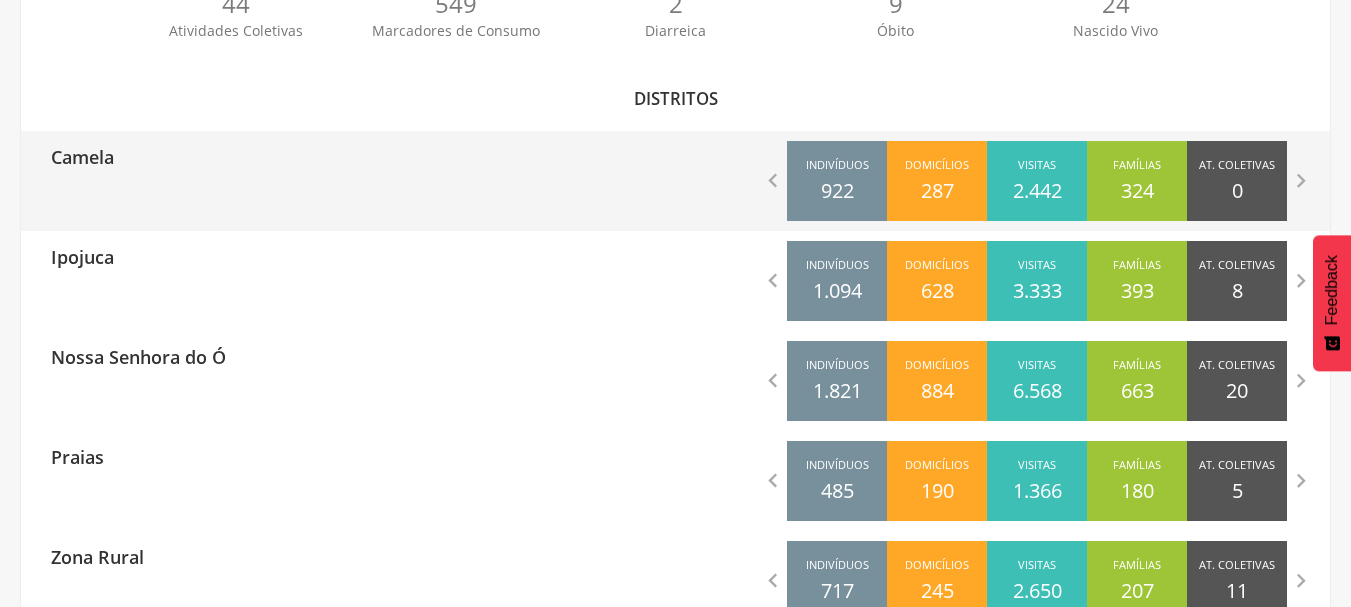
click at [194, 150] on div "Camela" at bounding box center [348, 156] width 655 height 50
type input "**********"
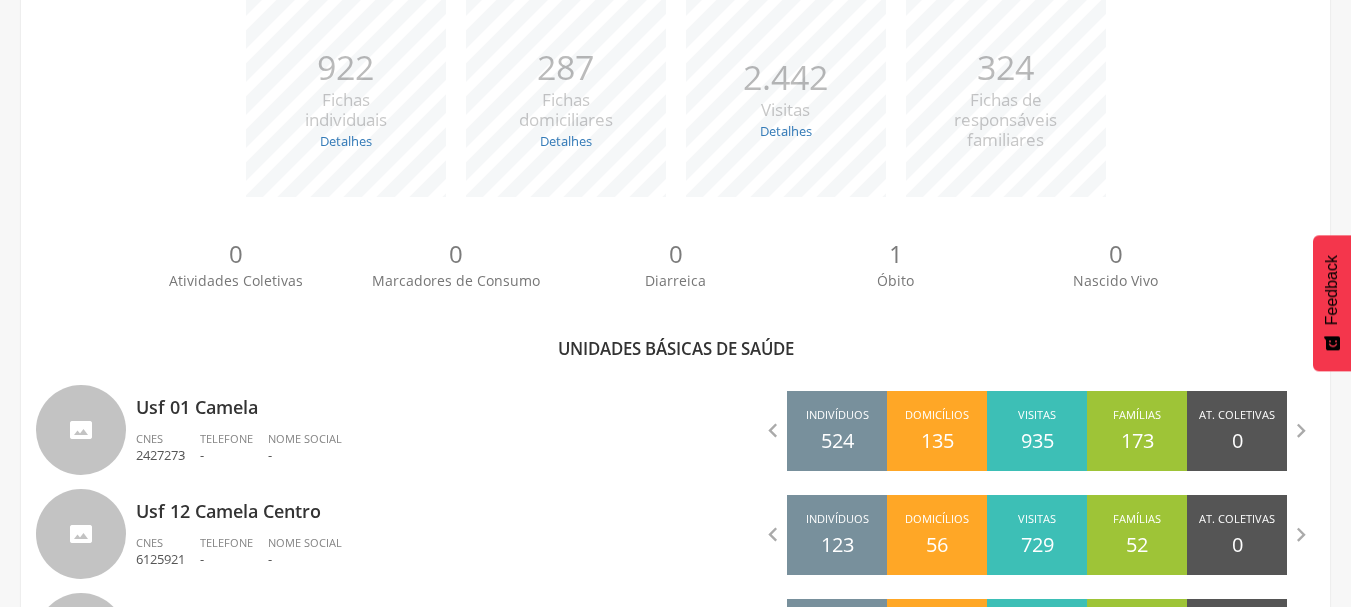
scroll to position [544, 0]
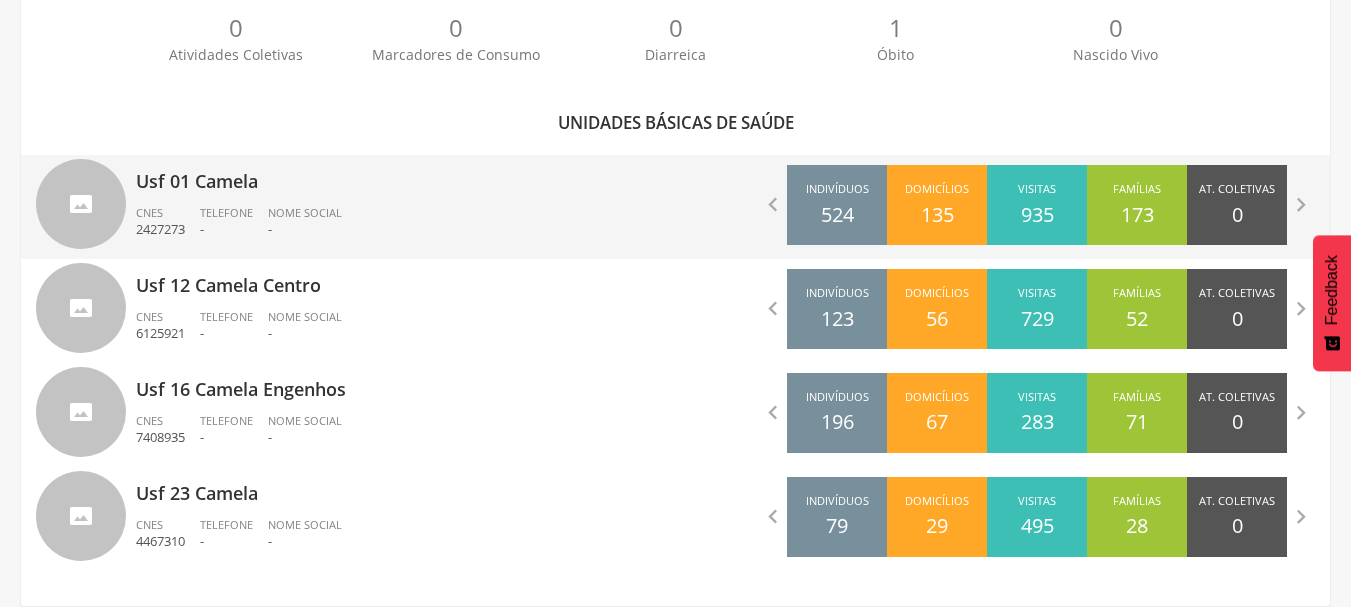
click at [394, 212] on ul "CNES 2427273 Telefone - Nome Social -" at bounding box center [398, 227] width 525 height 44
type input "**********"
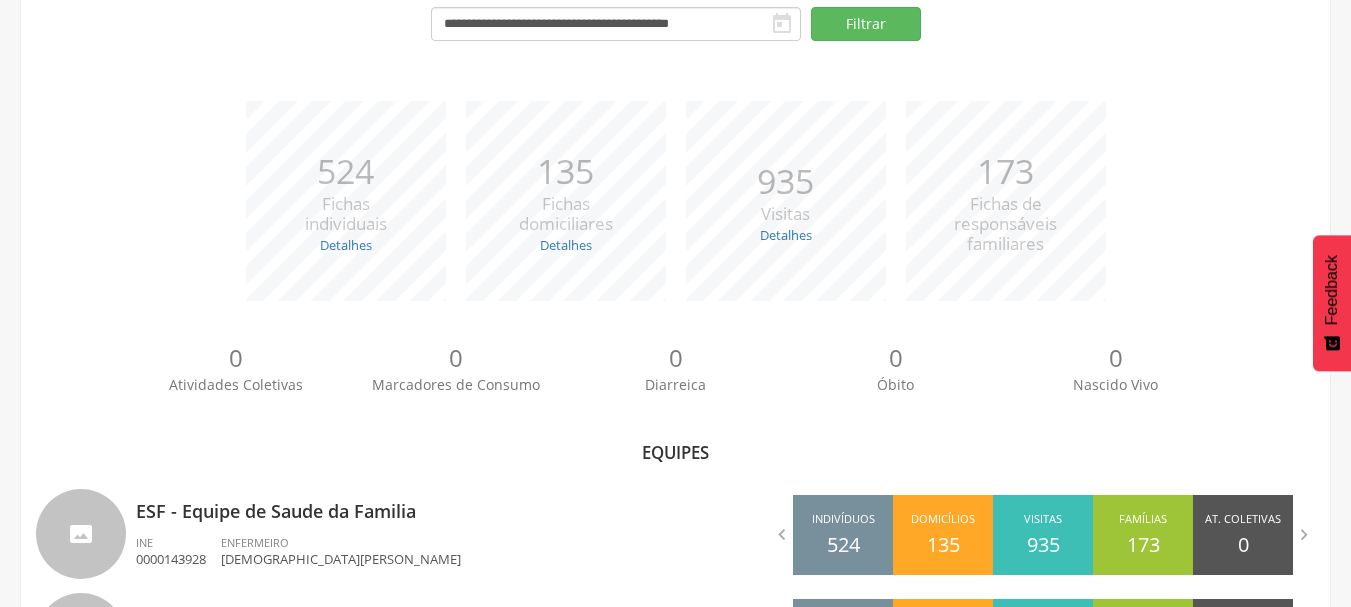
scroll to position [336, 0]
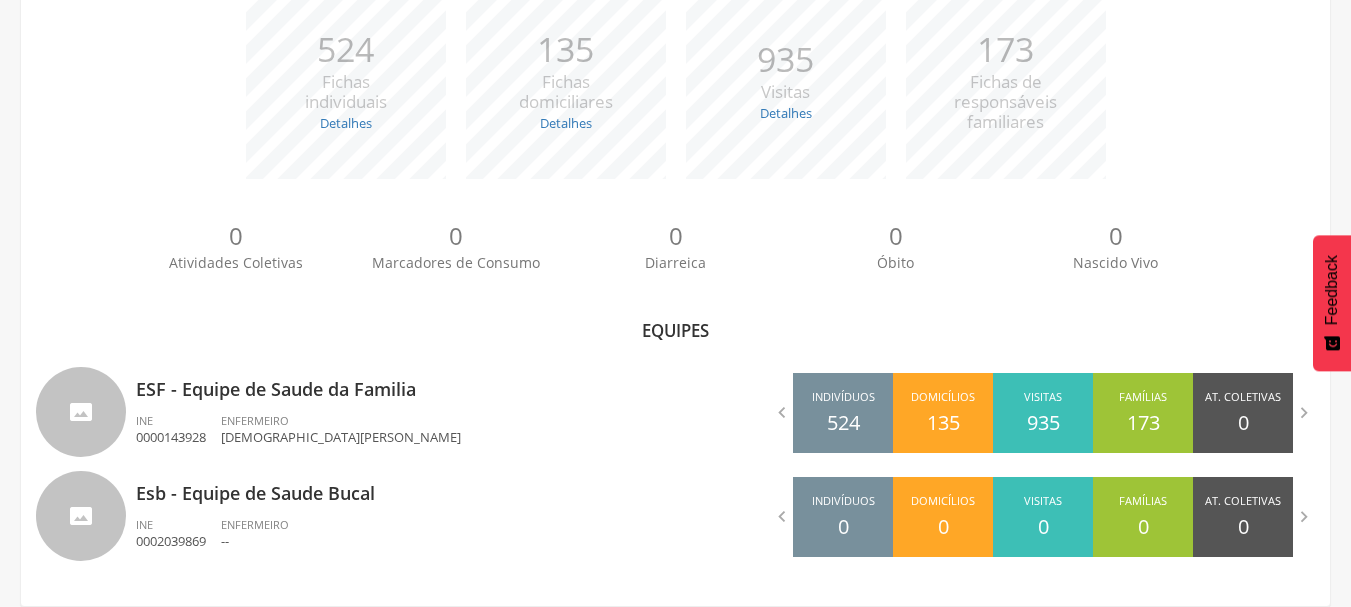
click at [143, 253] on div "0 Atividades Coletivas" at bounding box center [236, 246] width 220 height 54
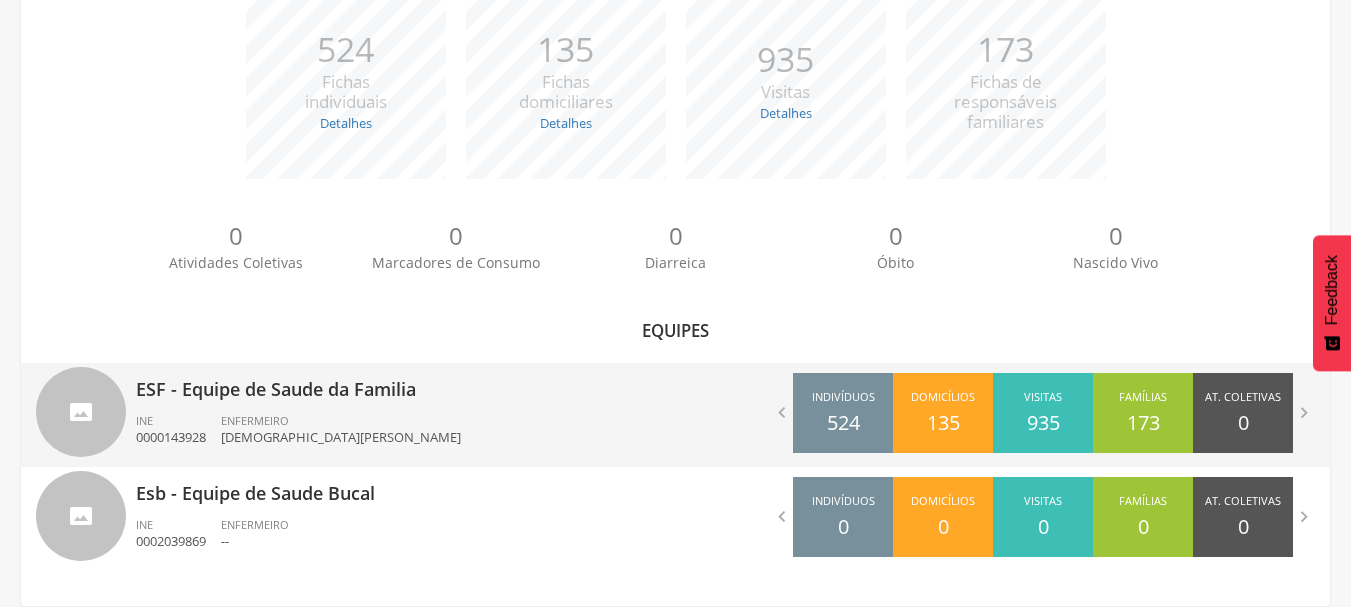
click at [341, 388] on p "ESF - Equipe de Saude da Familia" at bounding box center [398, 383] width 525 height 40
type input "**********"
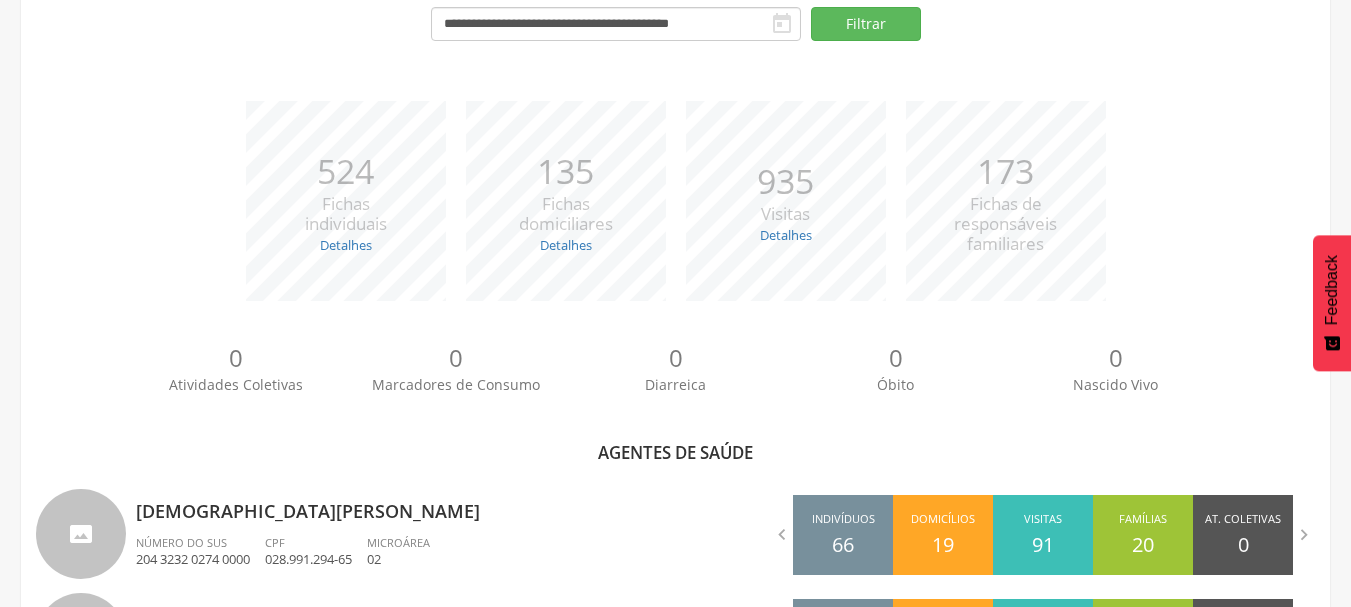
scroll to position [544, 0]
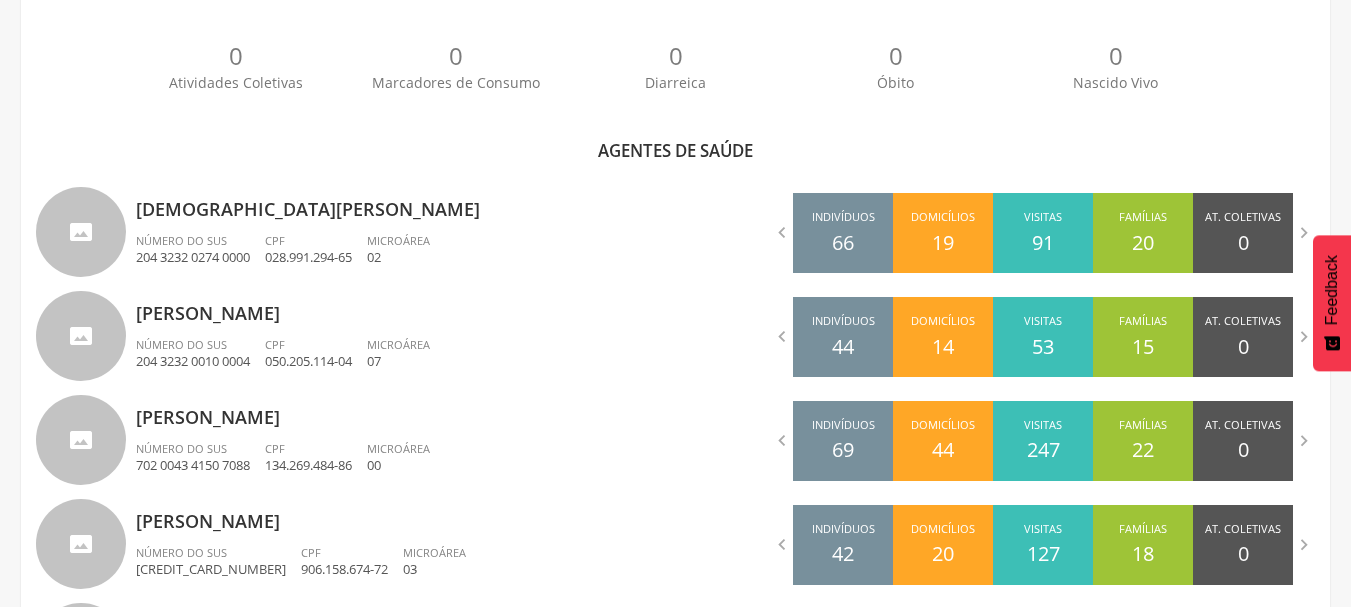
click at [68, 116] on div "**********" at bounding box center [675, 241] width 1309 height 1409
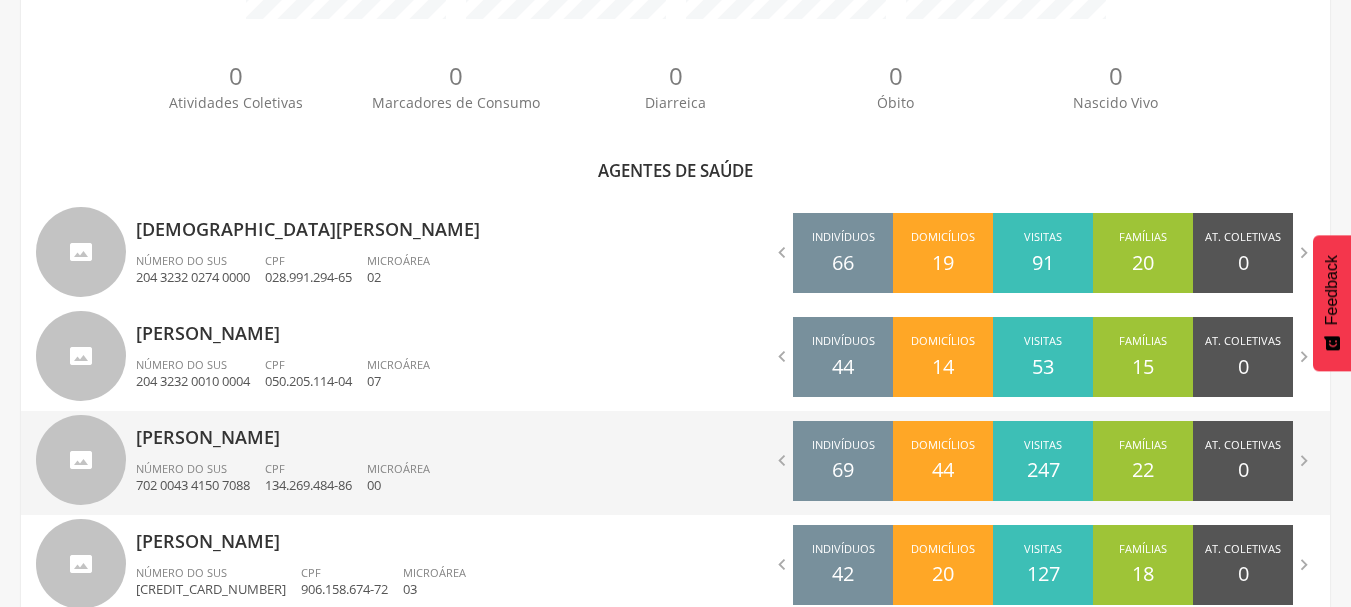
scroll to position [484, 0]
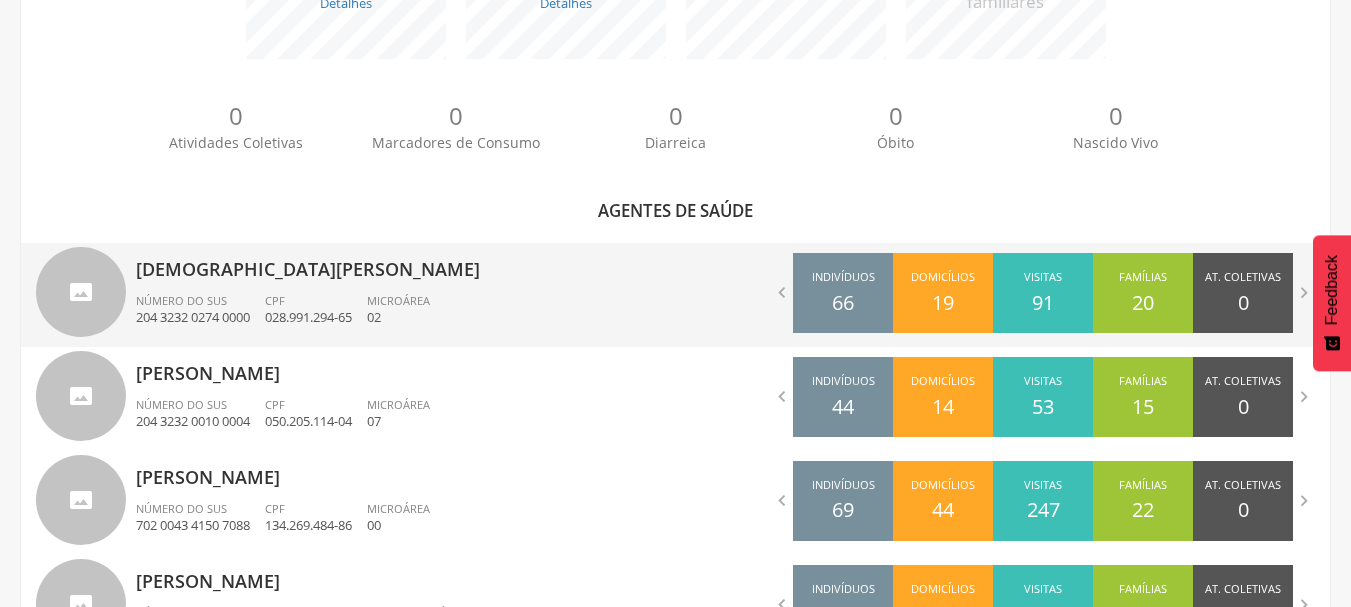
click at [263, 287] on div "Cristiane Maria da Silva Pereira Campos Número do SUS 204 3232 0274 0000 CPF 02…" at bounding box center [398, 295] width 525 height 104
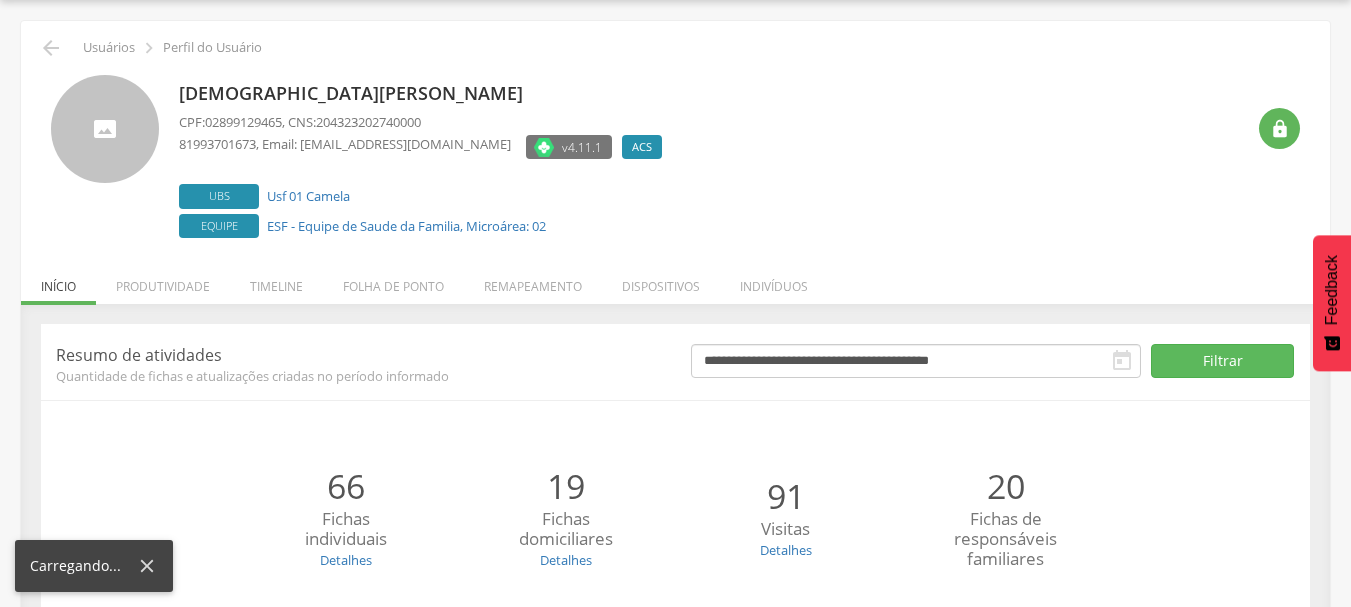
scroll to position [245, 0]
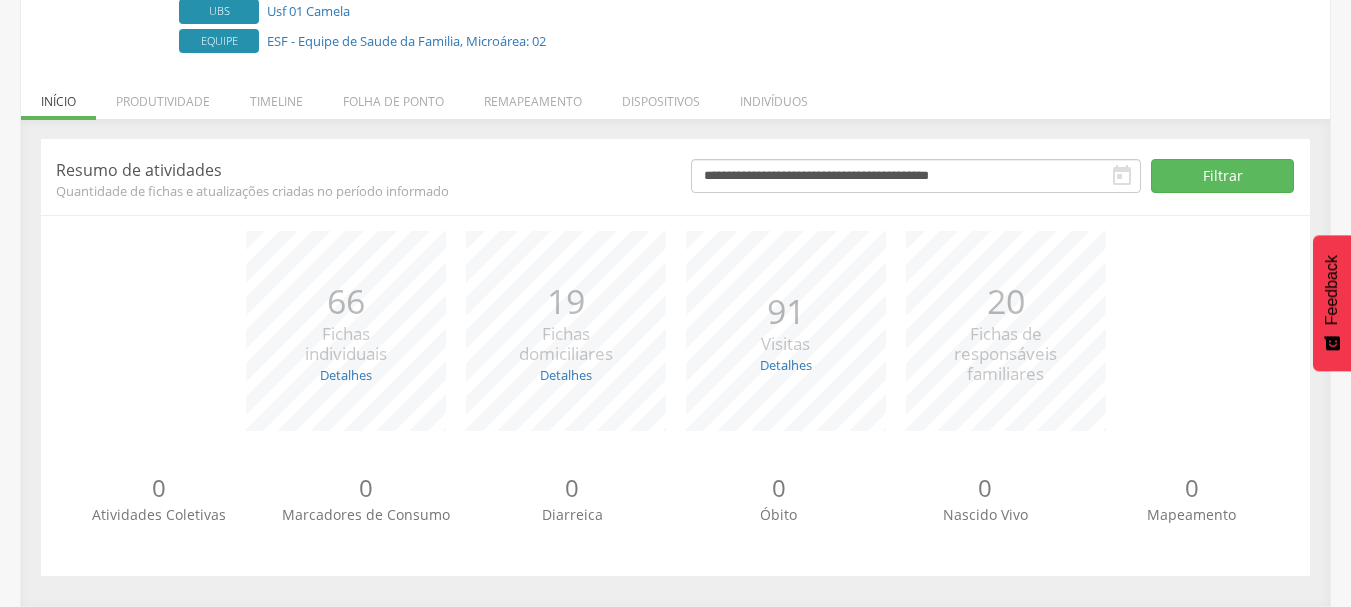
click at [152, 297] on div "*** 66 Fichas individuais Detalhes Novas: 0 Atualizadas: 66 *** 19 Fichas domic…" at bounding box center [675, 341] width 1239 height 220
click at [536, 91] on li "Remapeamento" at bounding box center [533, 96] width 138 height 47
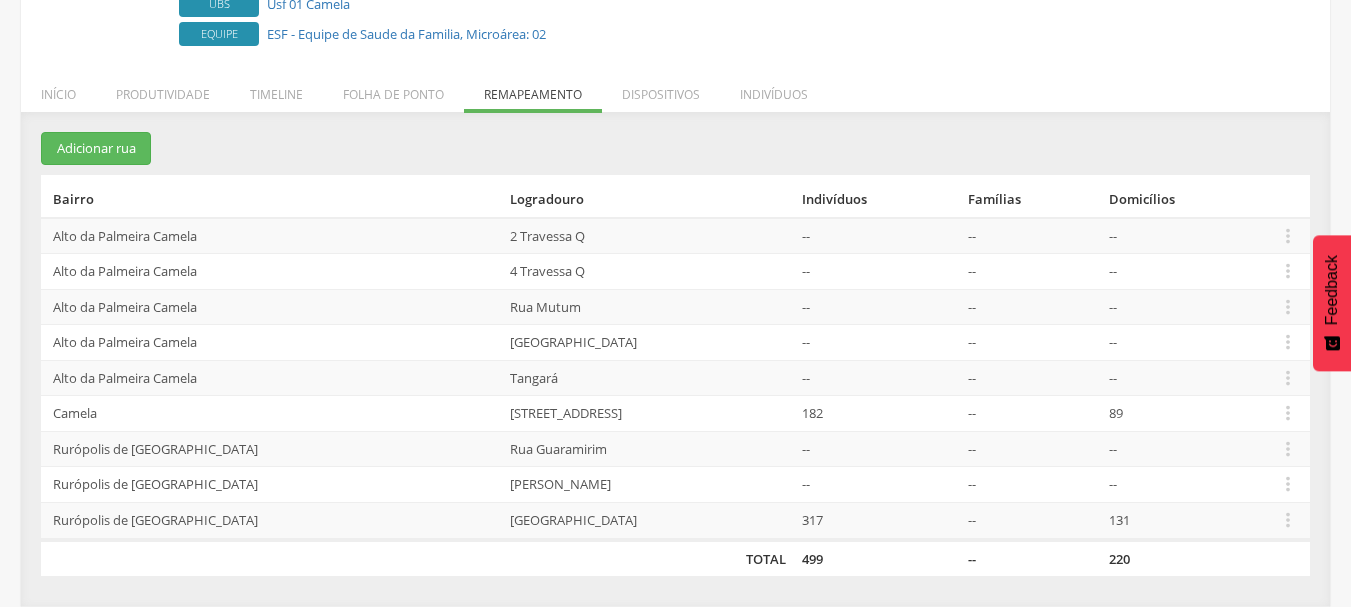
click at [556, 144] on section "Adicionar rua Bairro Logradouro Indivíduos Famílias Domicílios [GEOGRAPHIC_DATA…" at bounding box center [675, 354] width 1269 height 444
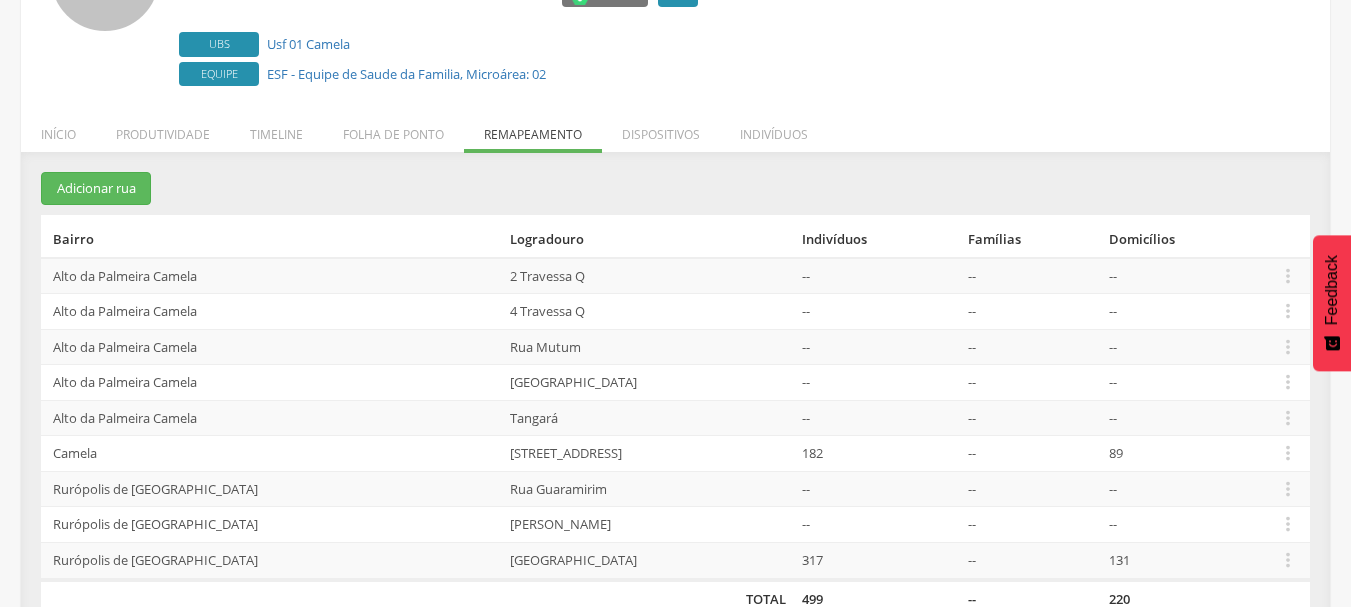
click at [524, 152] on div "**********" at bounding box center [675, 399] width 1309 height 494
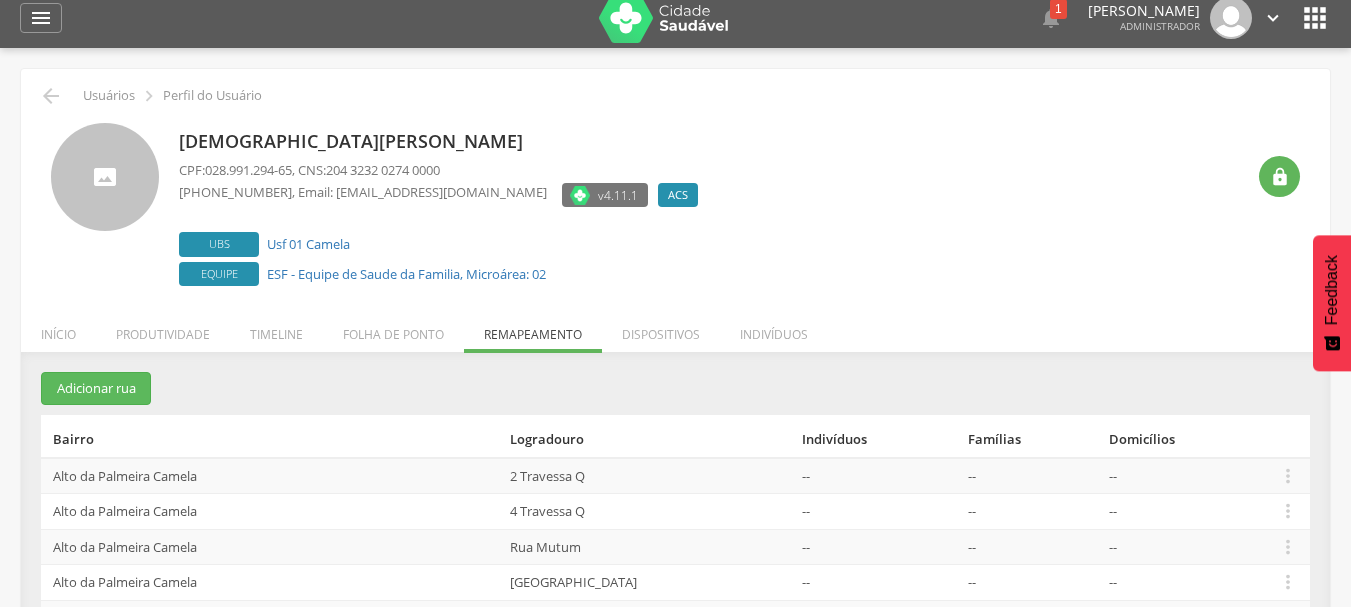
scroll to position [0, 0]
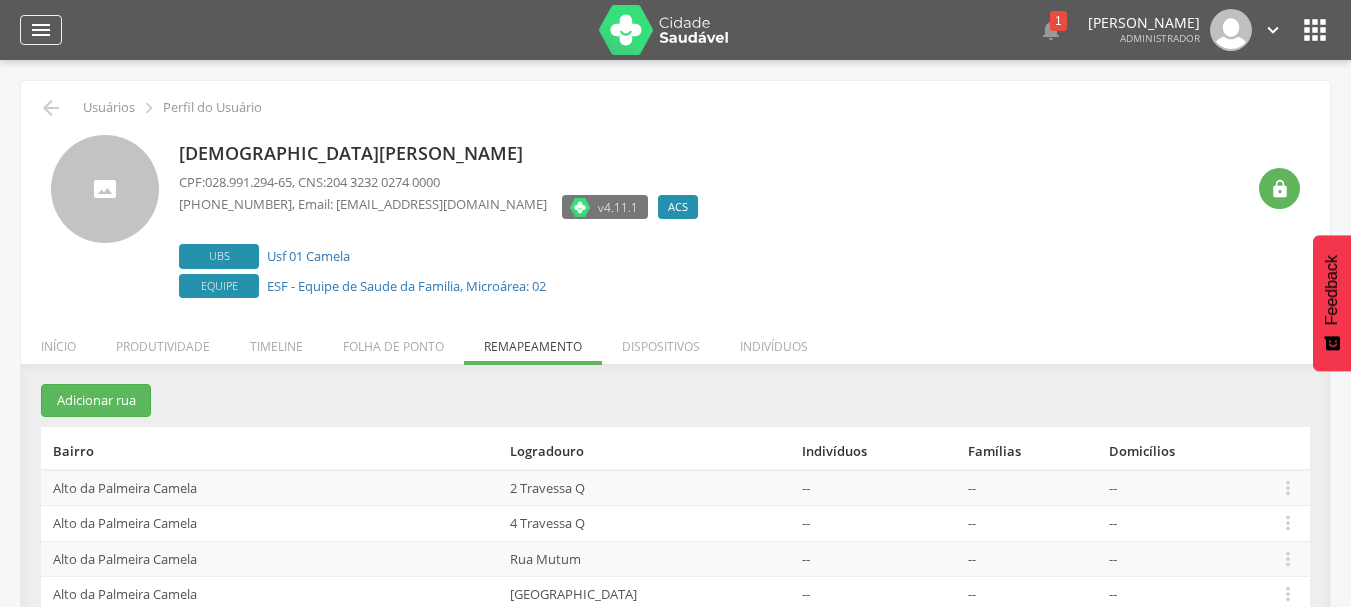
click at [47, 33] on icon "" at bounding box center [41, 30] width 24 height 24
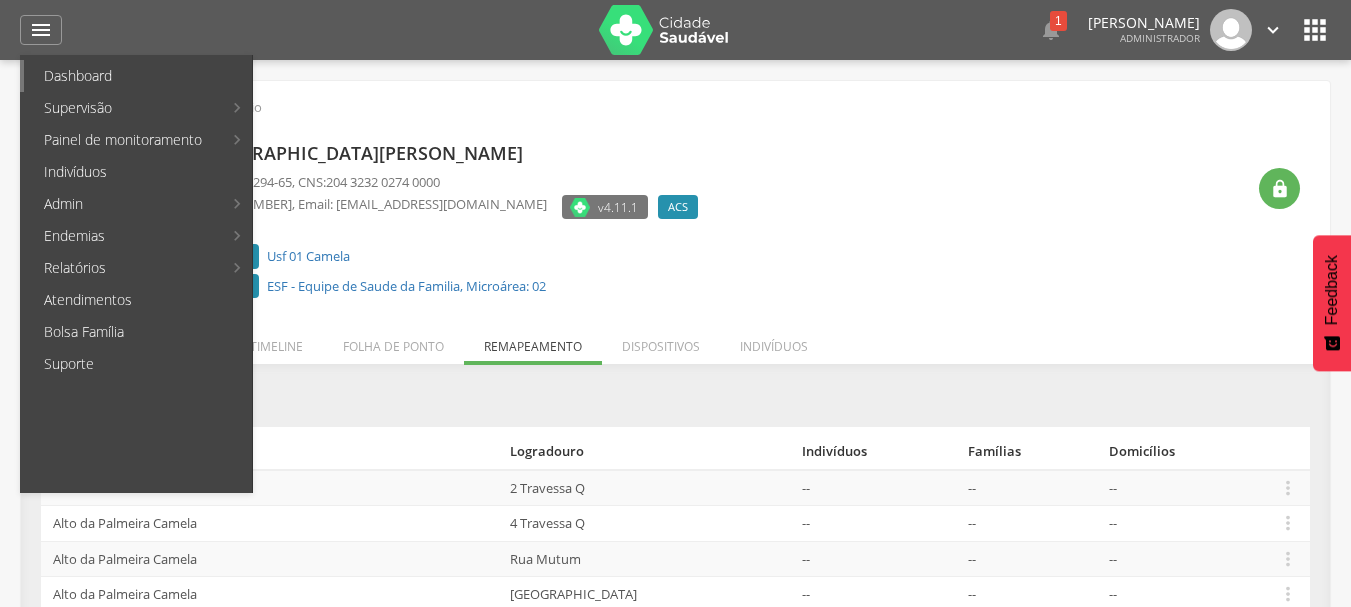
click at [84, 76] on link "Dashboard" at bounding box center [138, 76] width 228 height 32
